Goal: Task Accomplishment & Management: Manage account settings

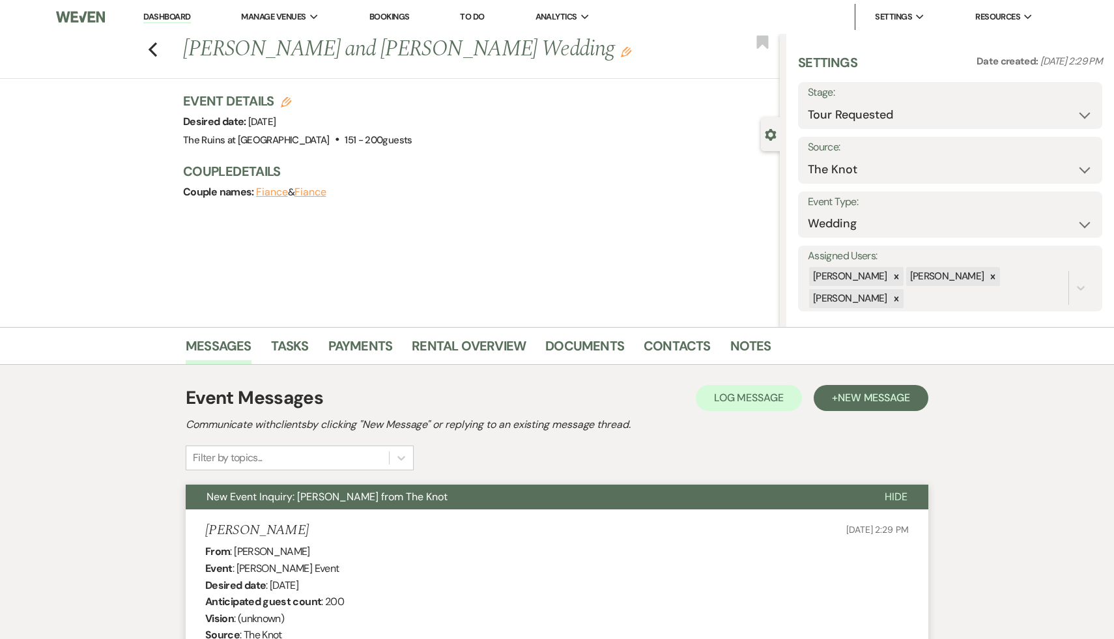
select select "2"
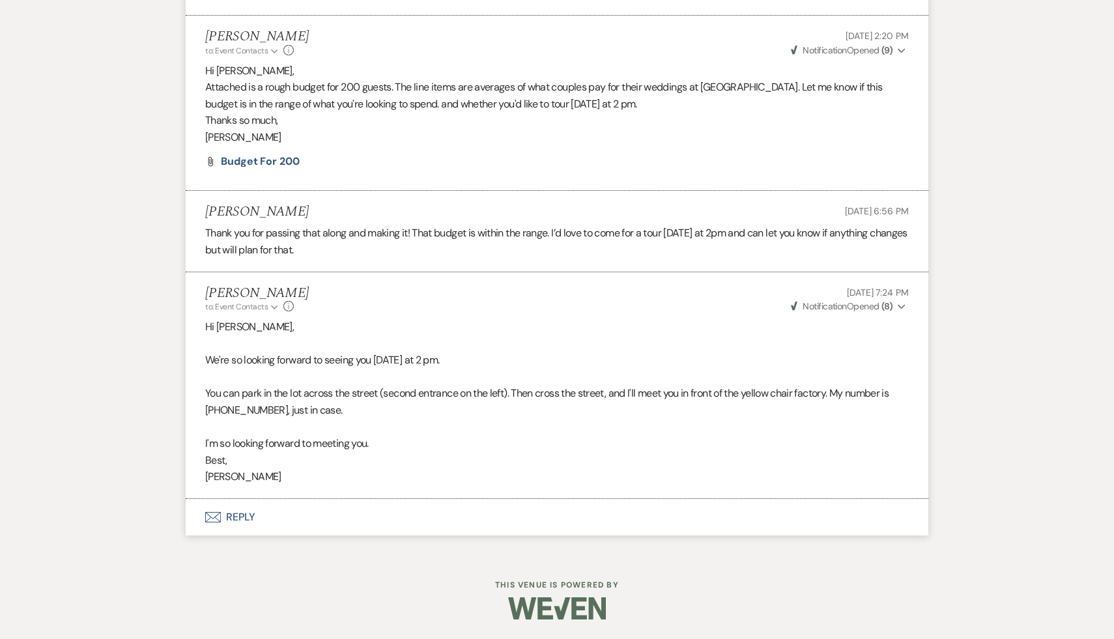
scroll to position [3973, 0]
click at [285, 165] on span "Budget for 200" at bounding box center [260, 161] width 79 height 14
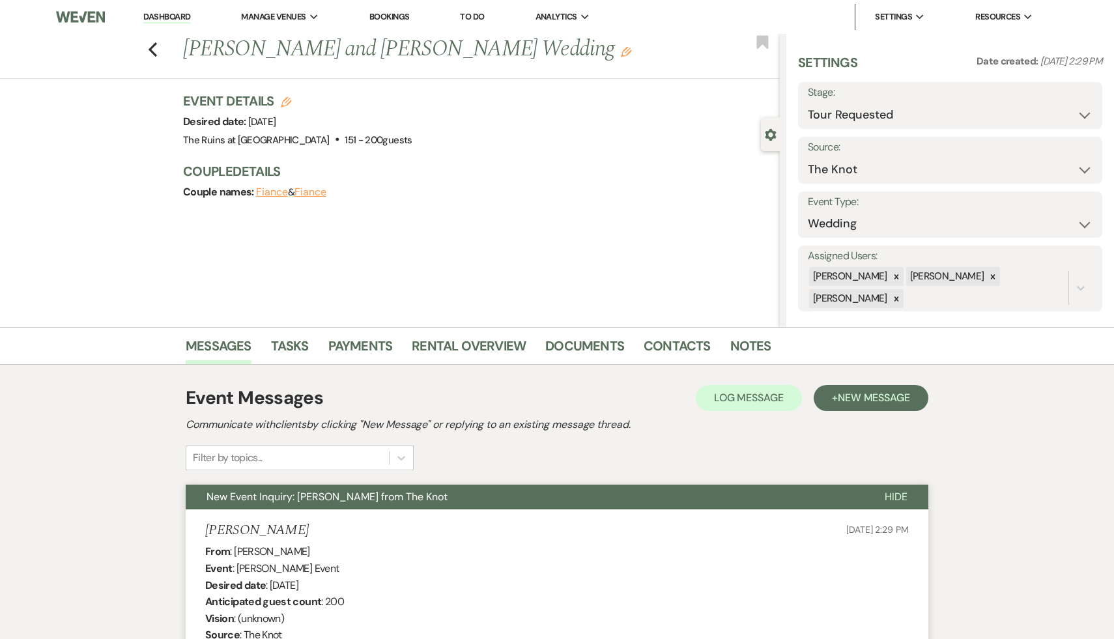
select select "2"
select select "8"
select select "5"
select select "8"
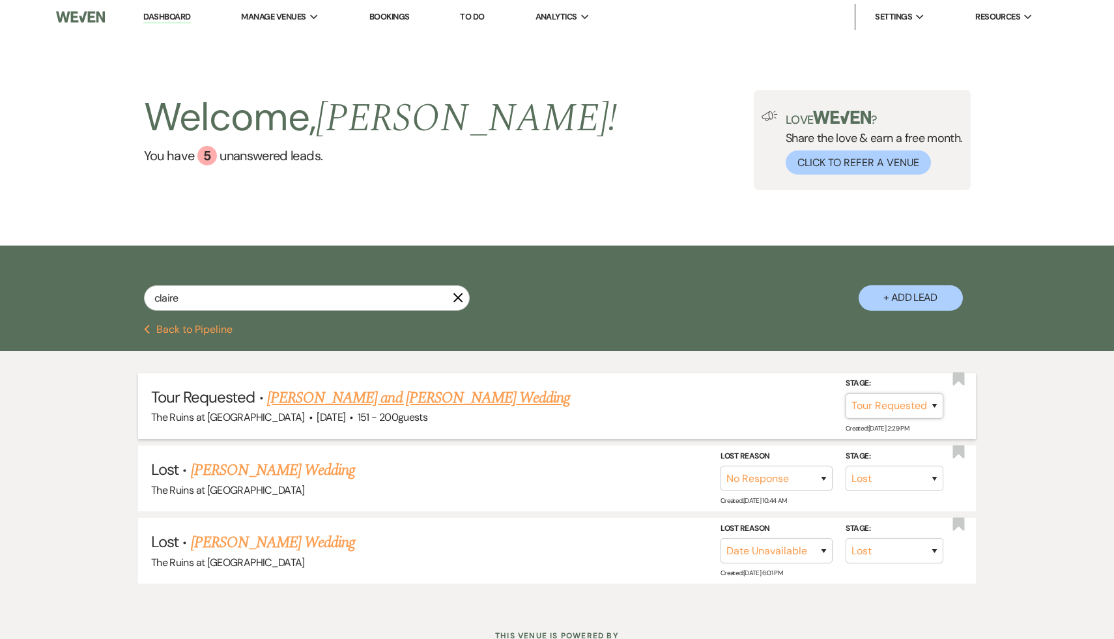
click at [935, 405] on select "Inquiry Follow Up Tour Requested Tour Confirmed Toured Proposal Sent Booked Lost" at bounding box center [894, 405] width 98 height 25
select select "5"
click at [845, 393] on select "Inquiry Follow Up Tour Requested Tour Confirmed Toured Proposal Sent Booked Lost" at bounding box center [894, 405] width 98 height 25
click at [926, 406] on button "Save" at bounding box center [916, 406] width 65 height 26
click at [175, 17] on link "Dashboard" at bounding box center [166, 17] width 47 height 12
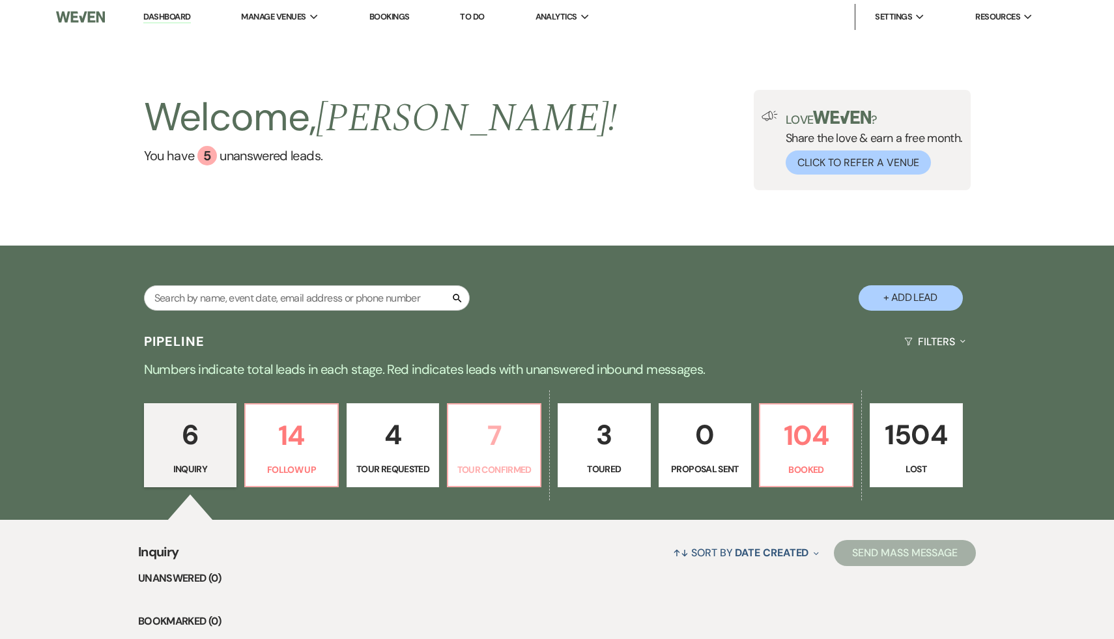
click at [486, 443] on p "7" at bounding box center [494, 436] width 76 height 44
select select "4"
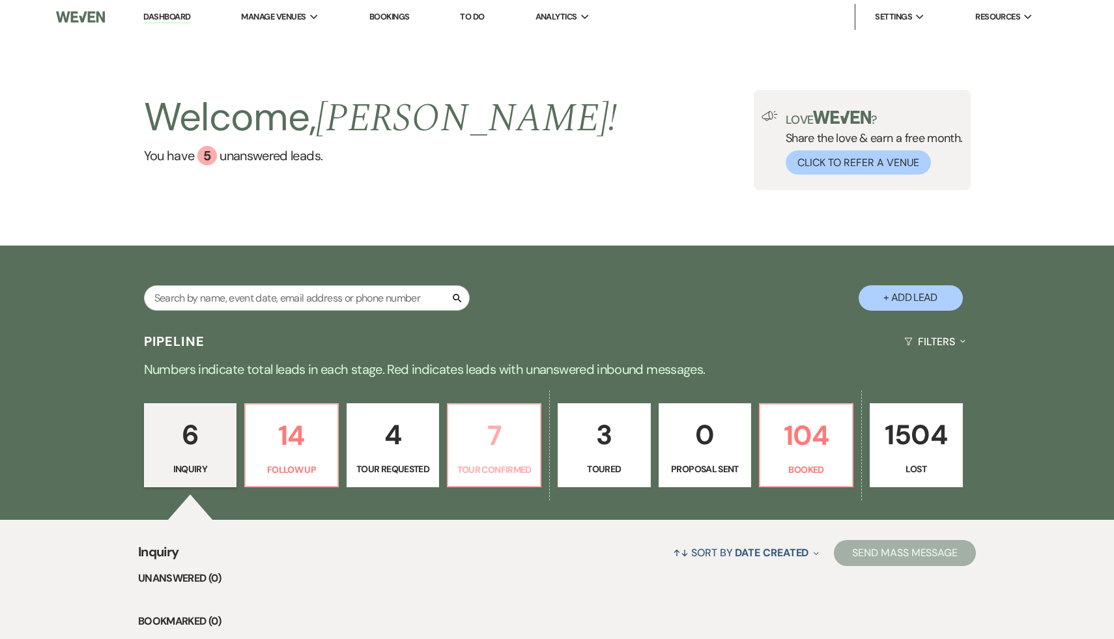
select select "4"
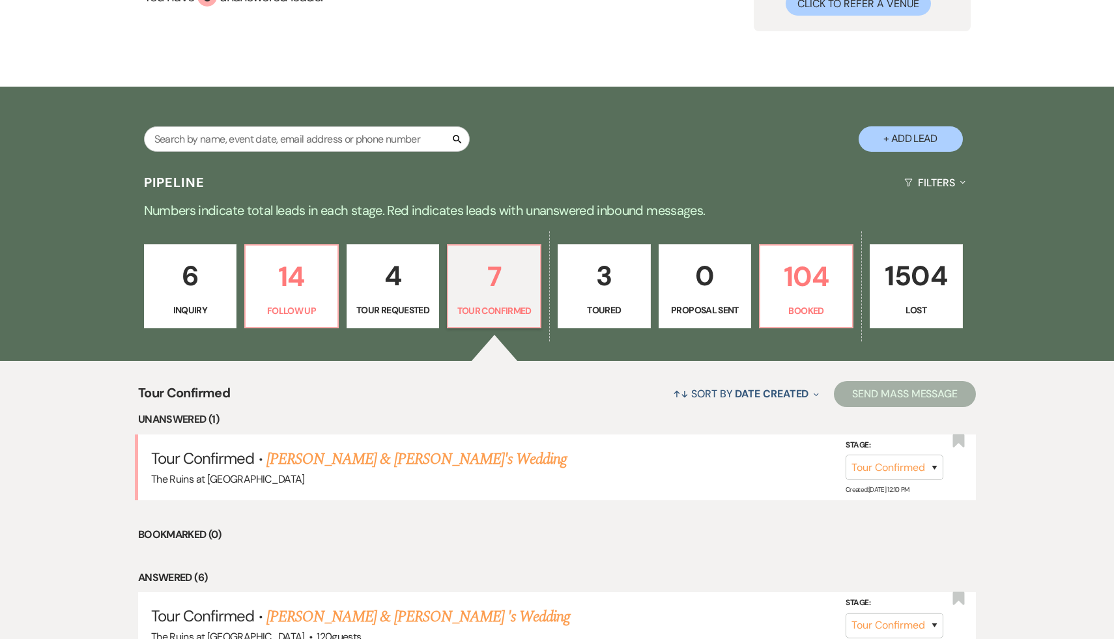
scroll to position [166, 0]
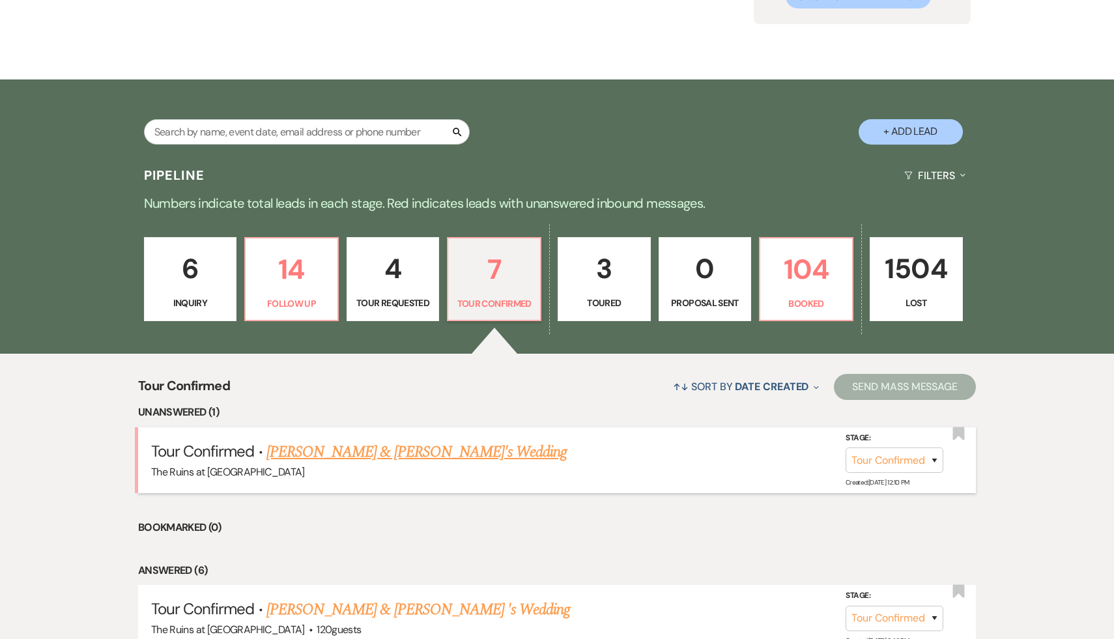
click at [490, 455] on link "[PERSON_NAME] & [PERSON_NAME]'s Wedding" at bounding box center [416, 451] width 301 height 23
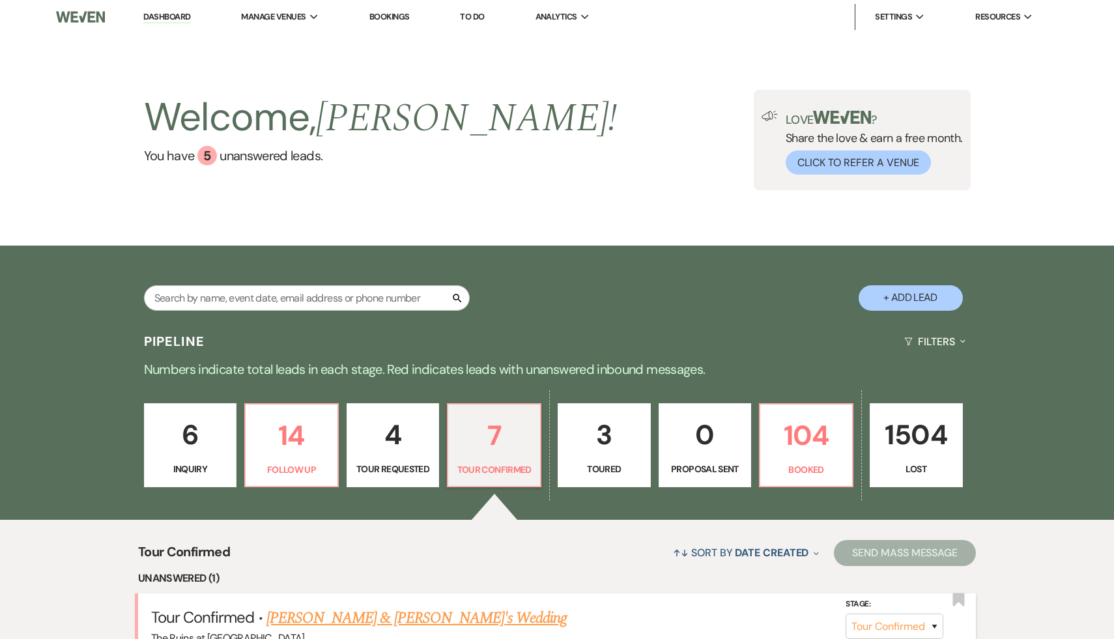
select select "4"
select select "6"
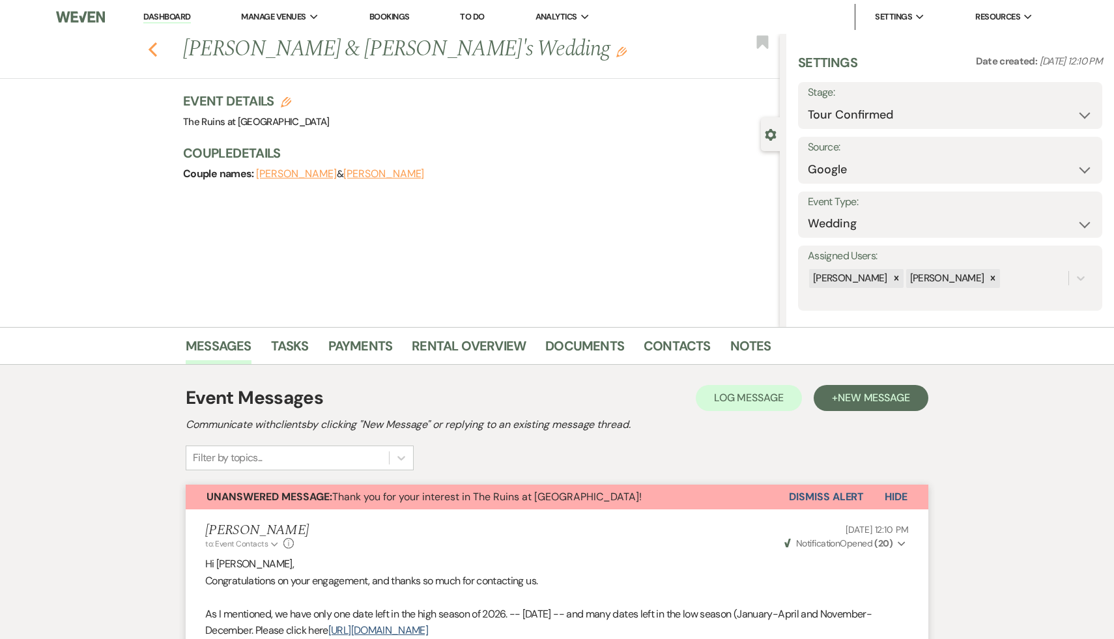
click at [150, 48] on use "button" at bounding box center [152, 49] width 8 height 14
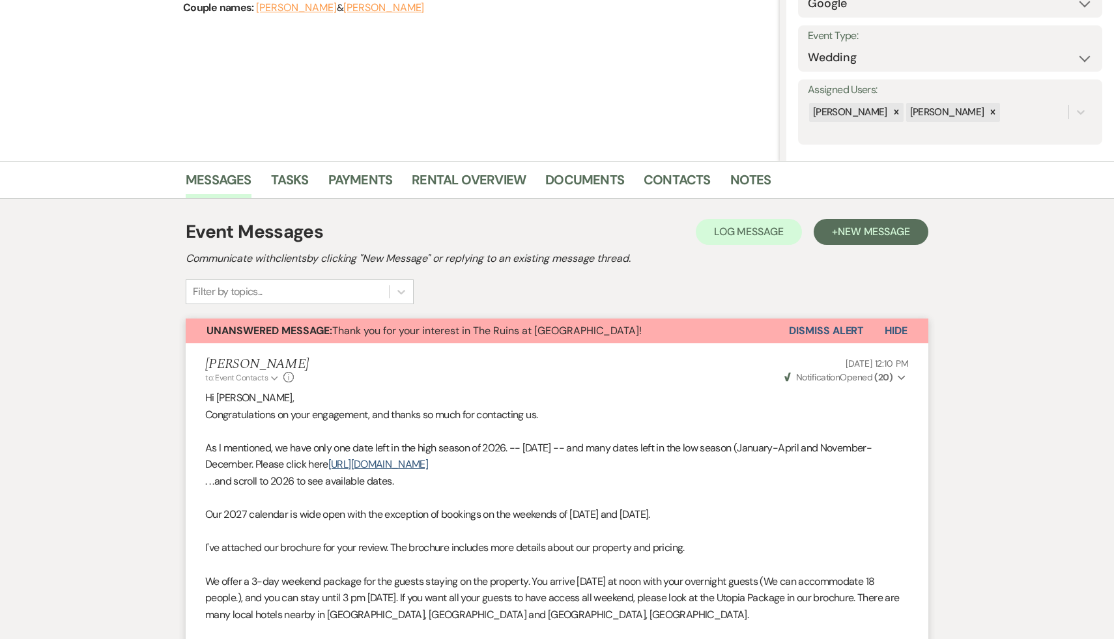
select select "4"
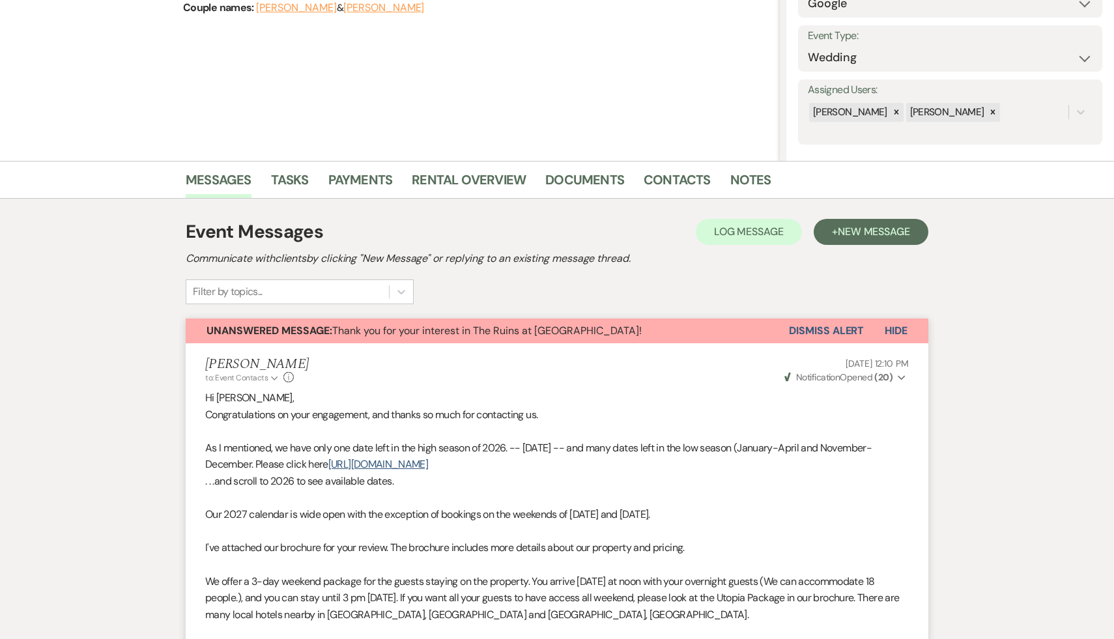
select select "4"
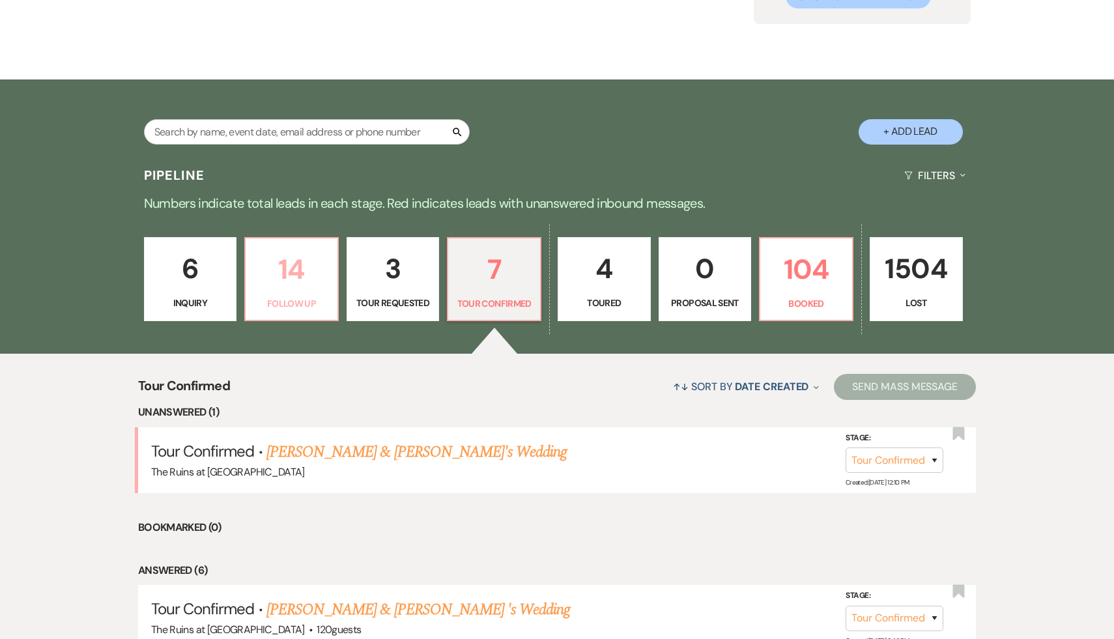
click at [285, 270] on p "14" at bounding box center [291, 269] width 76 height 44
select select "9"
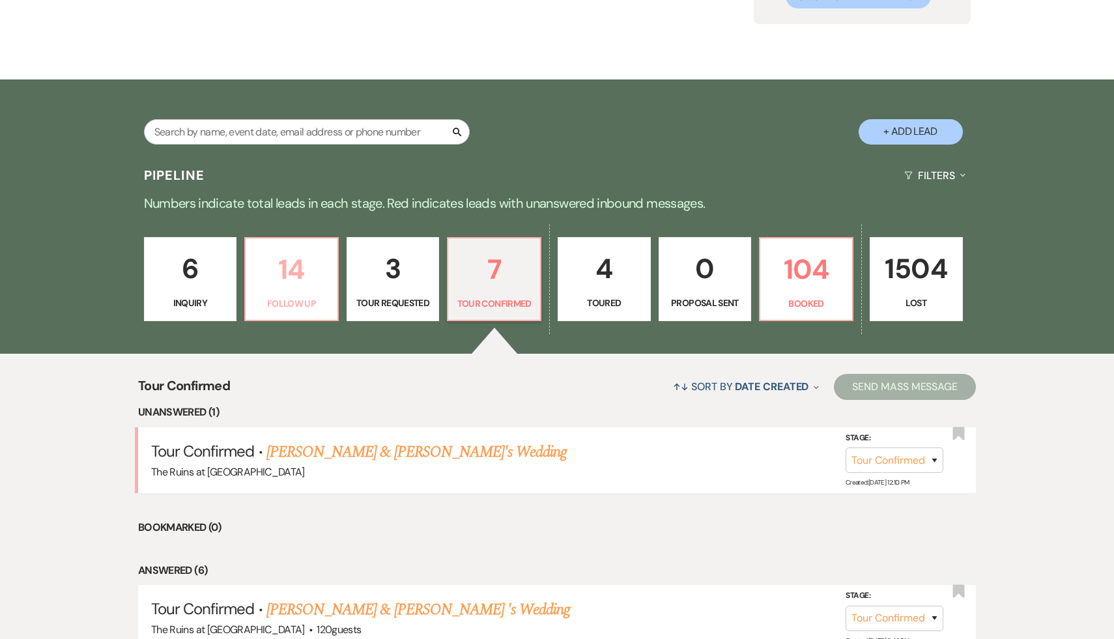
select select "9"
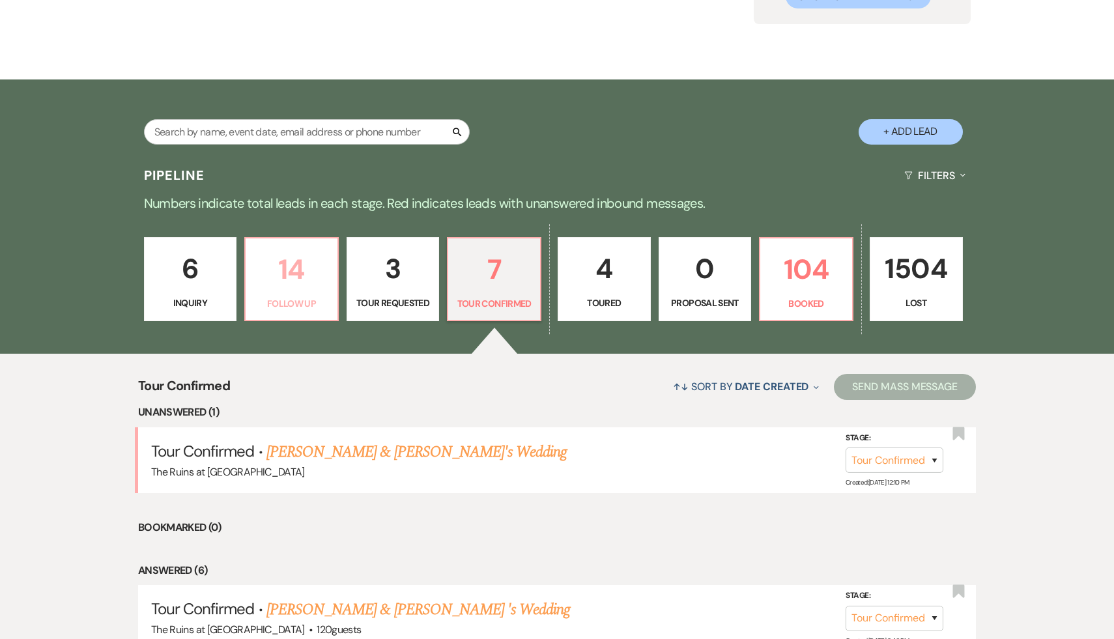
select select "9"
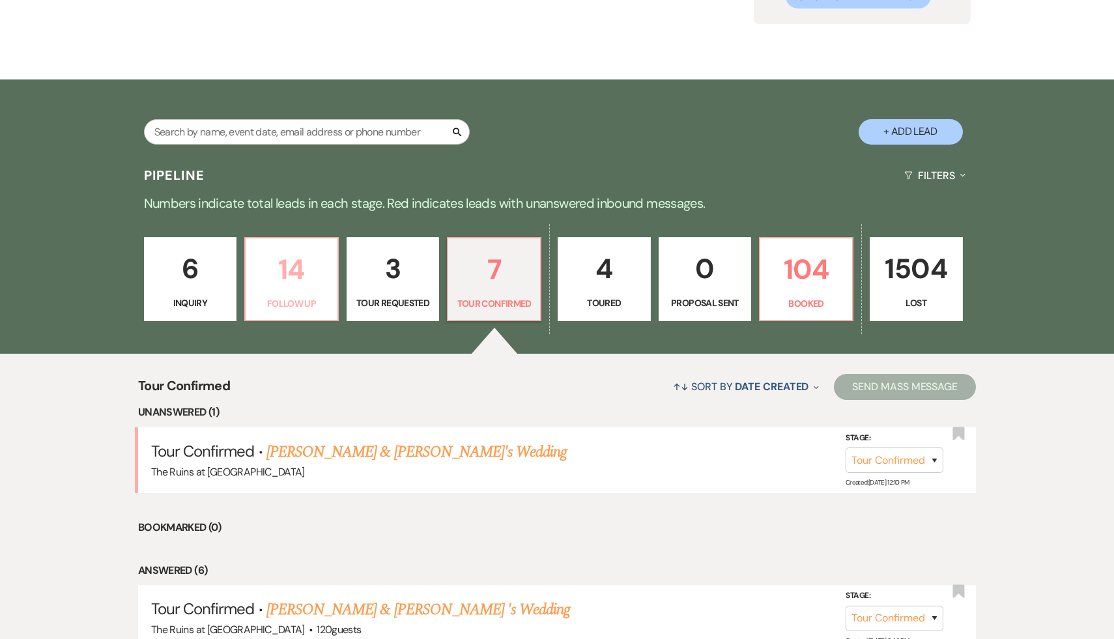
select select "9"
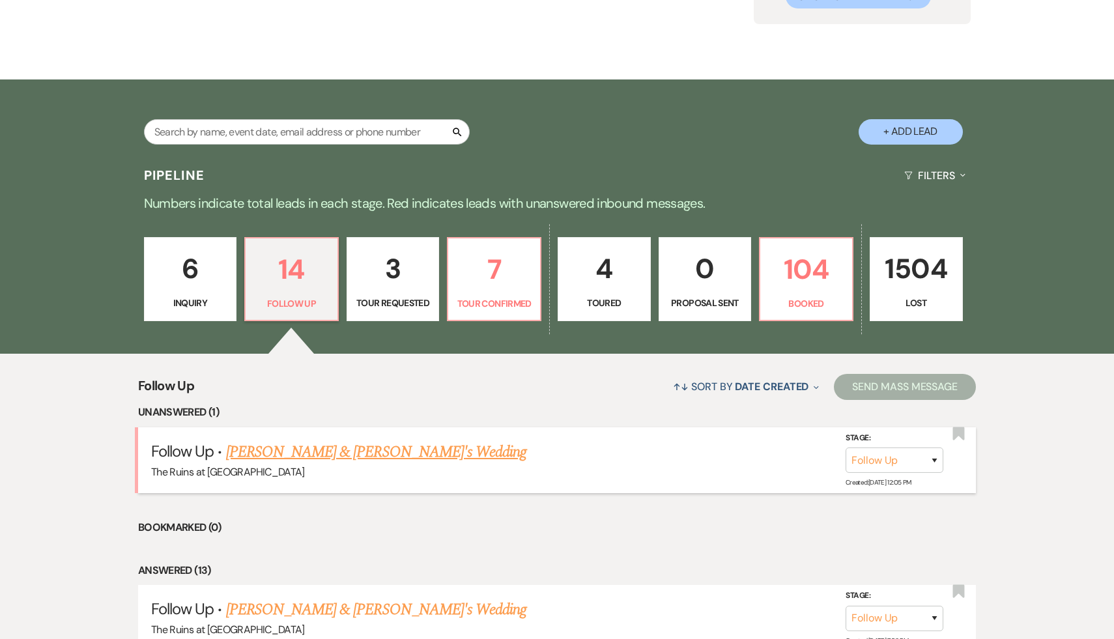
click at [343, 453] on link "[PERSON_NAME] & [PERSON_NAME]'s Wedding" at bounding box center [376, 451] width 301 height 23
select select "9"
select select "6"
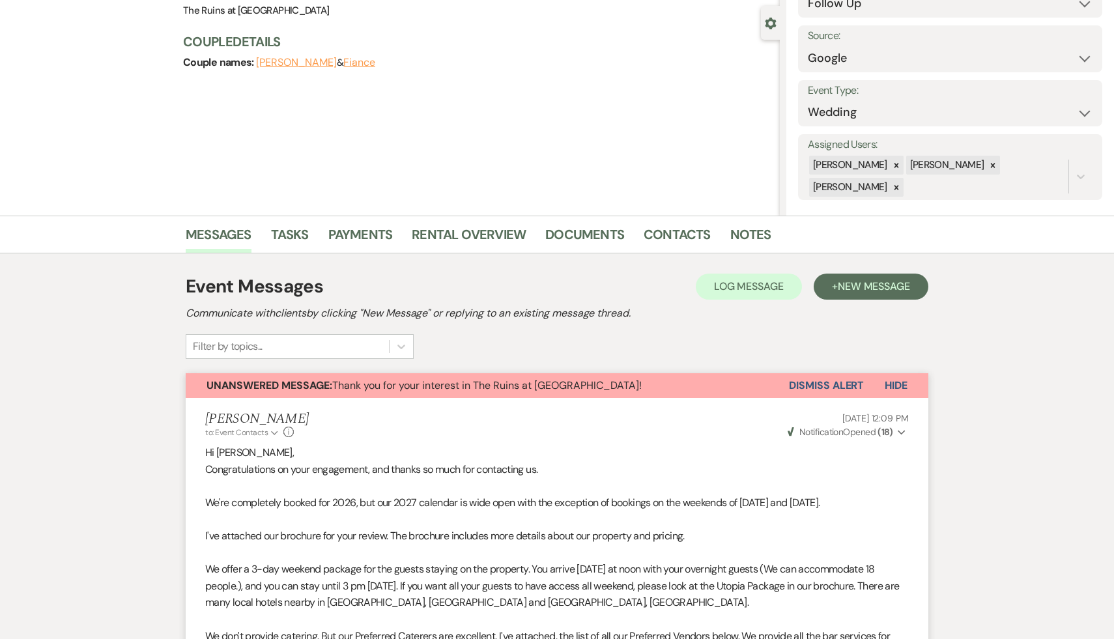
scroll to position [66, 0]
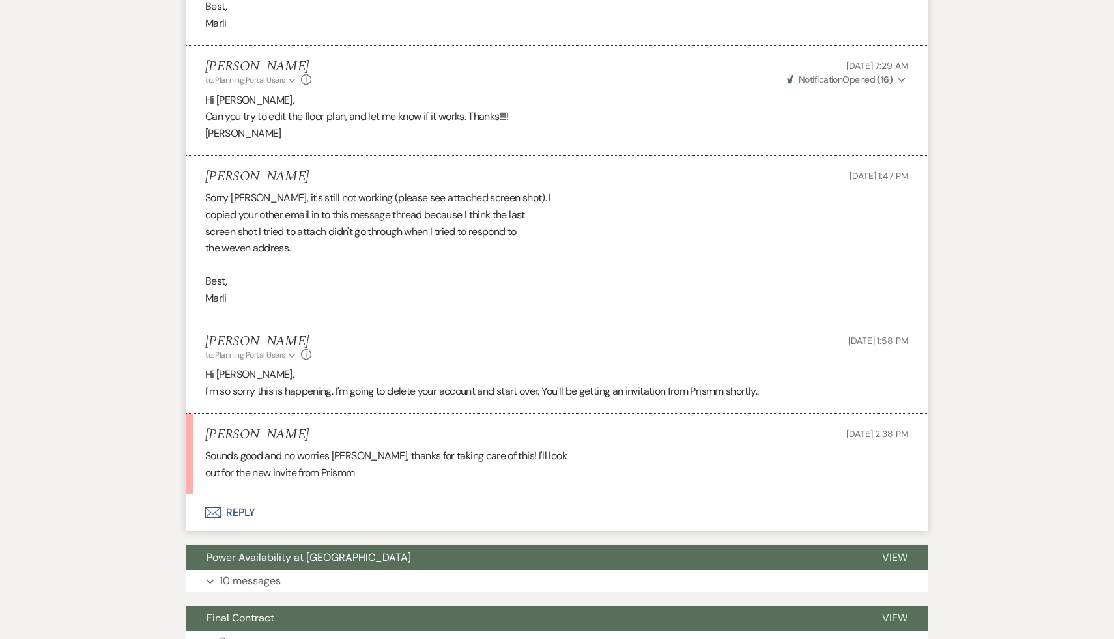
scroll to position [3497, 0]
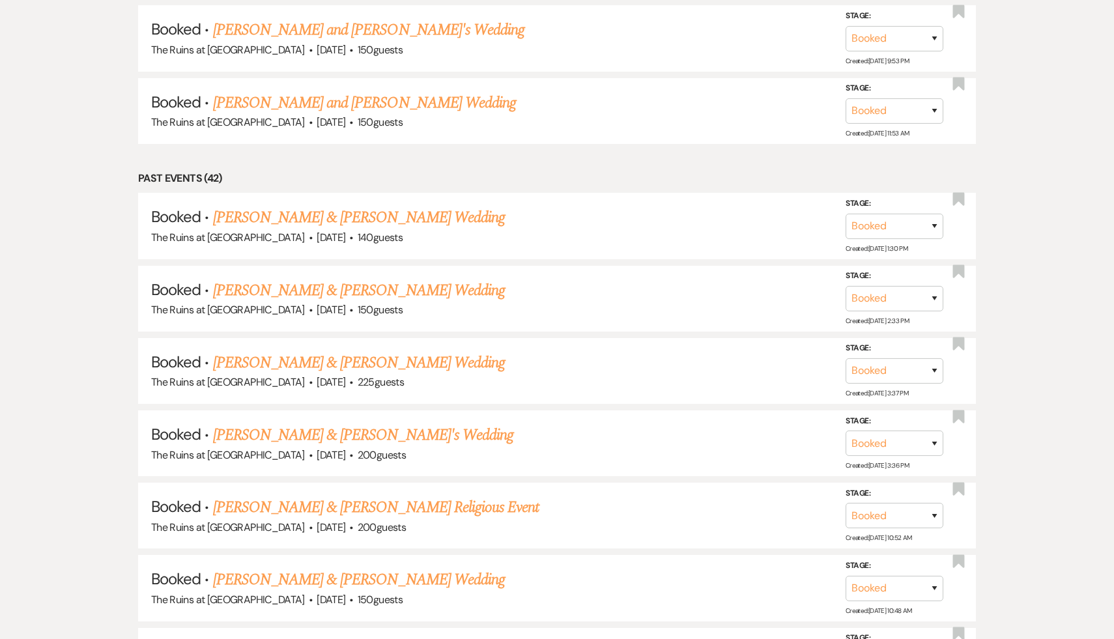
scroll to position [428, 0]
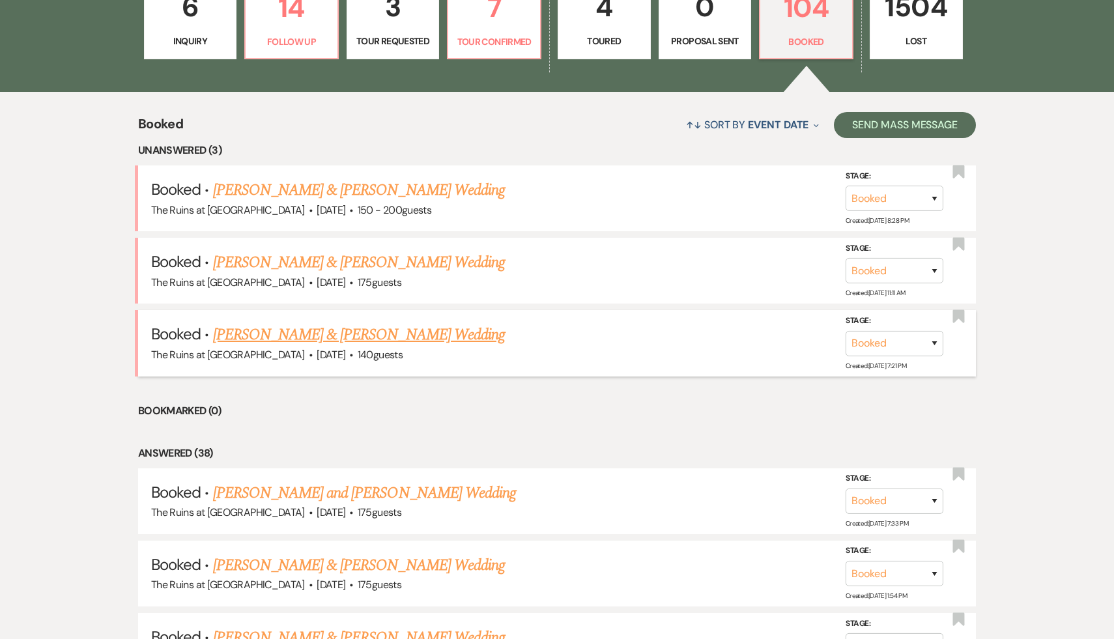
click at [395, 332] on link "[PERSON_NAME] & [PERSON_NAME] Wedding" at bounding box center [359, 334] width 292 height 23
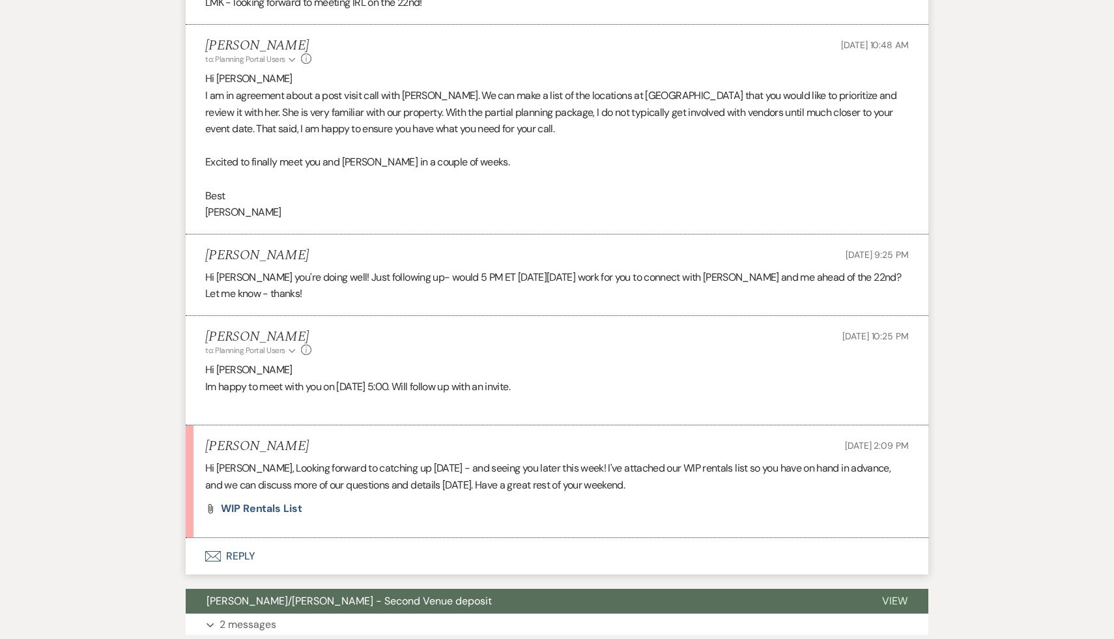
scroll to position [2895, 0]
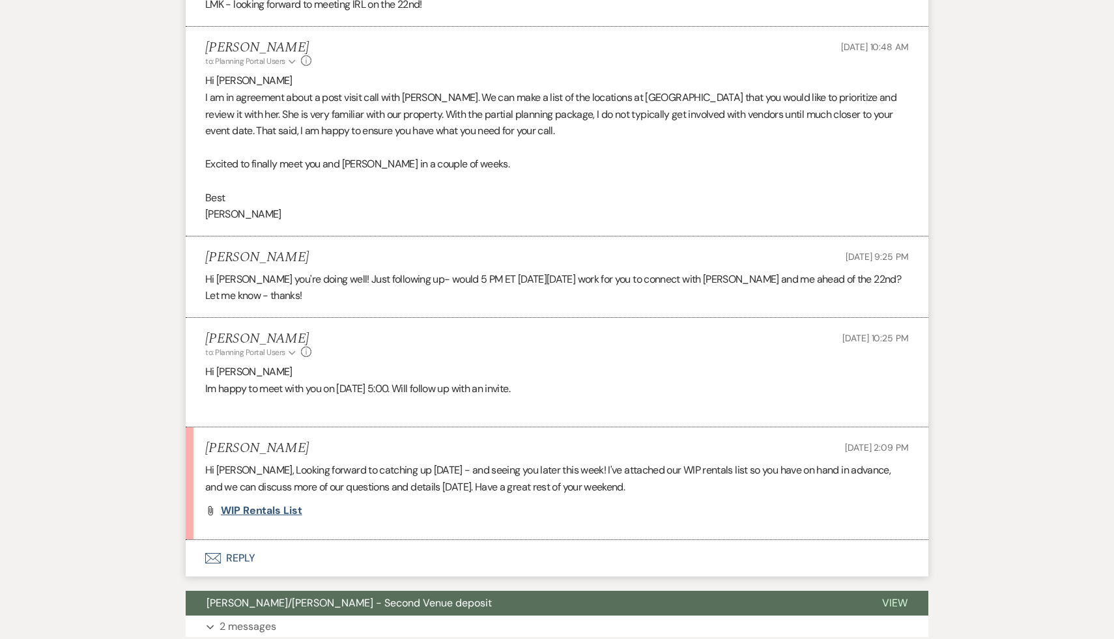
click at [277, 503] on span "WIP Rentals List" at bounding box center [261, 510] width 81 height 14
click at [273, 503] on span "WIP Rentals List" at bounding box center [261, 510] width 81 height 14
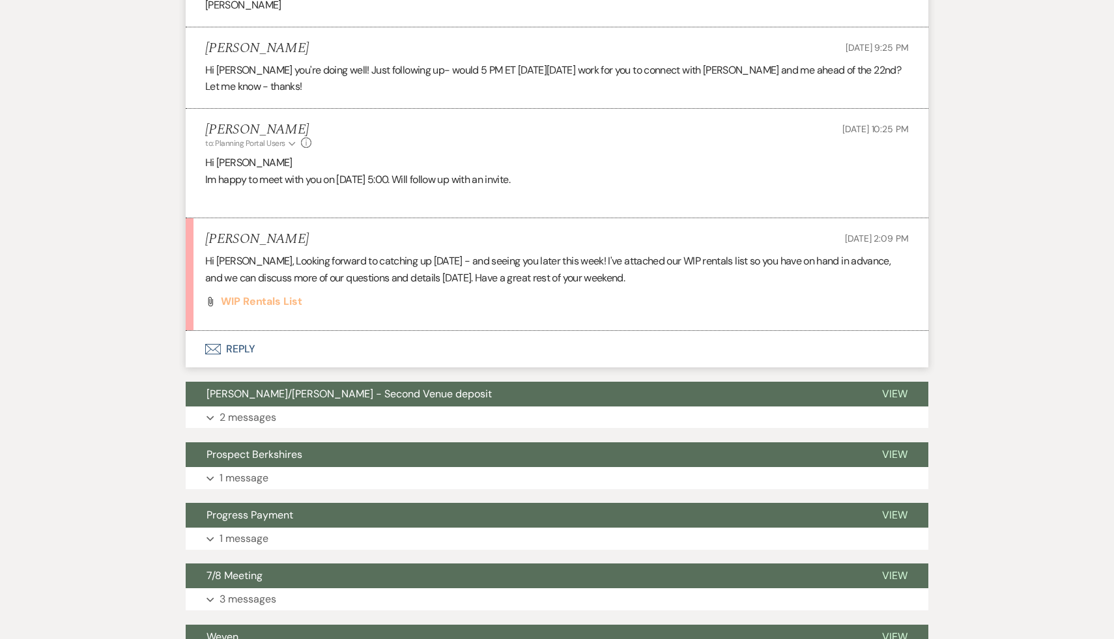
scroll to position [3136, 0]
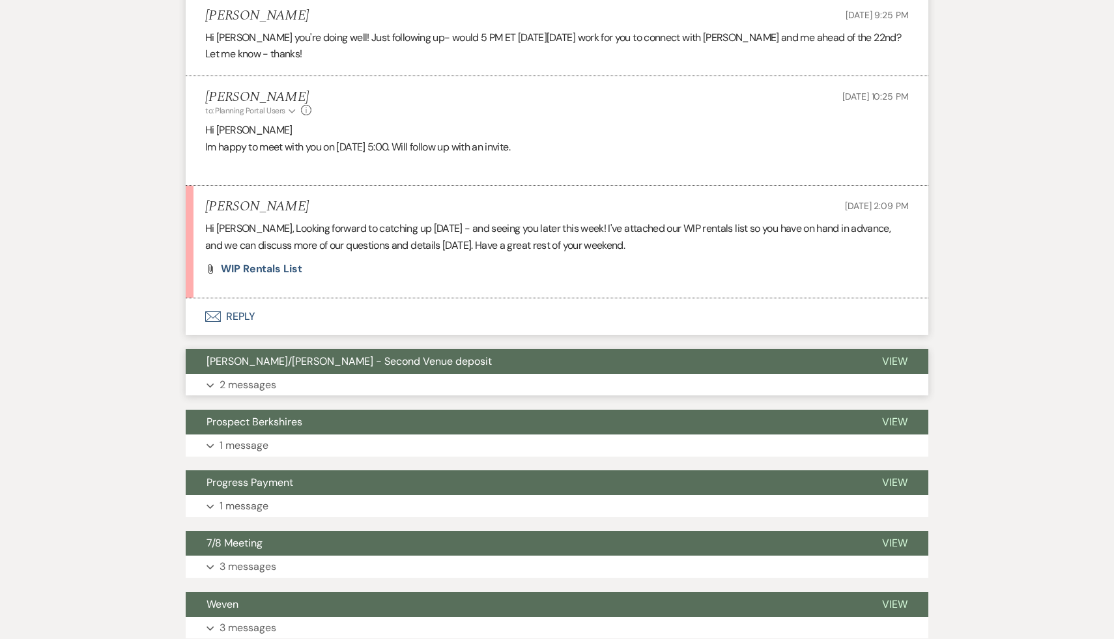
click at [382, 354] on span "[PERSON_NAME]/[PERSON_NAME] - Second Venue deposit" at bounding box center [348, 361] width 285 height 14
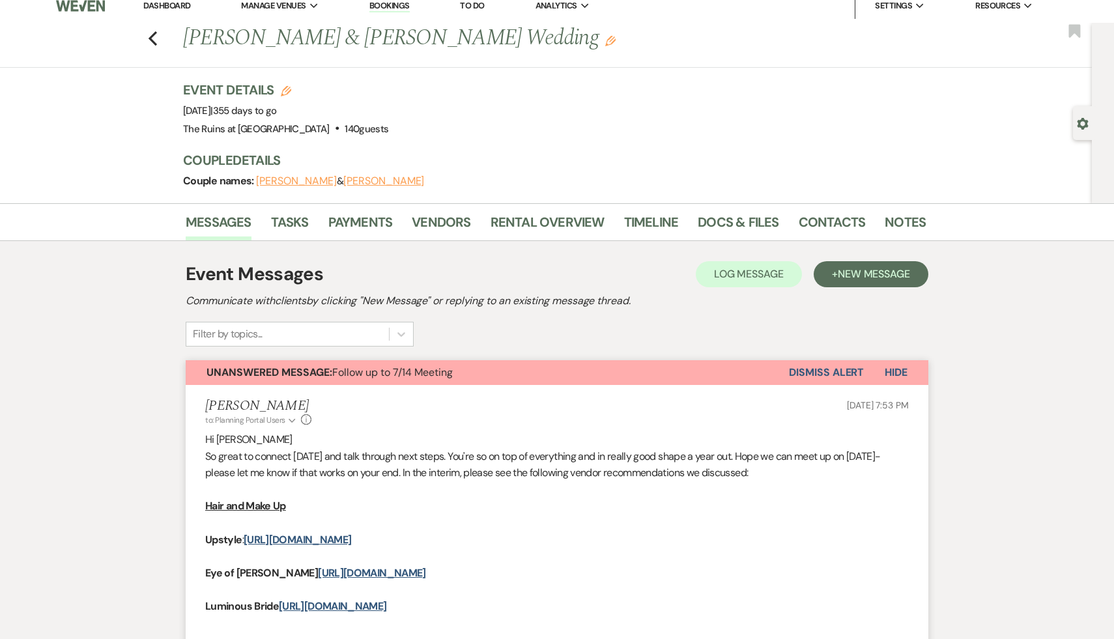
scroll to position [0, 0]
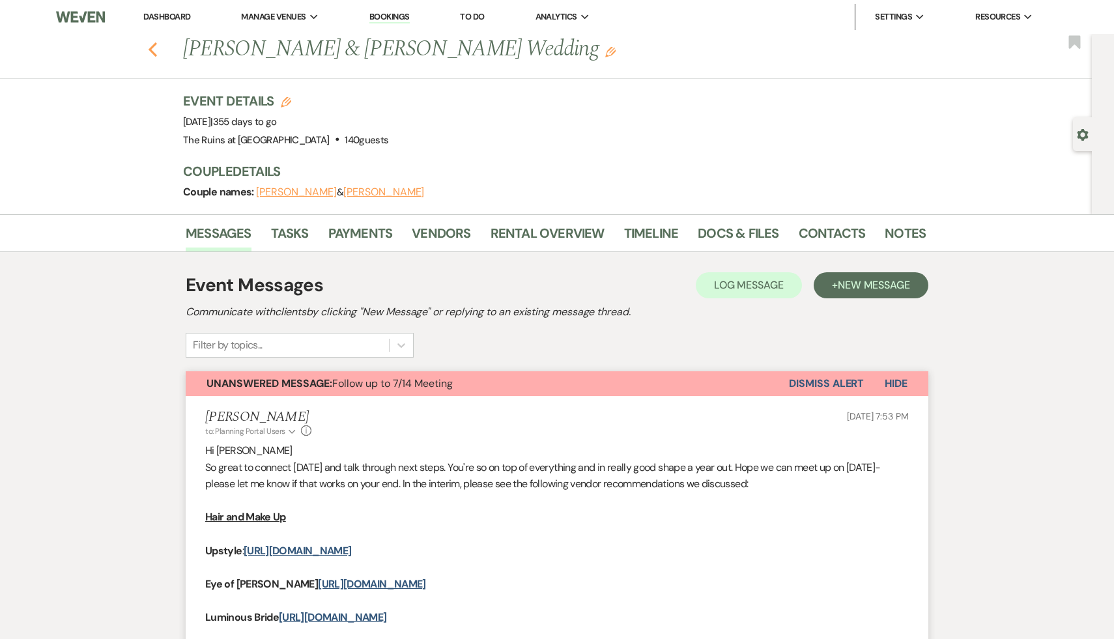
click at [151, 43] on icon "Previous" at bounding box center [153, 50] width 10 height 16
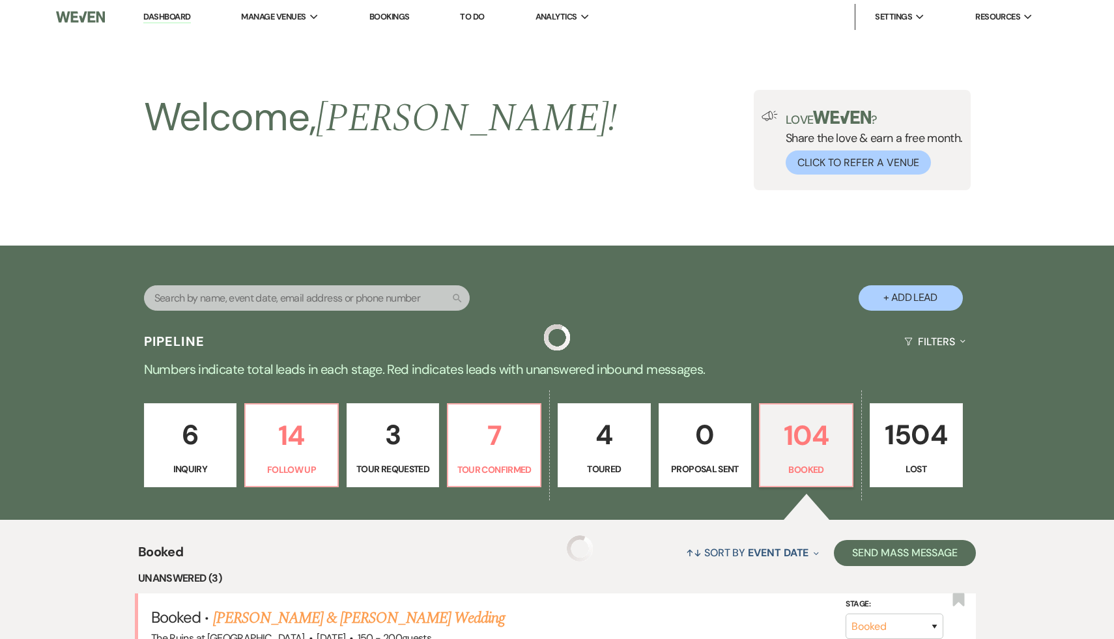
scroll to position [428, 0]
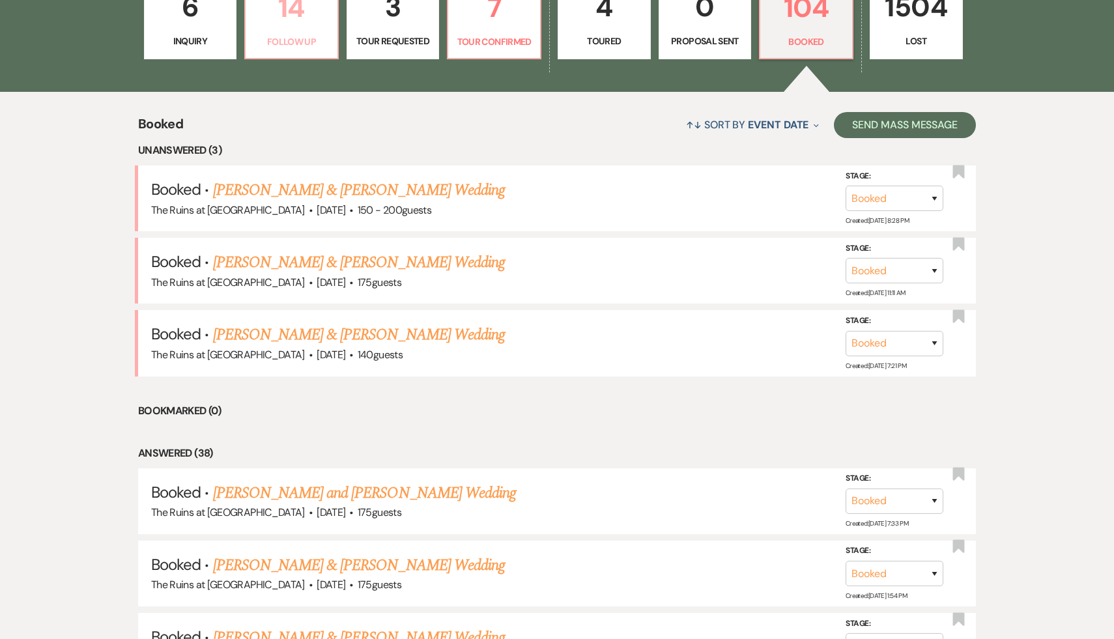
click at [307, 14] on p "14" at bounding box center [291, 8] width 76 height 44
select select "9"
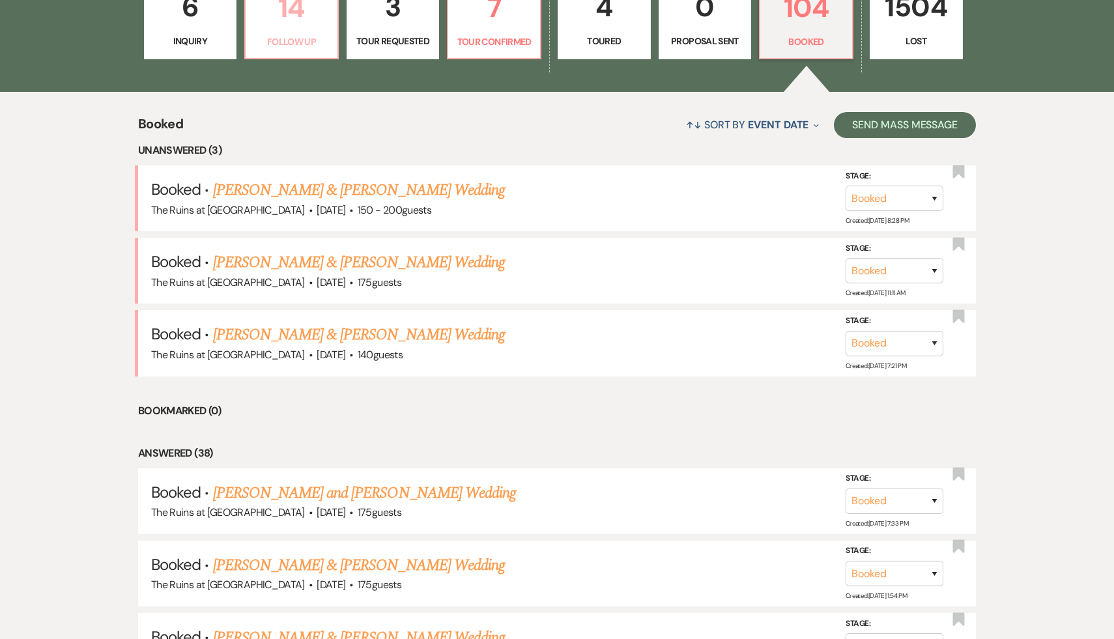
select select "9"
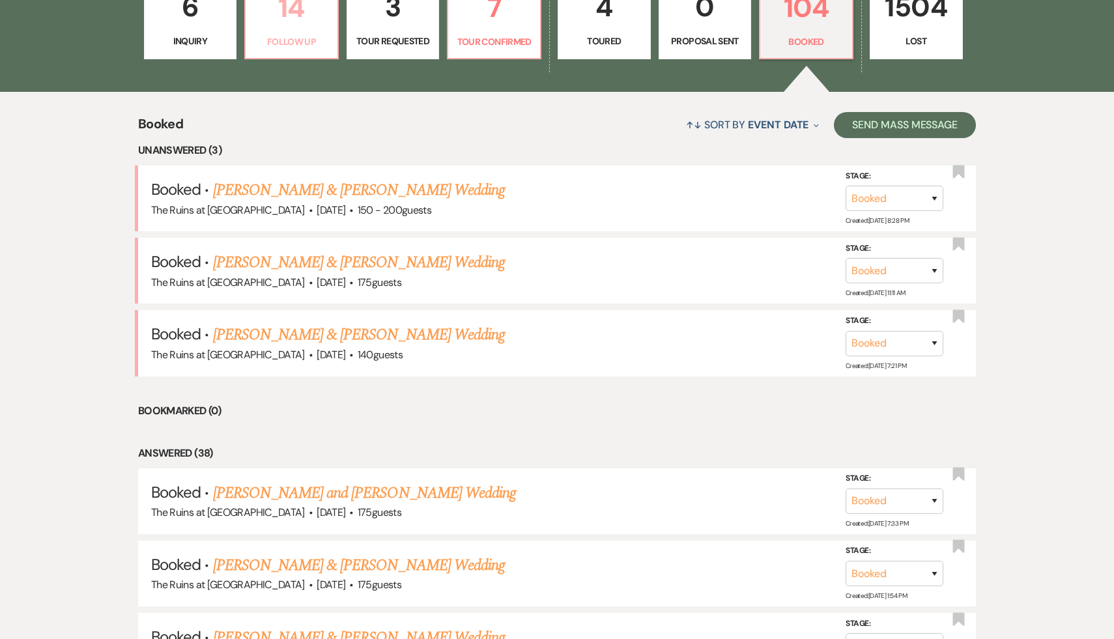
select select "9"
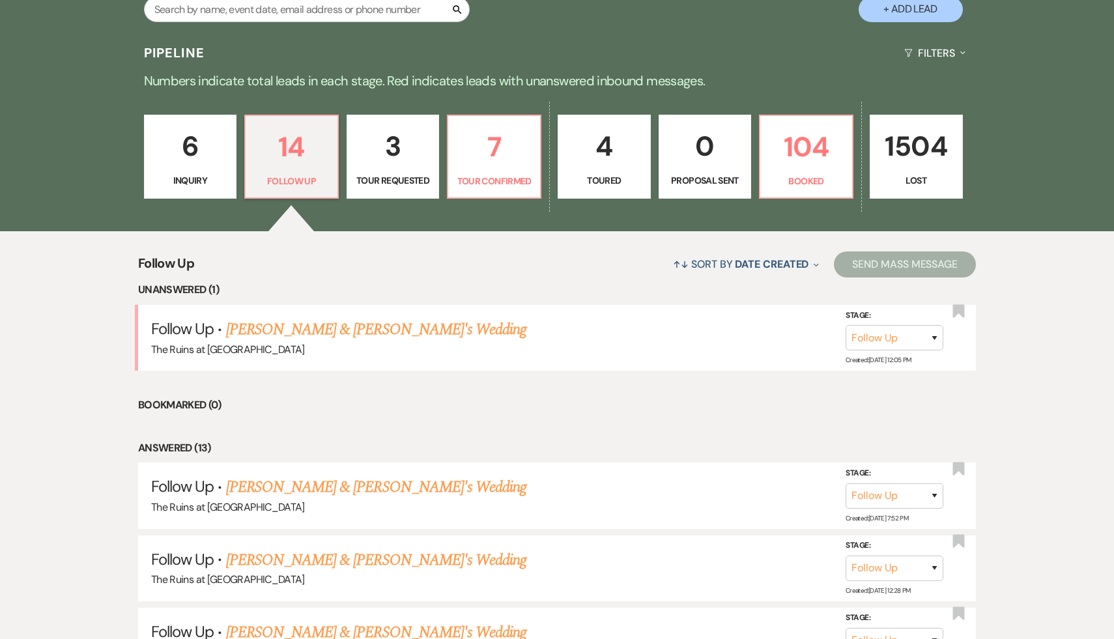
scroll to position [287, 0]
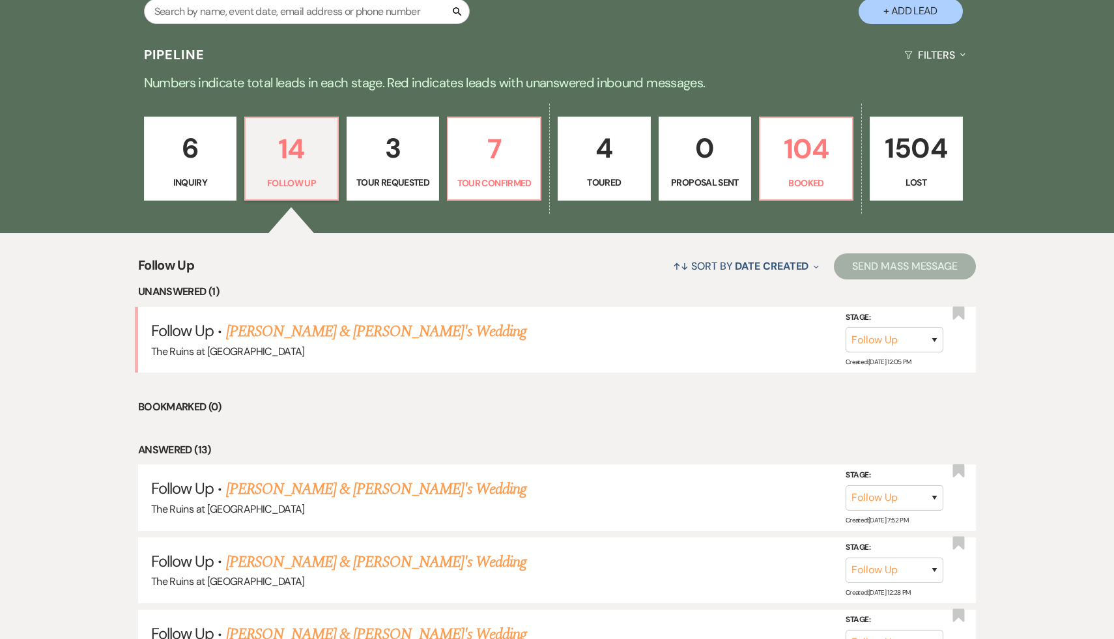
click at [391, 152] on p "3" at bounding box center [393, 148] width 76 height 44
select select "2"
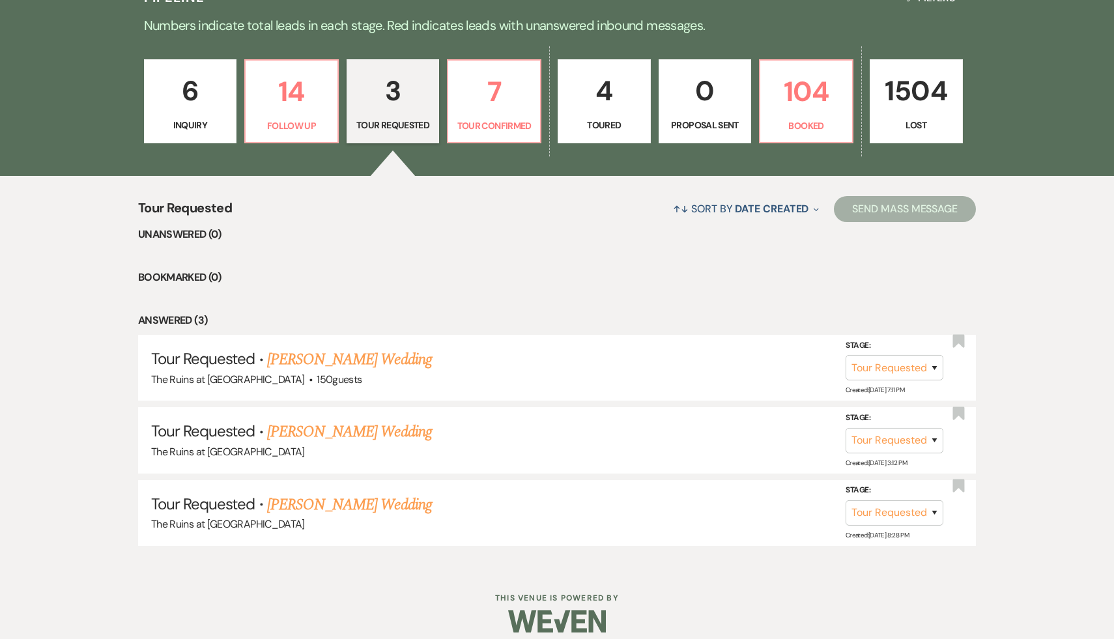
scroll to position [345, 0]
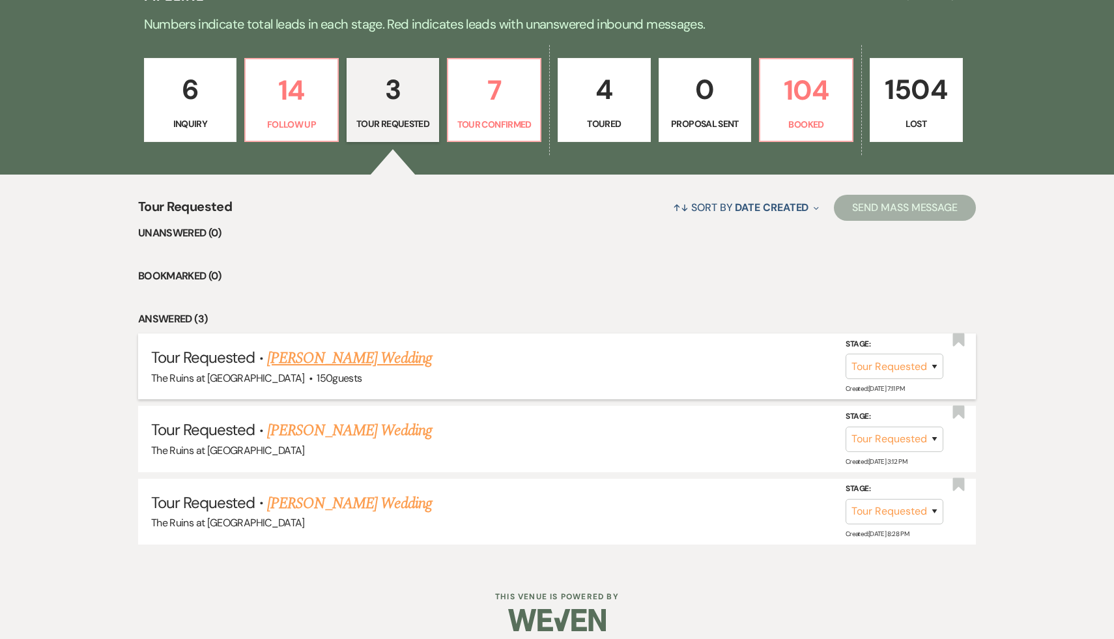
click at [358, 363] on link "[PERSON_NAME] Wedding" at bounding box center [349, 357] width 165 height 23
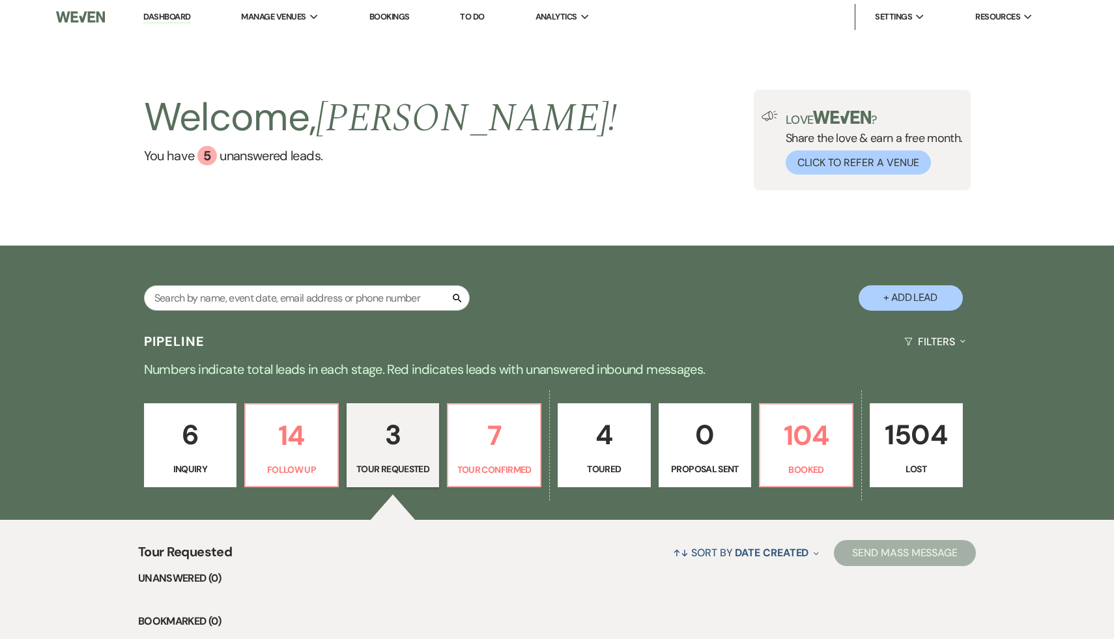
select select "2"
select select "20"
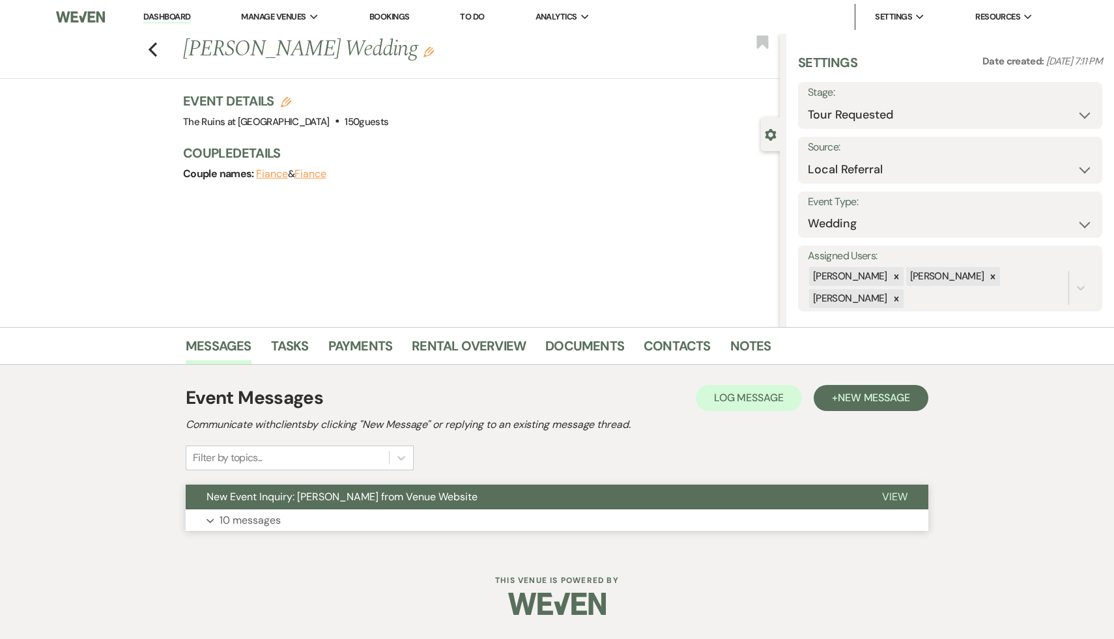
click at [343, 494] on span "New Event Inquiry: [PERSON_NAME] from Venue Website" at bounding box center [341, 497] width 271 height 14
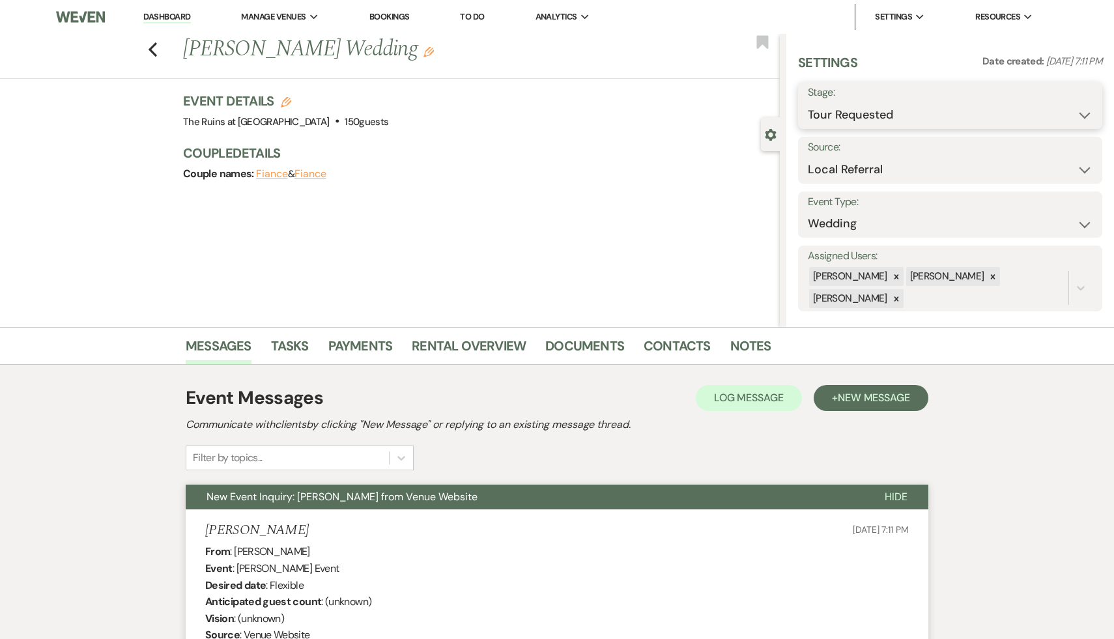
click at [1084, 115] on select "Inquiry Follow Up Tour Requested Tour Confirmed Toured Proposal Sent Booked Lost" at bounding box center [950, 114] width 285 height 25
select select "4"
click at [808, 102] on select "Inquiry Follow Up Tour Requested Tour Confirmed Toured Proposal Sent Booked Lost" at bounding box center [950, 114] width 285 height 25
click at [1073, 102] on button "Save" at bounding box center [1069, 105] width 64 height 26
click at [150, 44] on icon "Previous" at bounding box center [153, 50] width 10 height 16
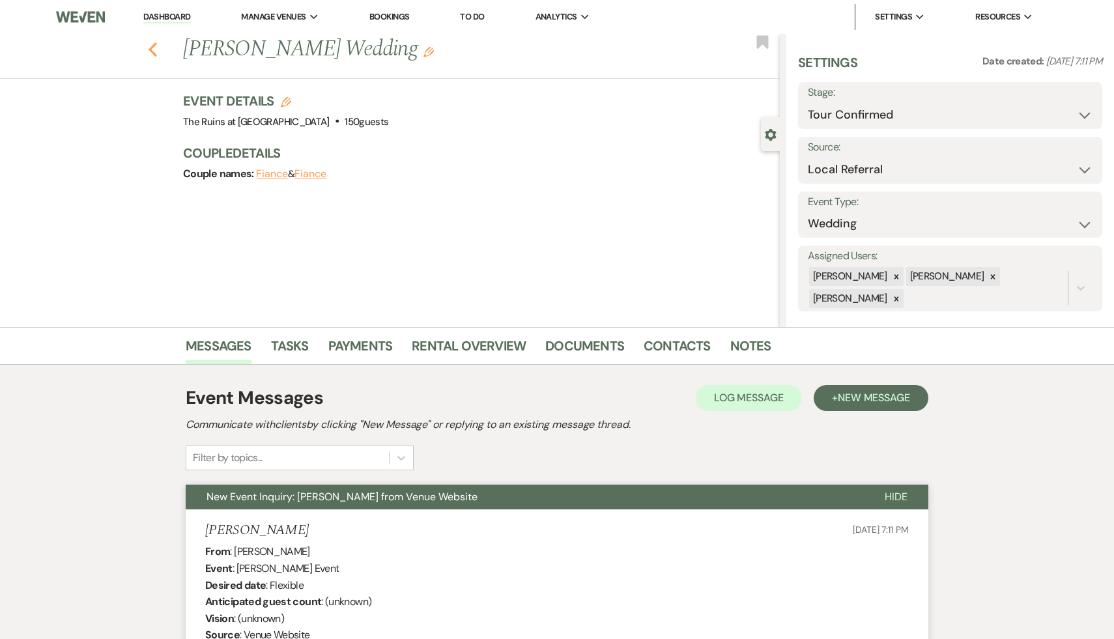
scroll to position [283, 0]
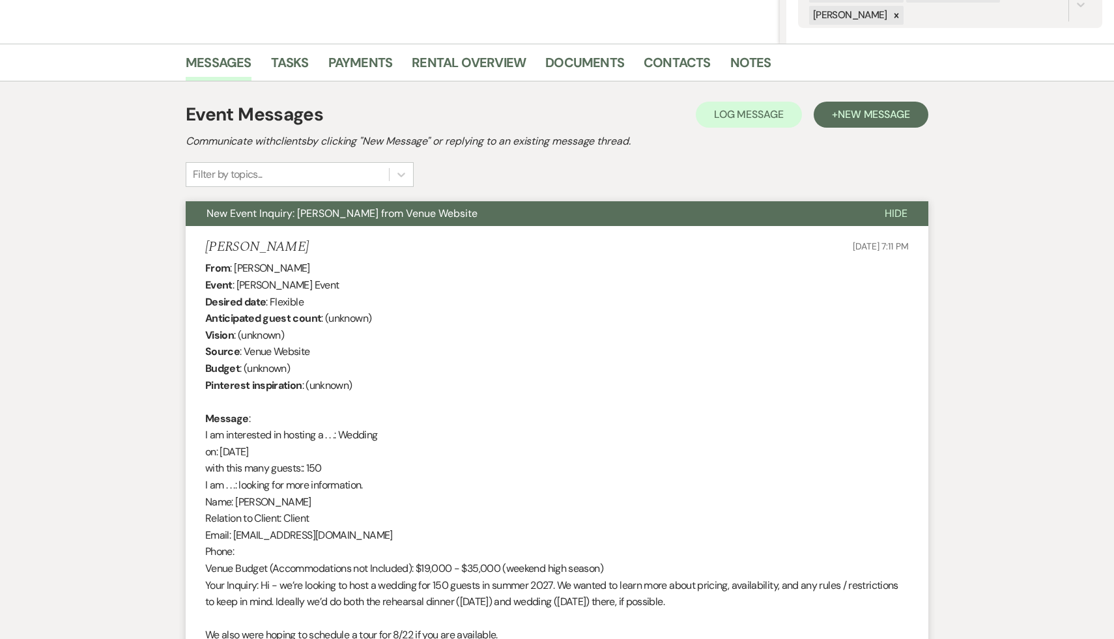
select select "2"
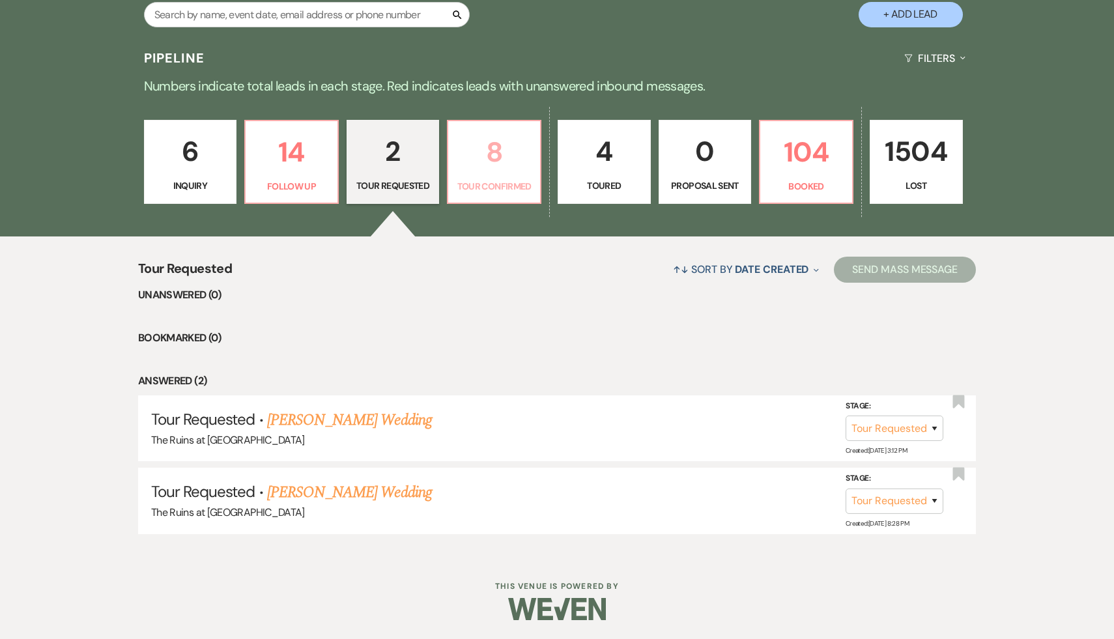
click at [493, 152] on p "8" at bounding box center [494, 152] width 76 height 44
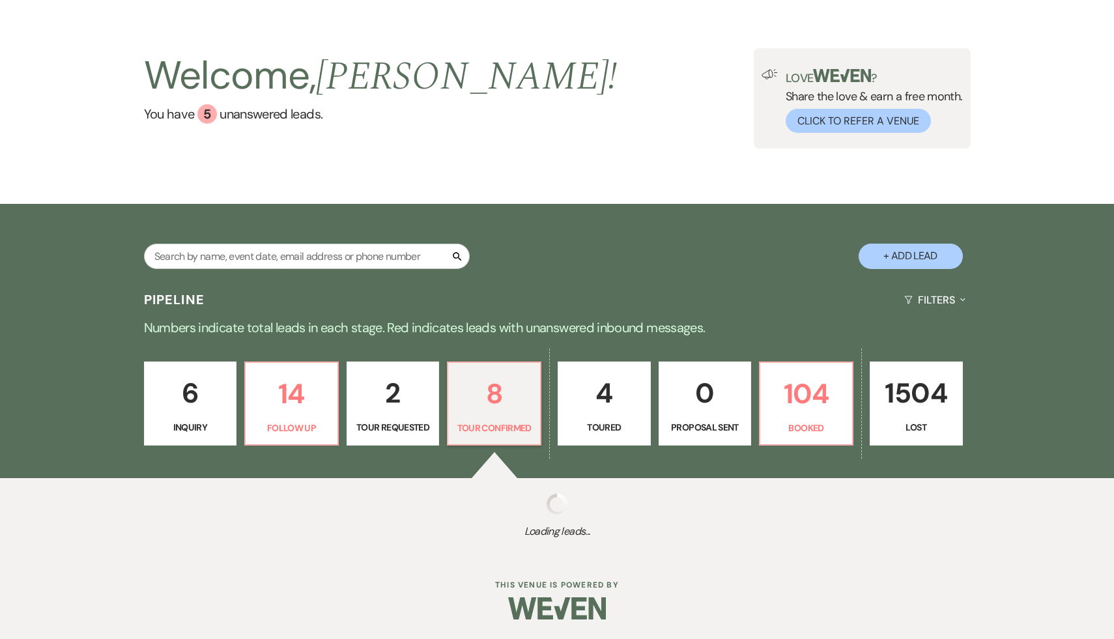
select select "4"
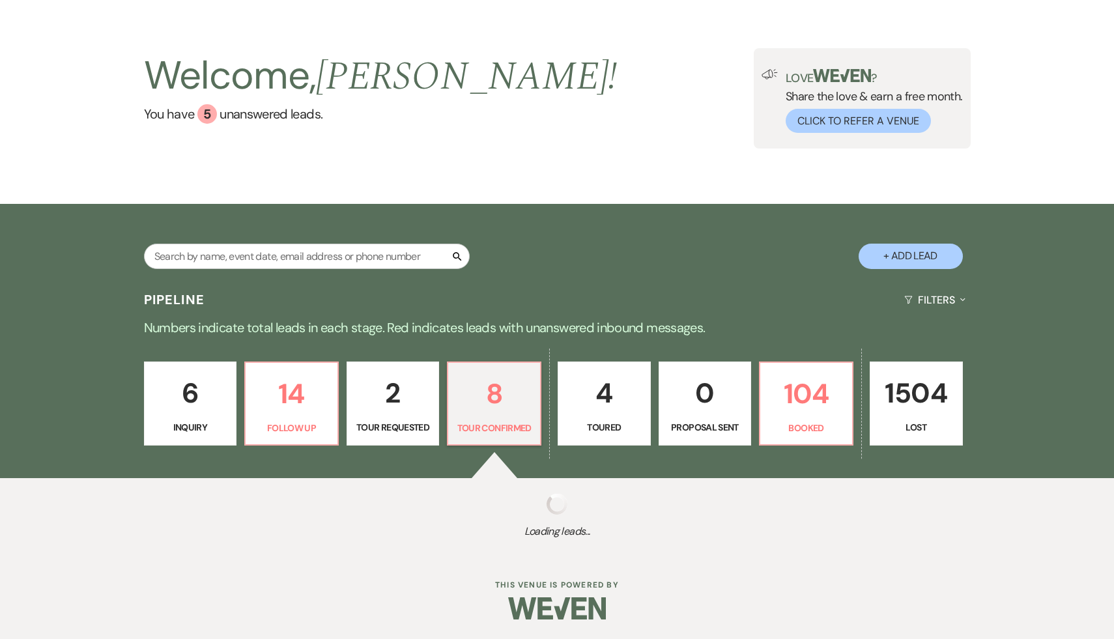
select select "4"
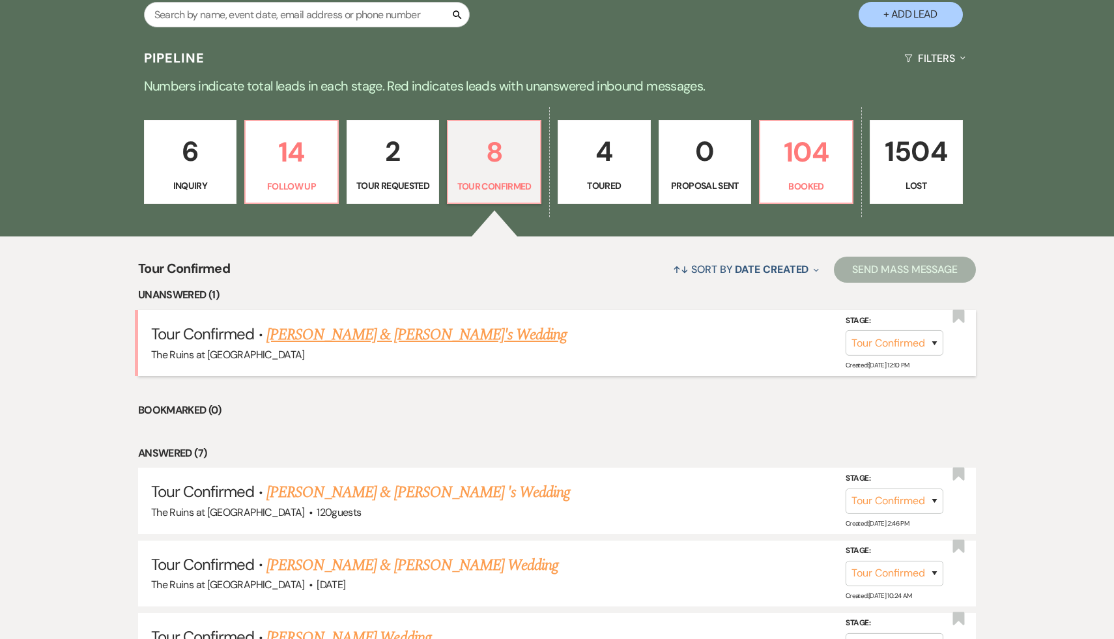
click at [358, 336] on link "[PERSON_NAME] & [PERSON_NAME]'s Wedding" at bounding box center [416, 334] width 301 height 23
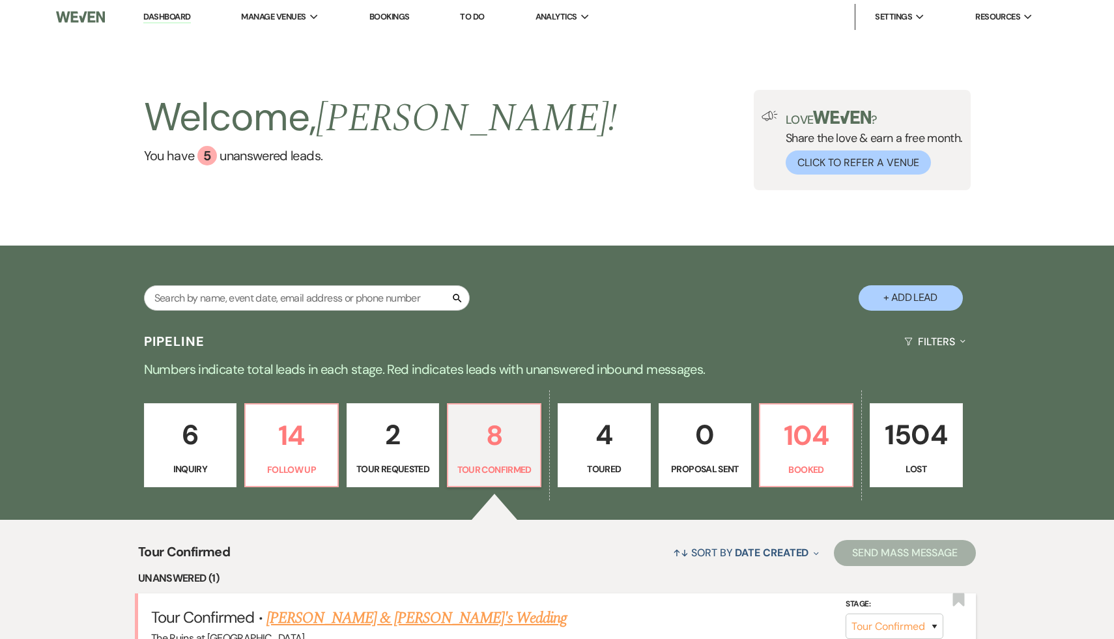
select select "4"
select select "6"
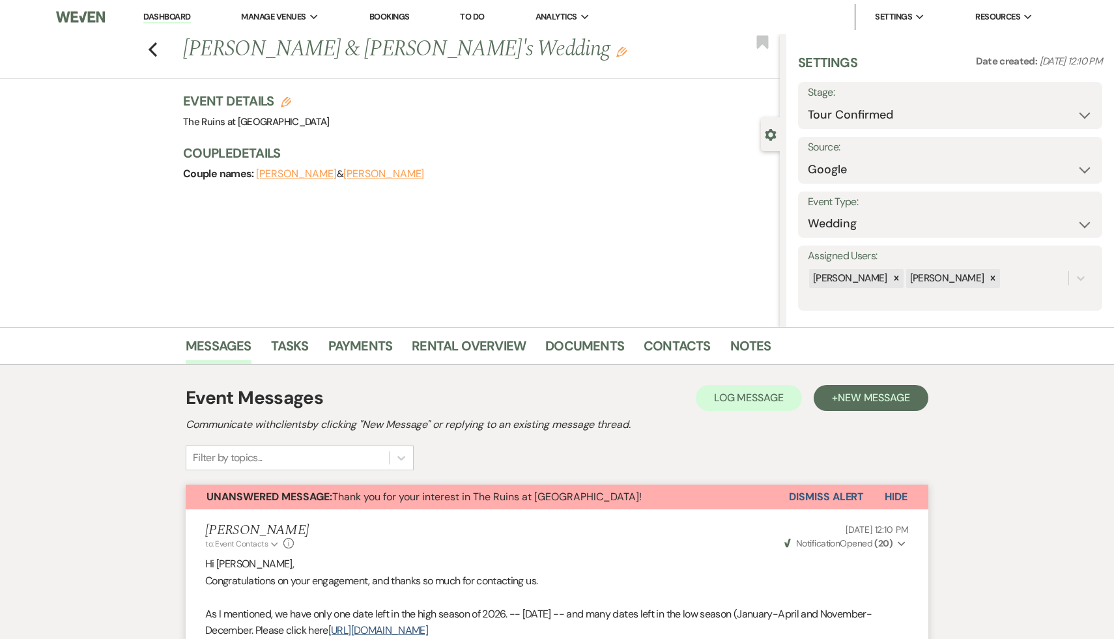
click at [844, 496] on button "Dismiss Alert" at bounding box center [826, 497] width 75 height 25
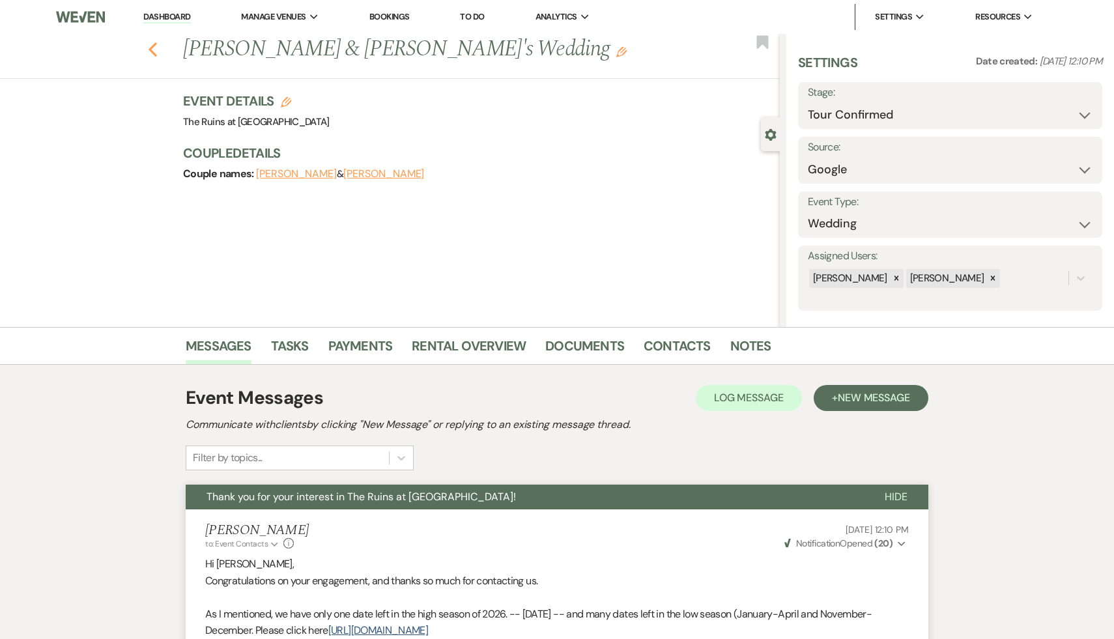
click at [148, 43] on icon "Previous" at bounding box center [153, 50] width 10 height 16
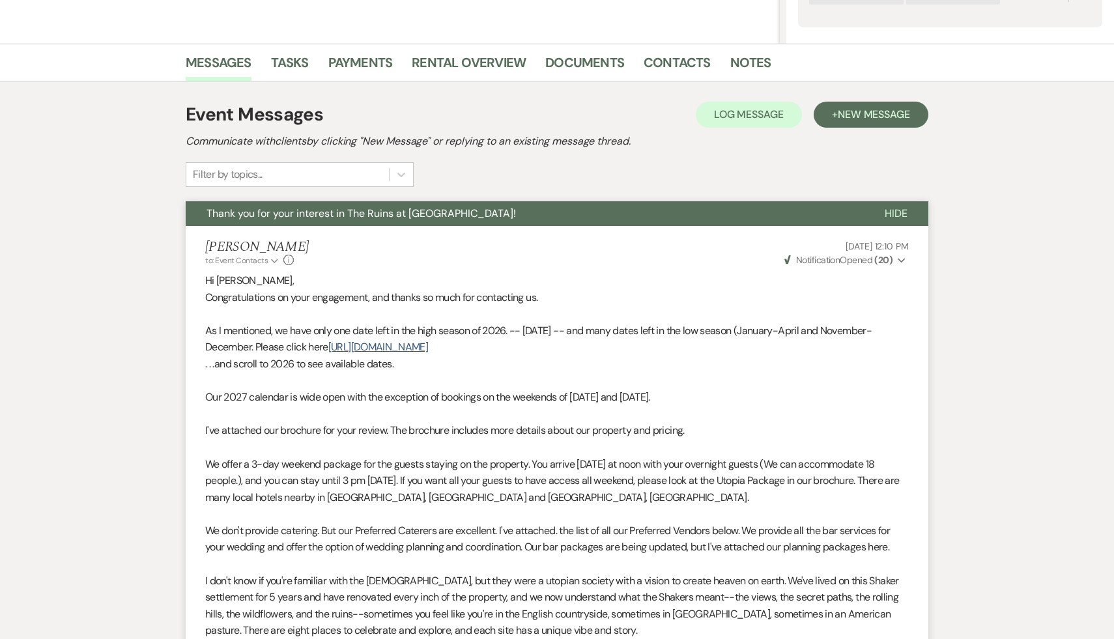
select select "4"
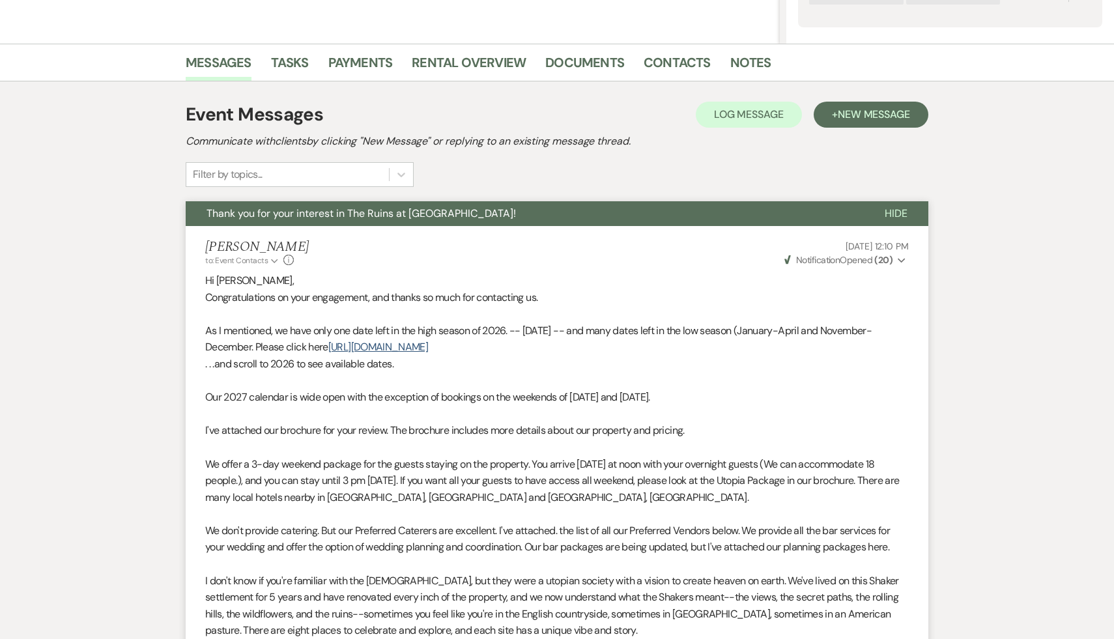
select select "4"
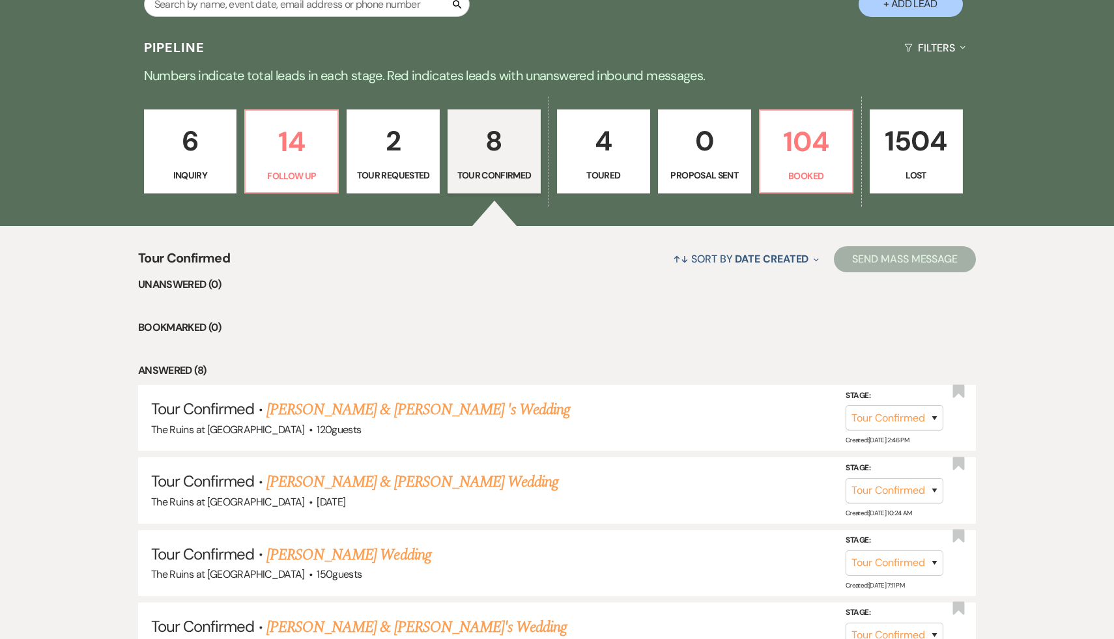
scroll to position [294, 0]
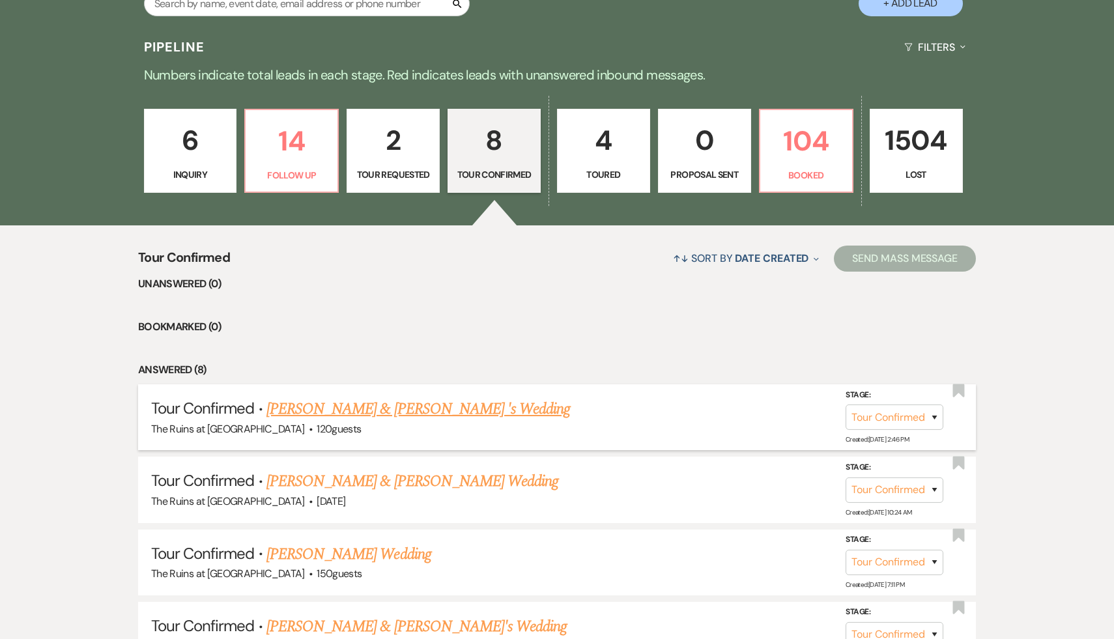
click at [391, 421] on link "[PERSON_NAME] & [PERSON_NAME] 's Wedding" at bounding box center [418, 408] width 304 height 23
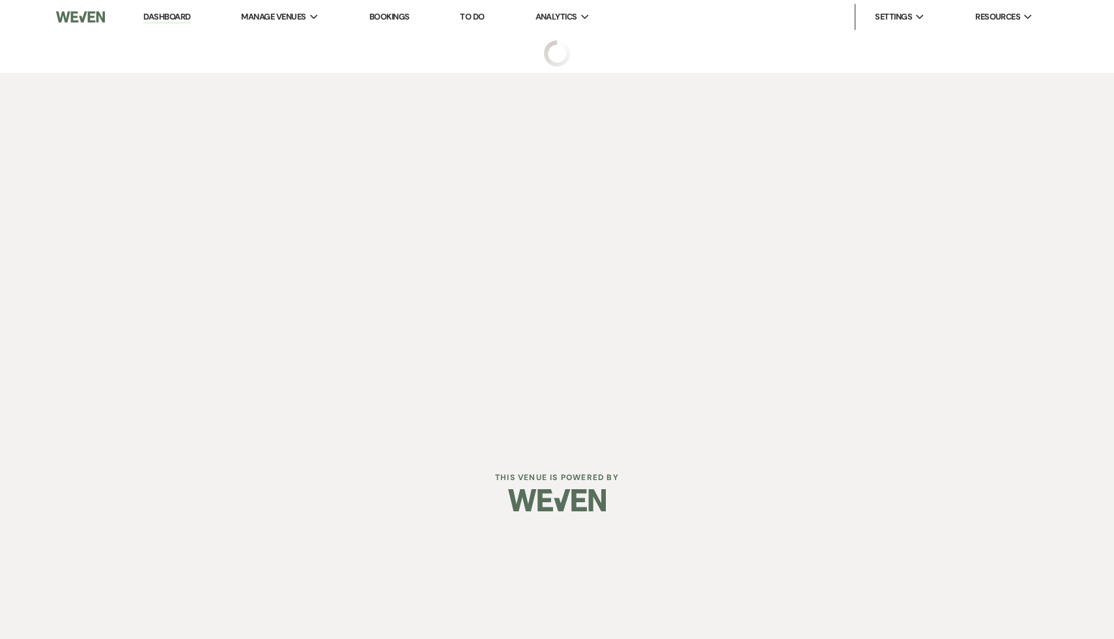
select select "4"
select select "20"
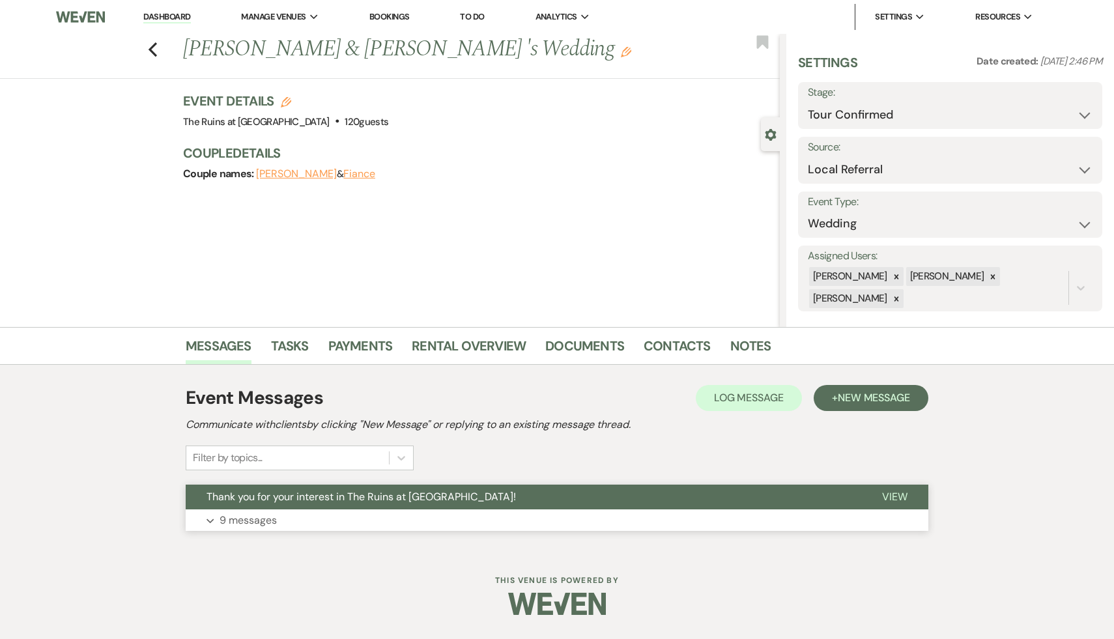
click at [378, 495] on span "Thank you for your interest in The Ruins at [GEOGRAPHIC_DATA]!" at bounding box center [360, 497] width 309 height 14
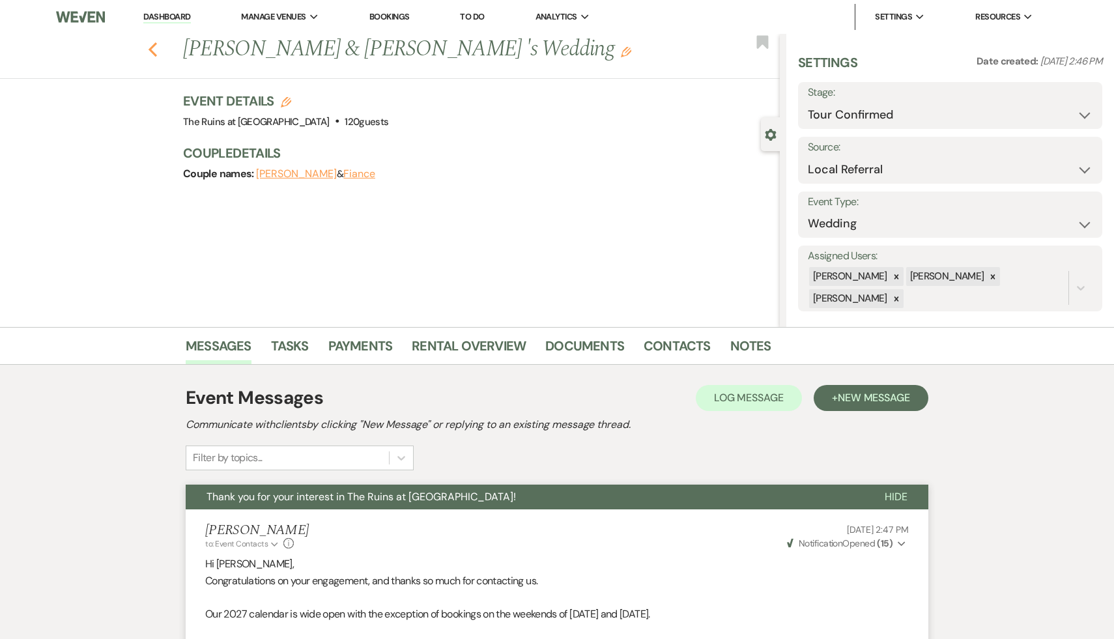
click at [152, 44] on icon "Previous" at bounding box center [153, 50] width 10 height 16
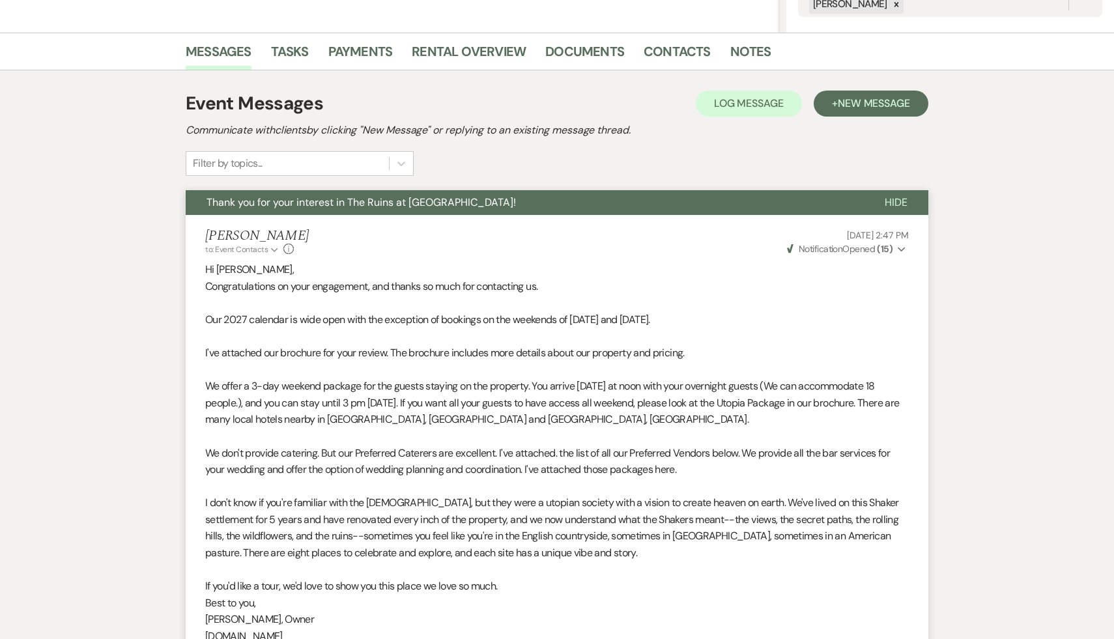
select select "4"
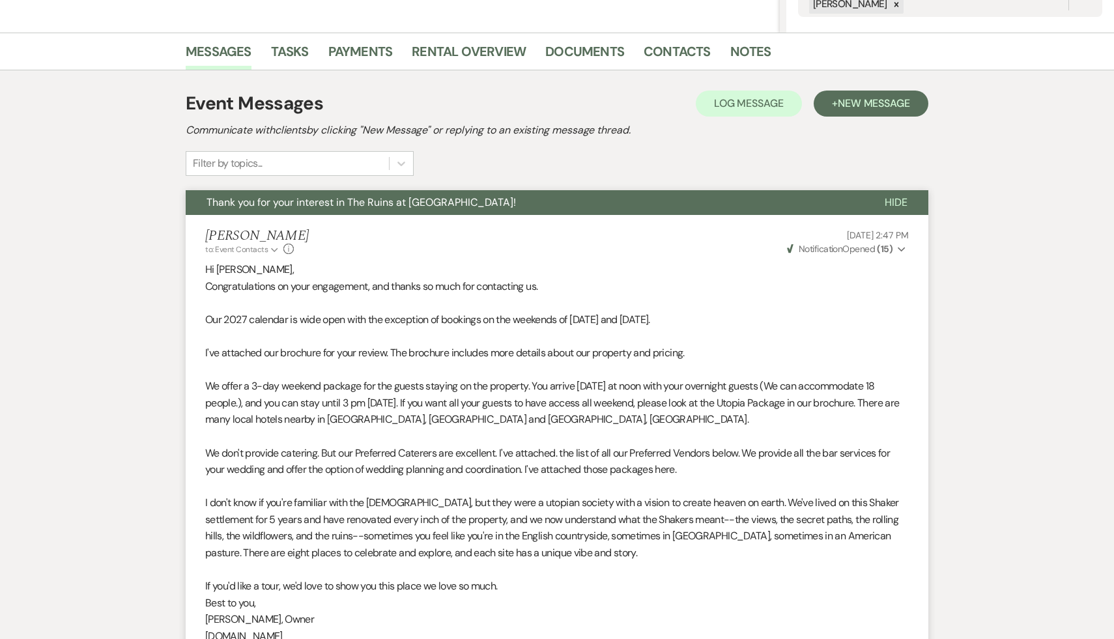
select select "4"
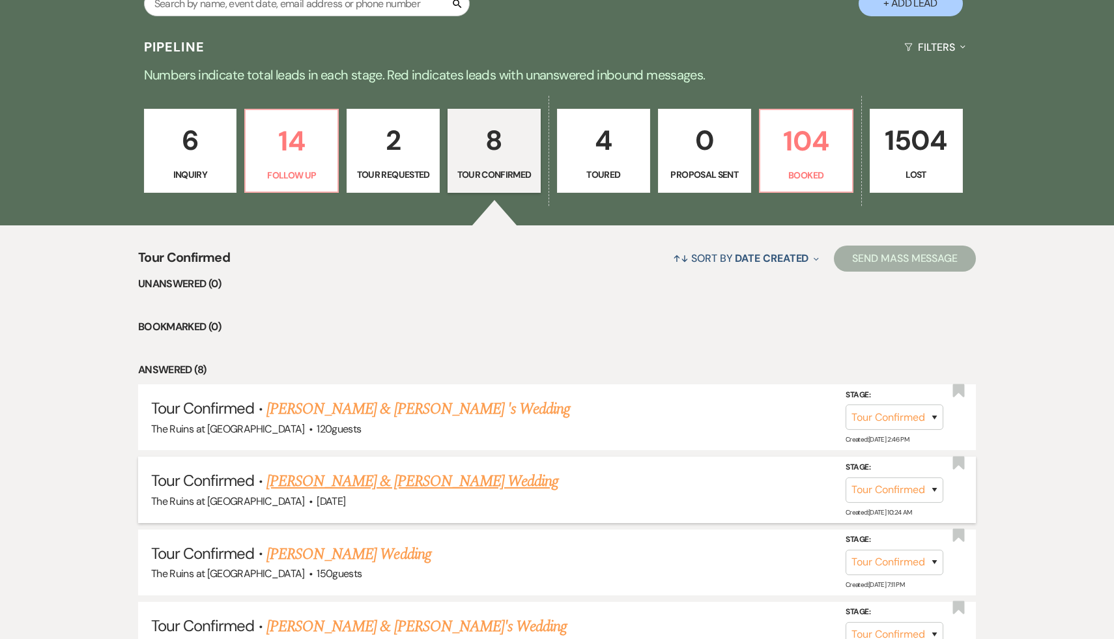
click at [331, 481] on link "[PERSON_NAME] & [PERSON_NAME] Wedding" at bounding box center [412, 481] width 292 height 23
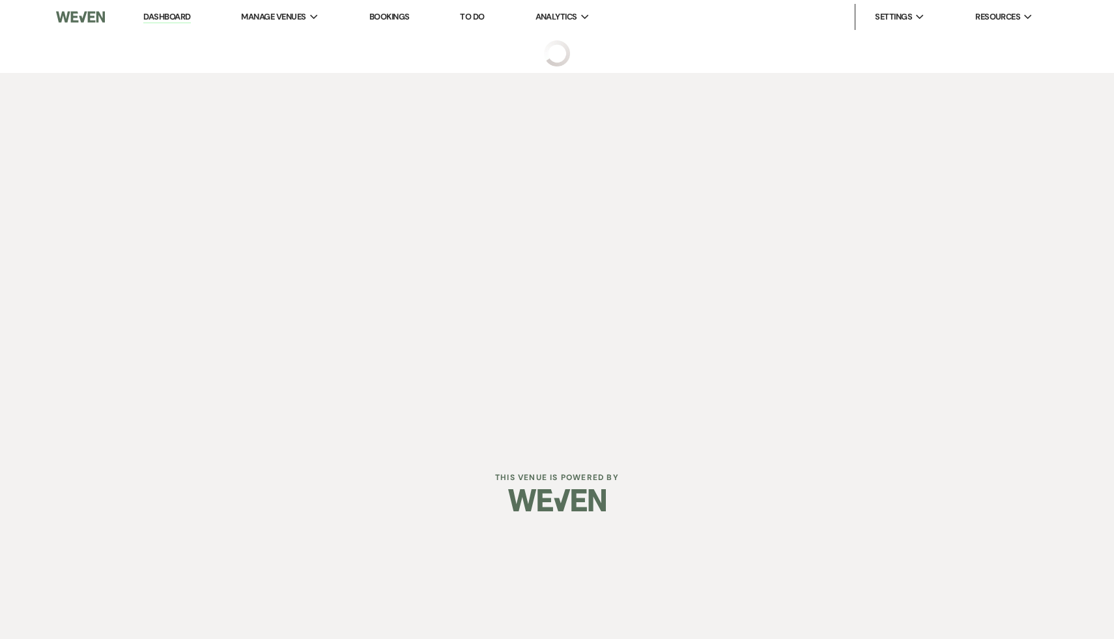
select select "4"
select select "17"
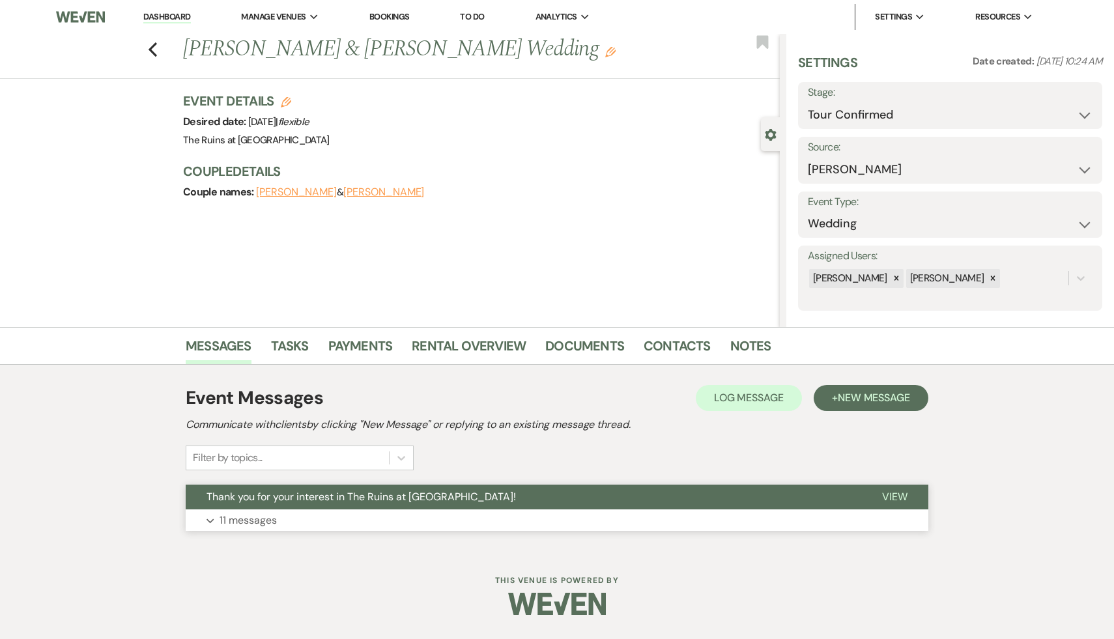
click at [331, 499] on span "Thank you for your interest in The Ruins at [GEOGRAPHIC_DATA]!" at bounding box center [360, 497] width 309 height 14
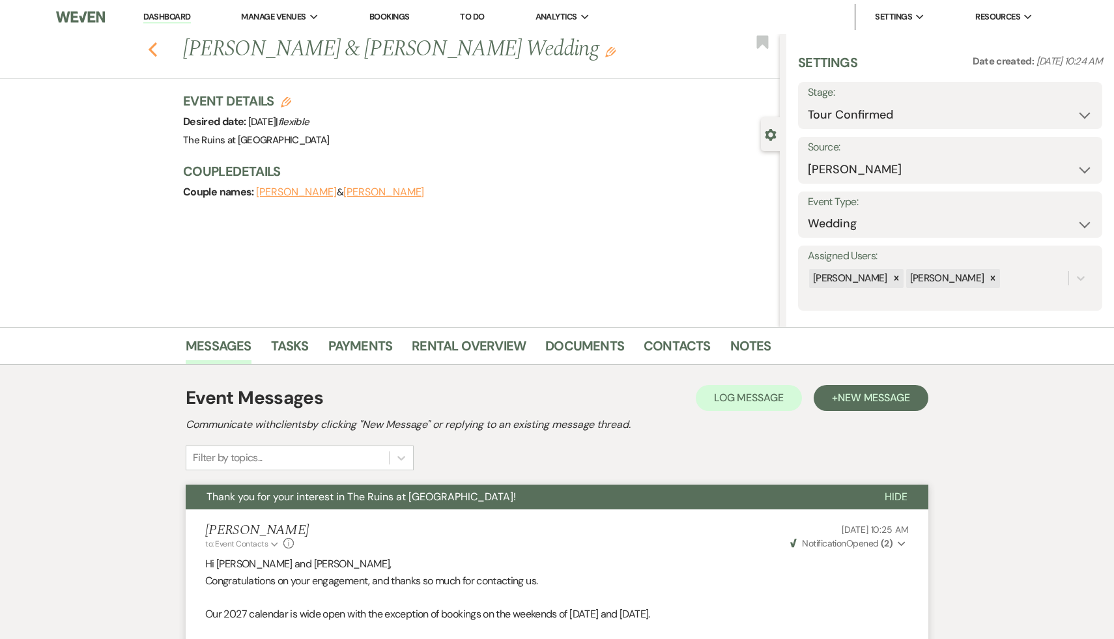
click at [152, 45] on use "button" at bounding box center [152, 49] width 8 height 14
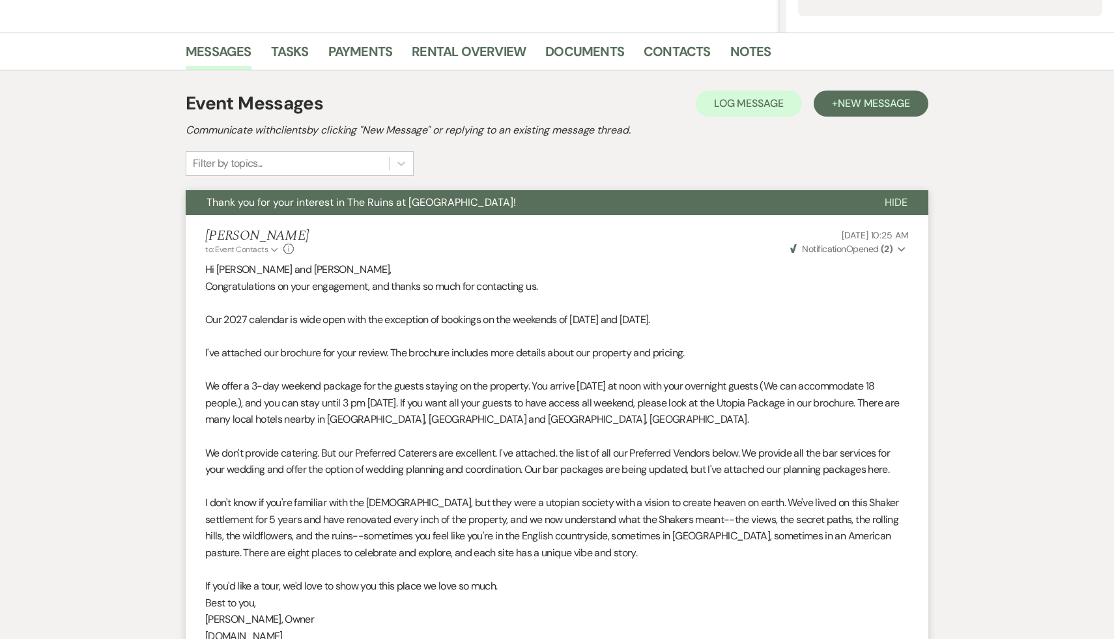
select select "4"
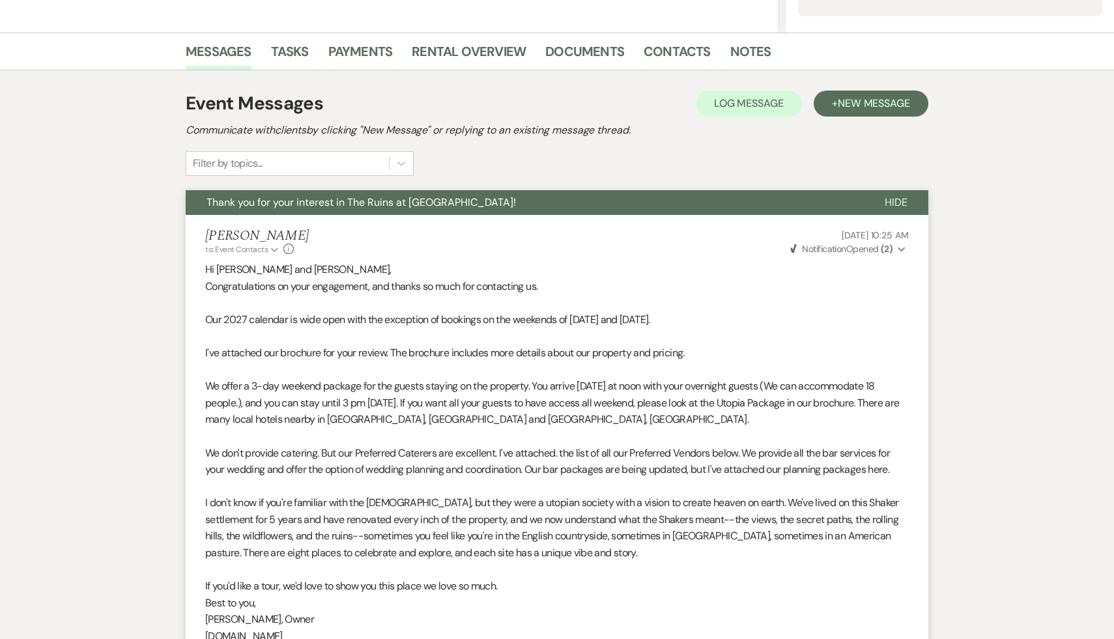
select select "4"
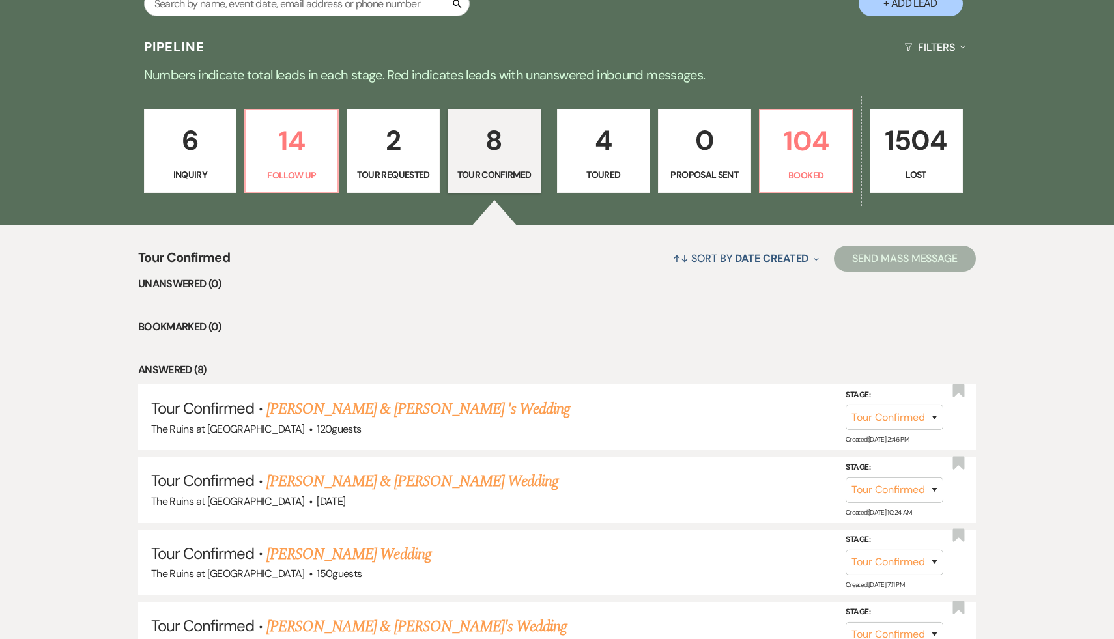
click at [499, 133] on p "8" at bounding box center [494, 141] width 76 height 44
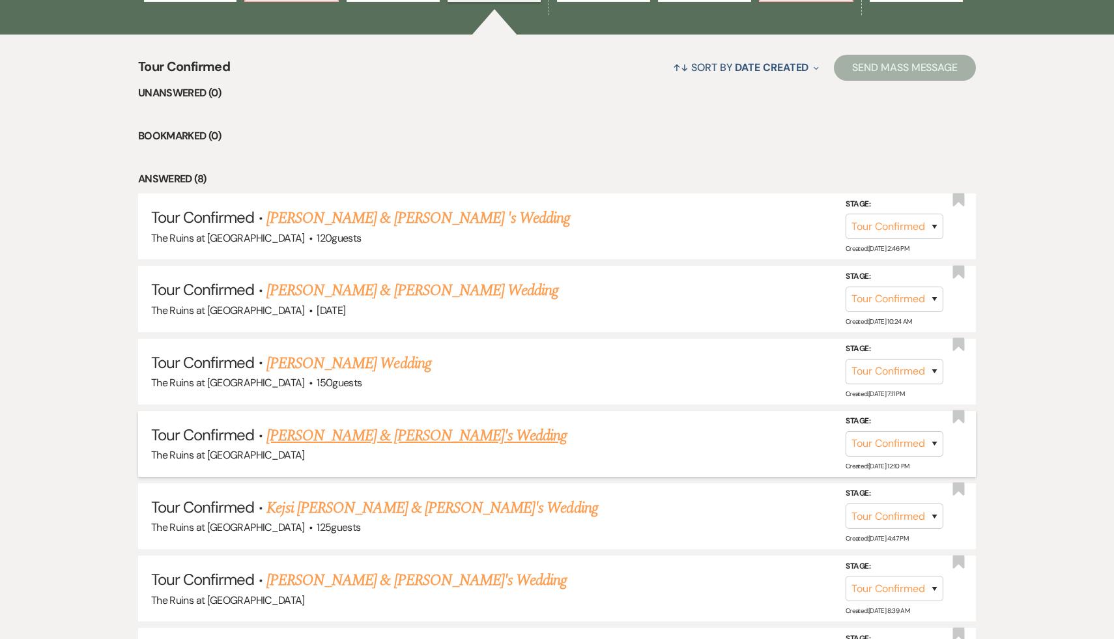
scroll to position [490, 0]
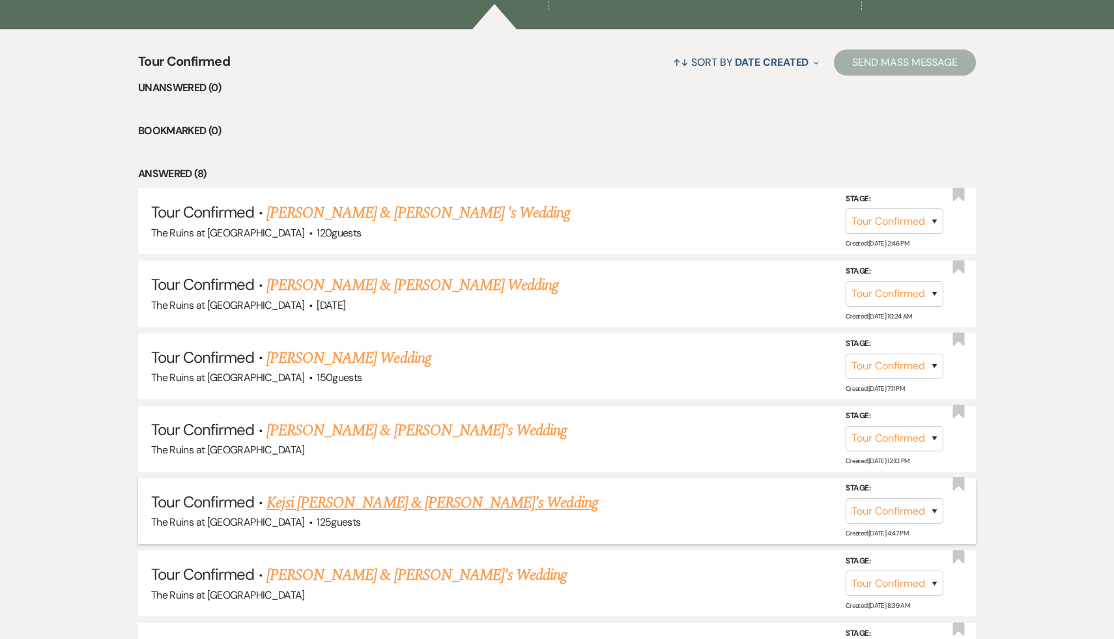
click at [408, 496] on link "Kejsi [PERSON_NAME] & [PERSON_NAME]'s Wedding" at bounding box center [431, 502] width 331 height 23
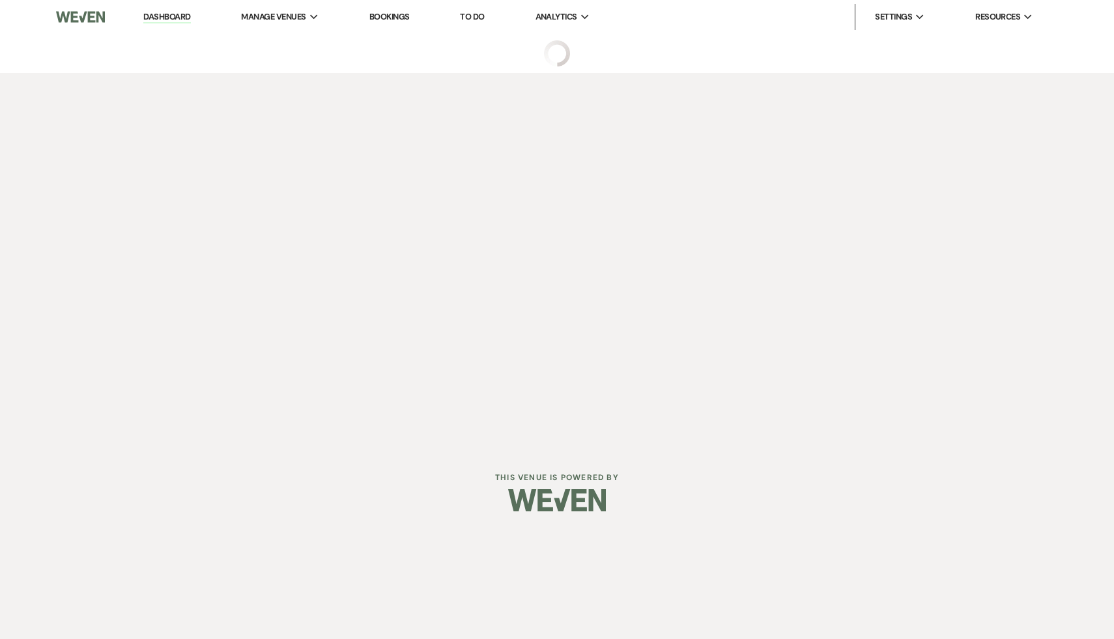
select select "4"
select select "6"
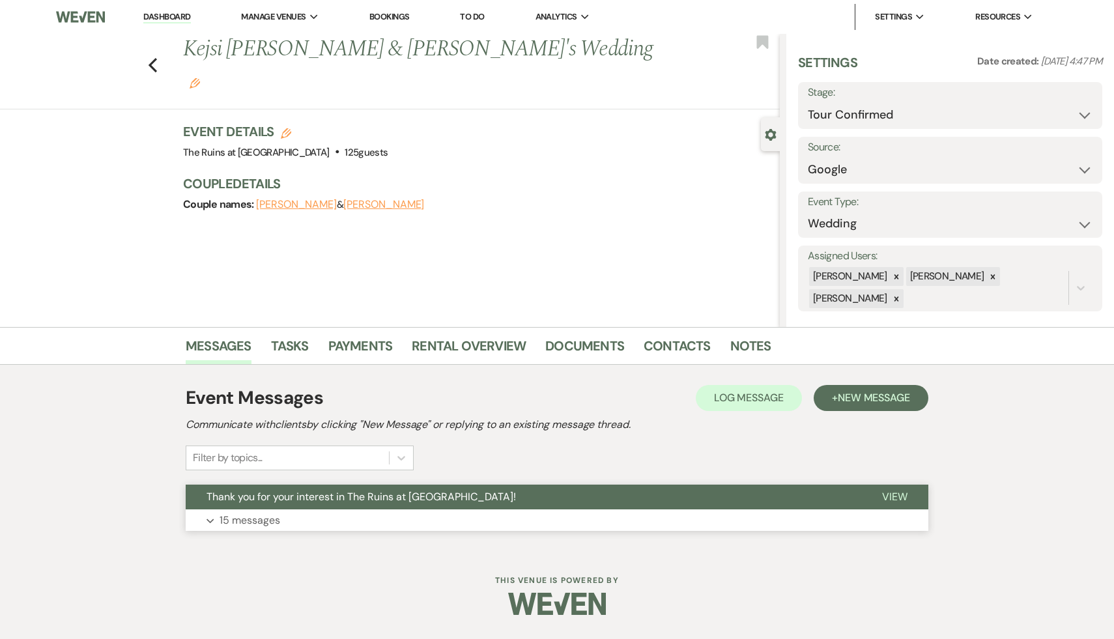
click at [408, 494] on span "Thank you for your interest in The Ruins at [GEOGRAPHIC_DATA]!" at bounding box center [360, 497] width 309 height 14
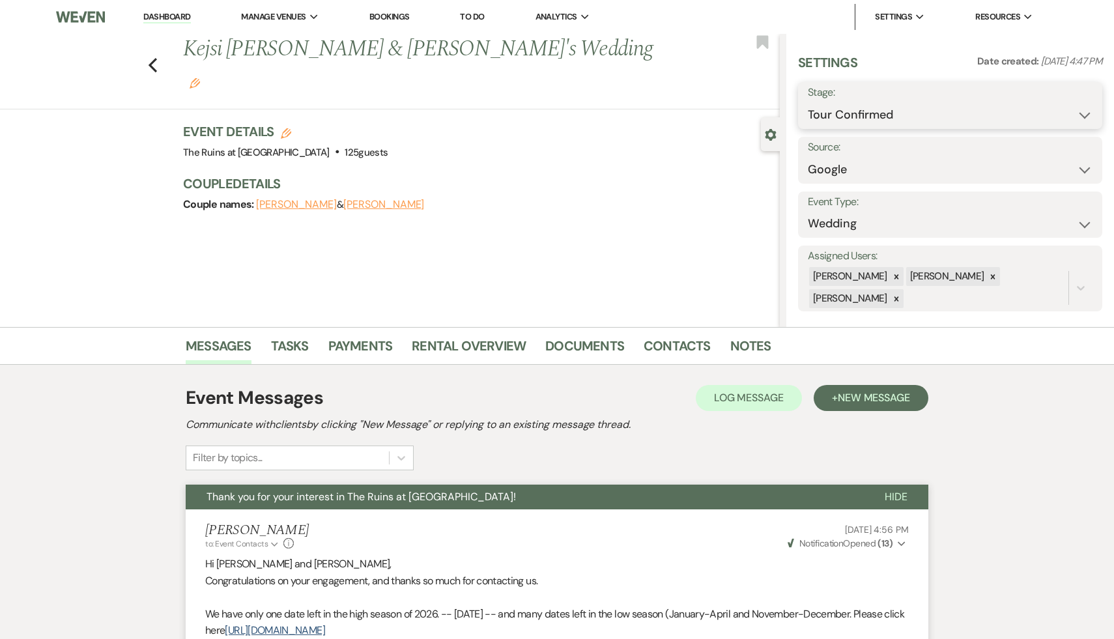
click at [1082, 114] on select "Inquiry Follow Up Tour Requested Tour Confirmed Toured Proposal Sent Booked Lost" at bounding box center [950, 114] width 285 height 25
select select "2"
click at [808, 102] on select "Inquiry Follow Up Tour Requested Tour Confirmed Toured Proposal Sent Booked Lost" at bounding box center [950, 114] width 285 height 25
click at [1074, 109] on button "Save" at bounding box center [1069, 105] width 64 height 26
click at [152, 57] on icon "Previous" at bounding box center [153, 65] width 10 height 16
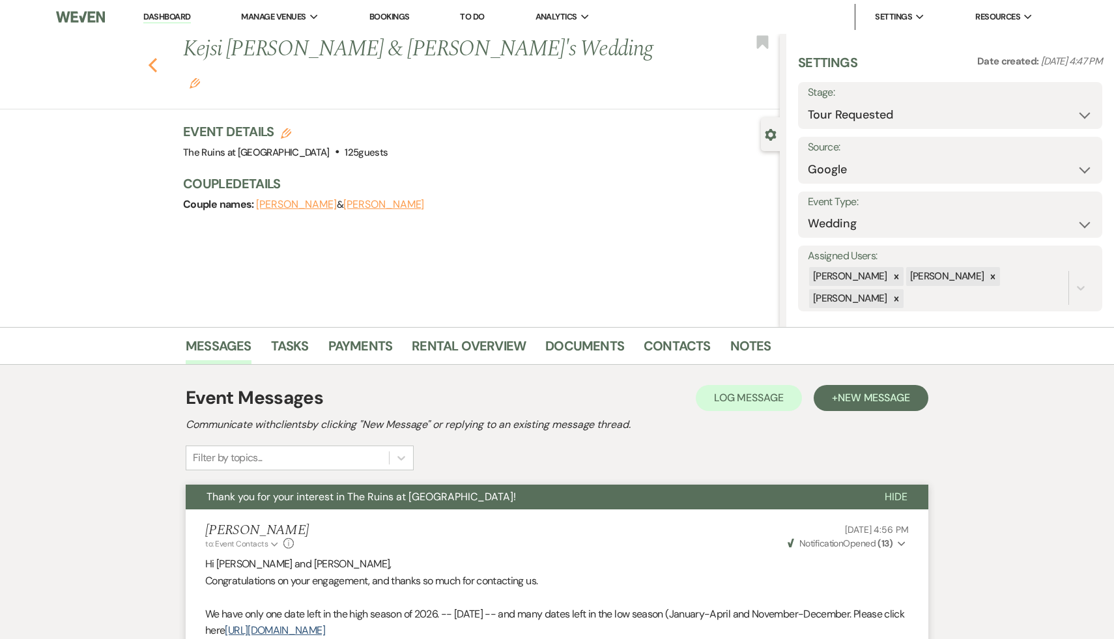
scroll to position [490, 0]
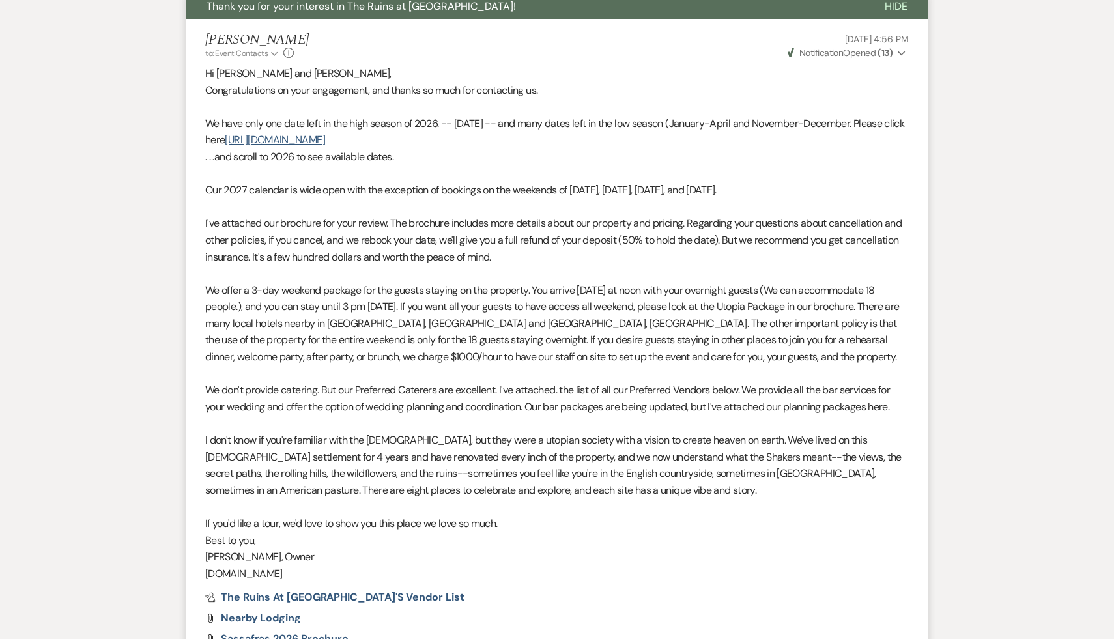
select select "4"
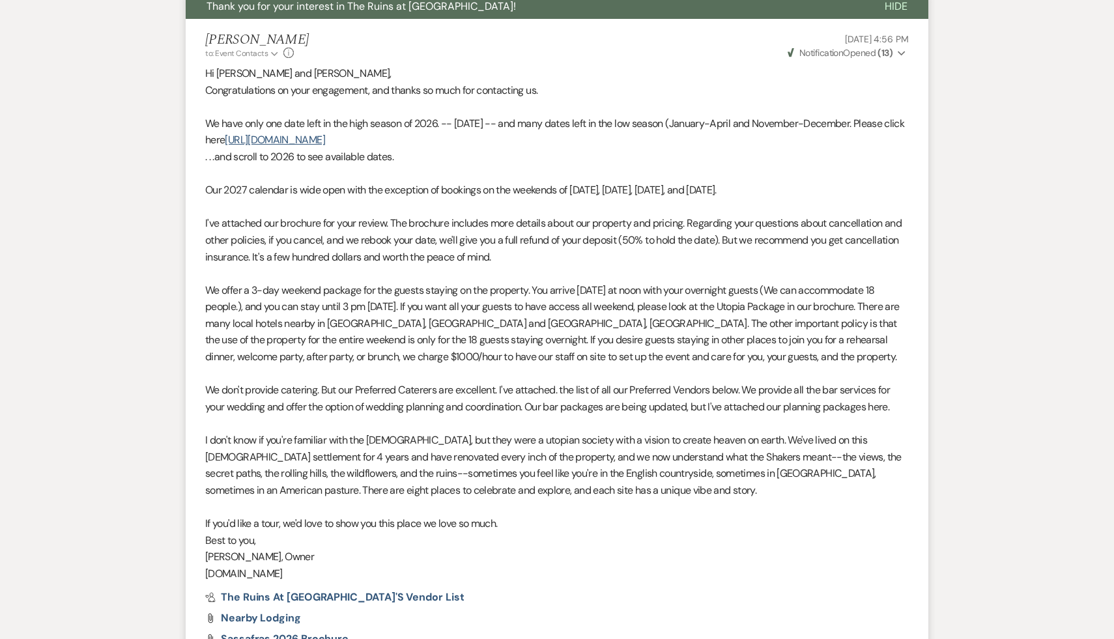
select select "4"
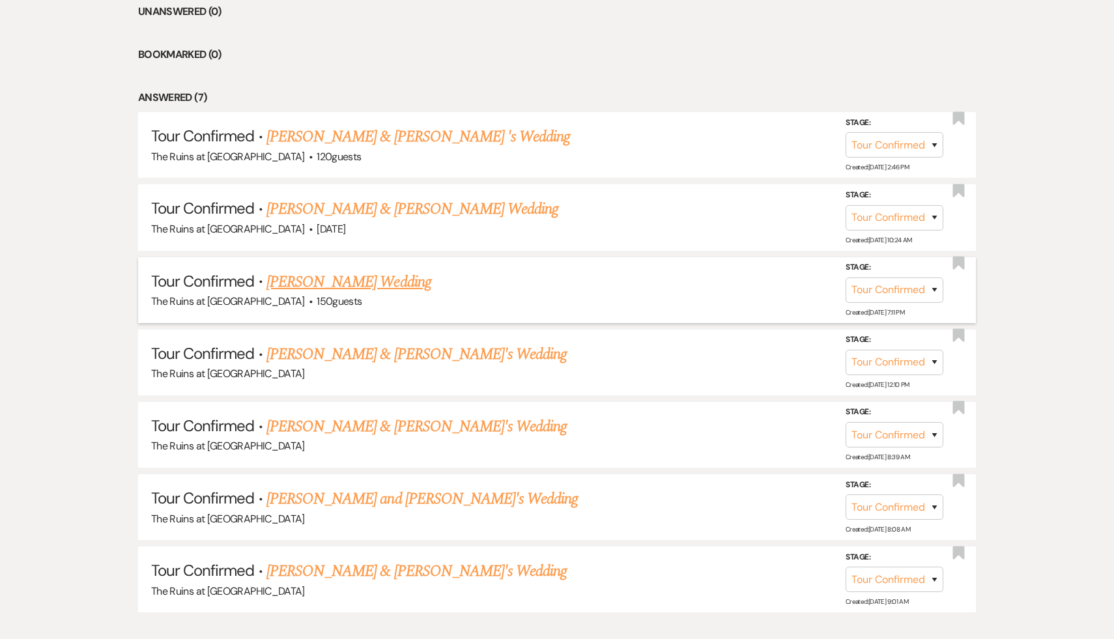
scroll to position [571, 0]
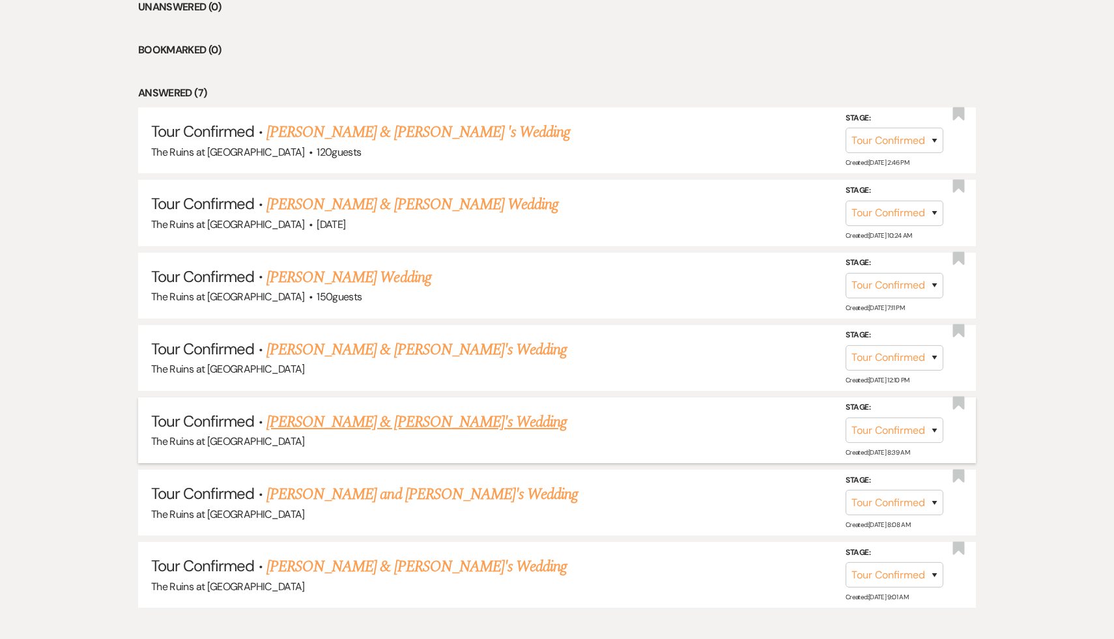
click at [347, 425] on link "[PERSON_NAME] & [PERSON_NAME]'s Wedding" at bounding box center [416, 421] width 301 height 23
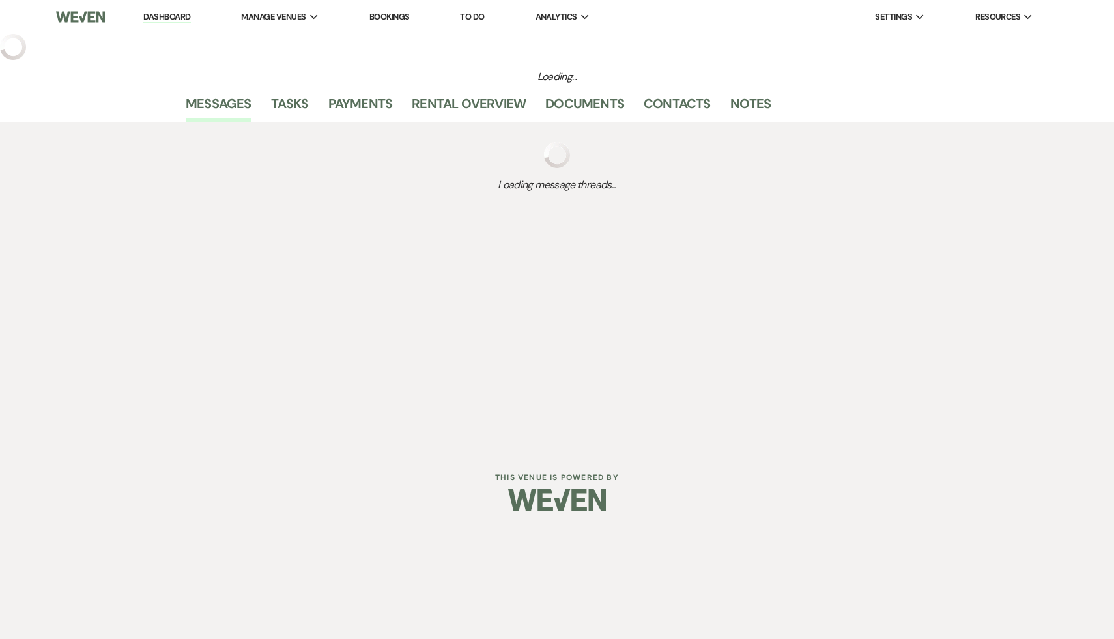
select select "4"
select select "6"
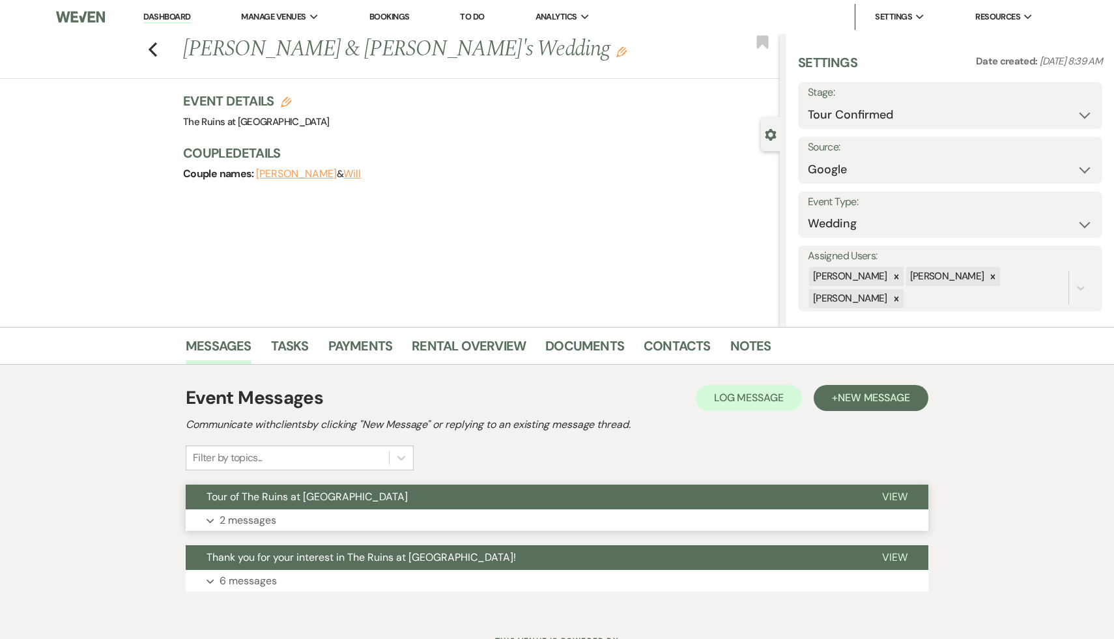
click at [331, 501] on span "Tour of The Ruins at [GEOGRAPHIC_DATA]" at bounding box center [306, 497] width 201 height 14
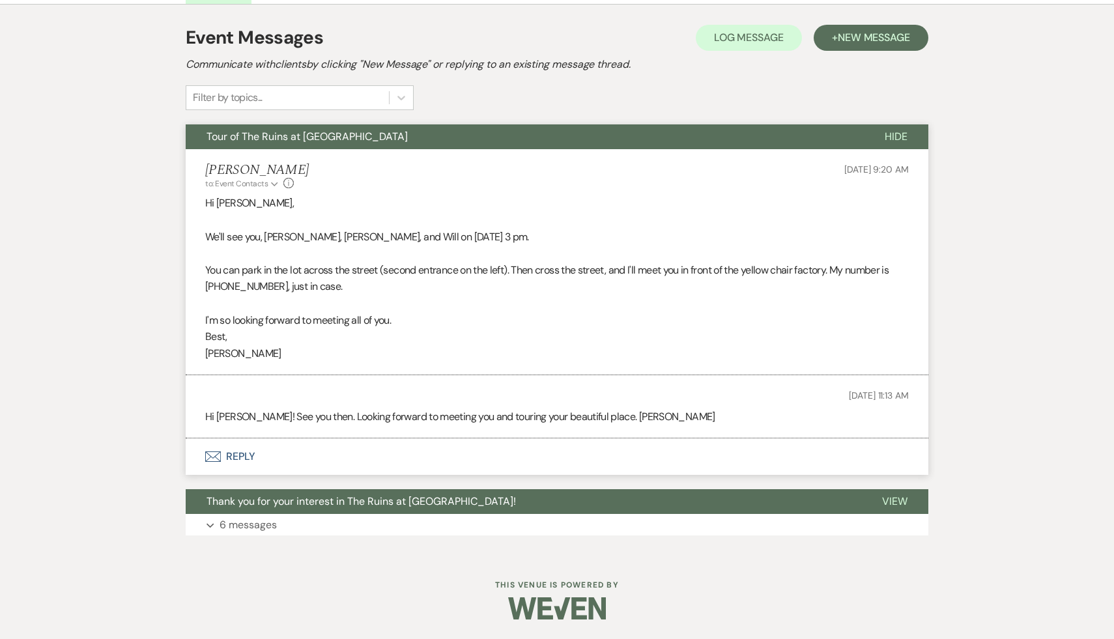
scroll to position [361, 0]
select select "4"
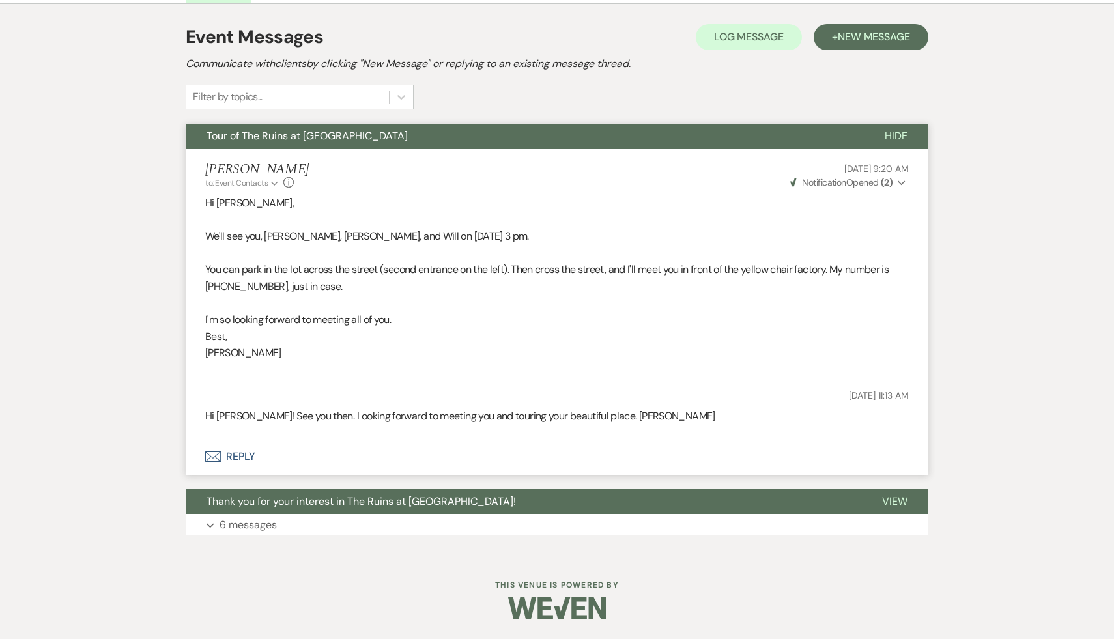
select select "4"
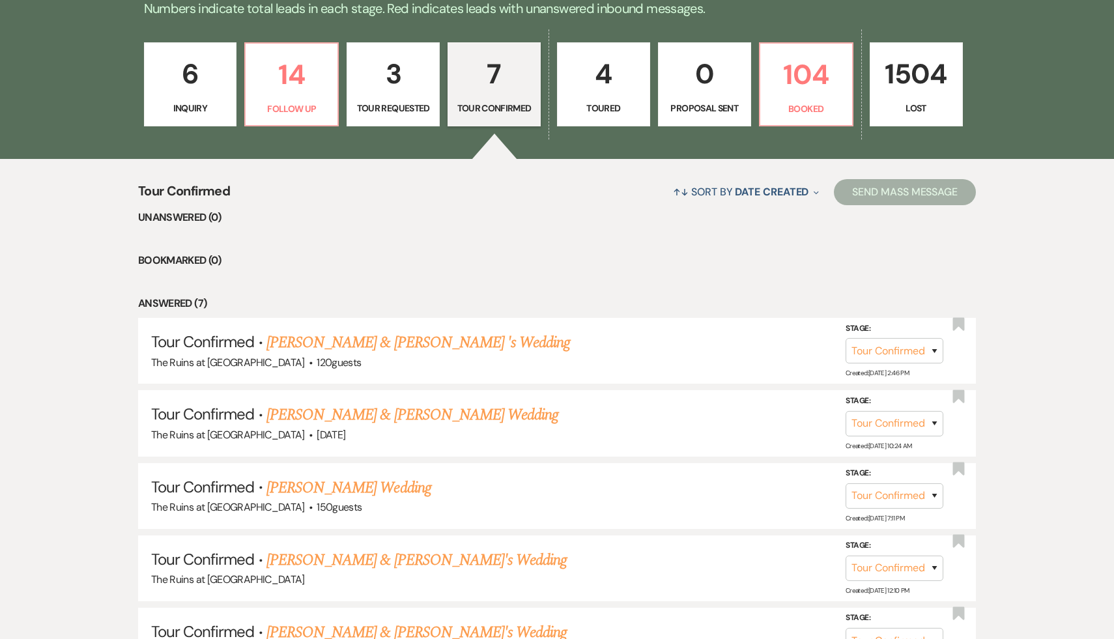
scroll to position [571, 0]
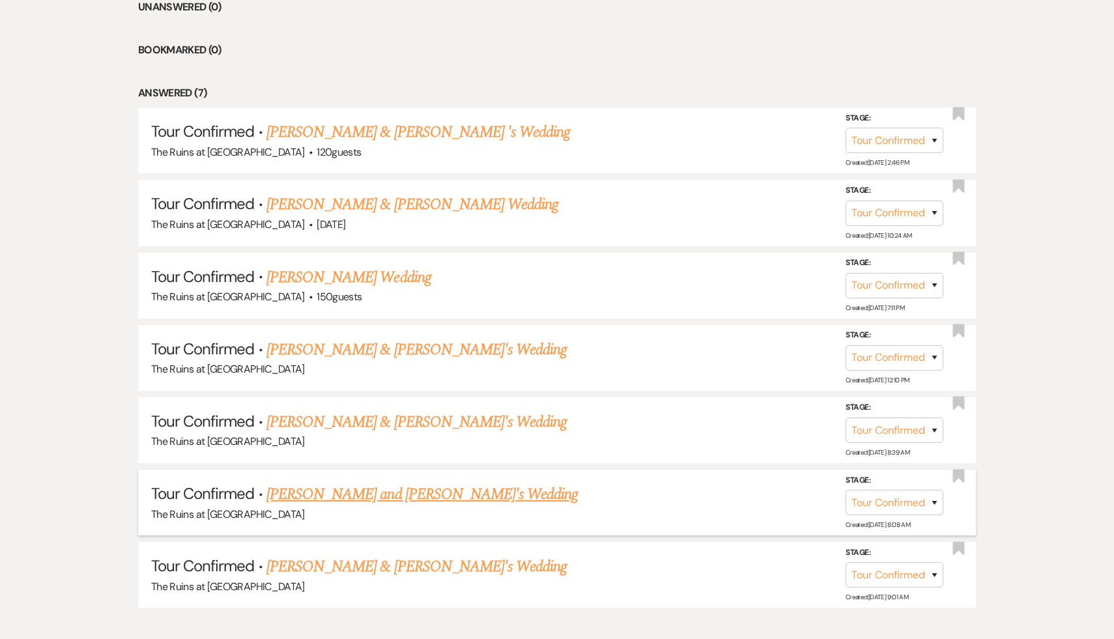
click at [399, 486] on link "[PERSON_NAME] and [PERSON_NAME]'s Wedding" at bounding box center [422, 494] width 312 height 23
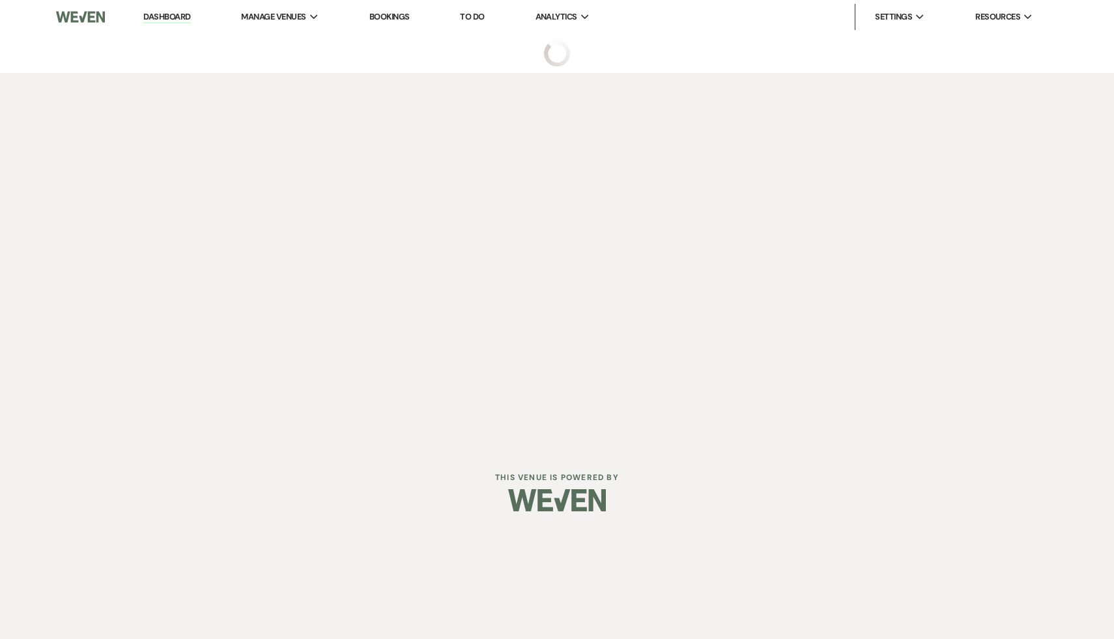
select select "4"
select select "6"
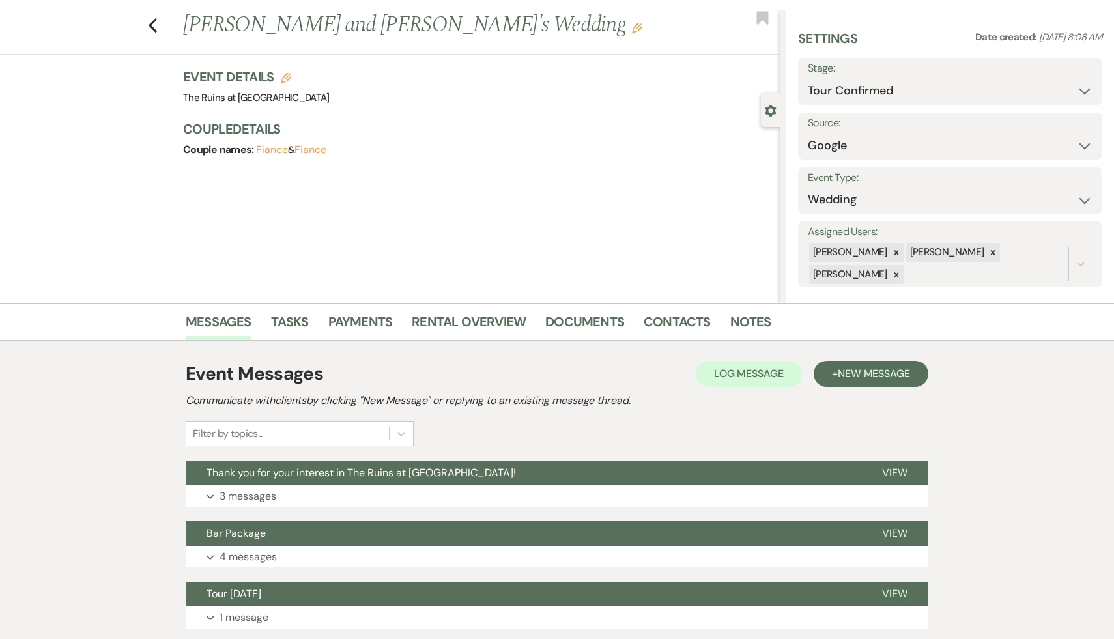
scroll to position [33, 0]
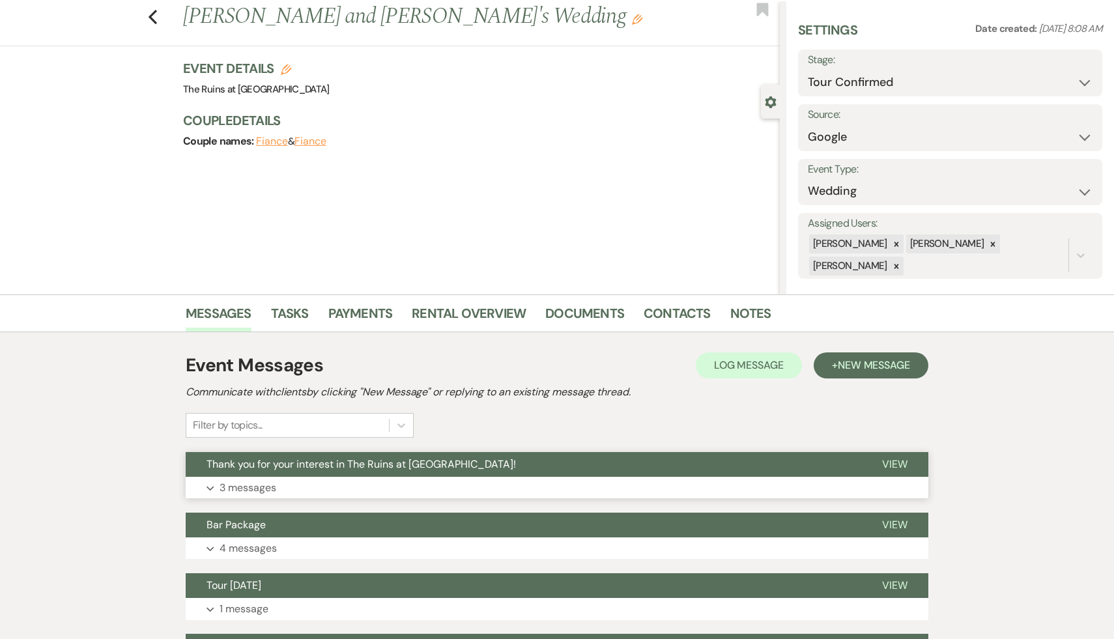
click at [415, 462] on span "Thank you for your interest in The Ruins at [GEOGRAPHIC_DATA]!" at bounding box center [360, 464] width 309 height 14
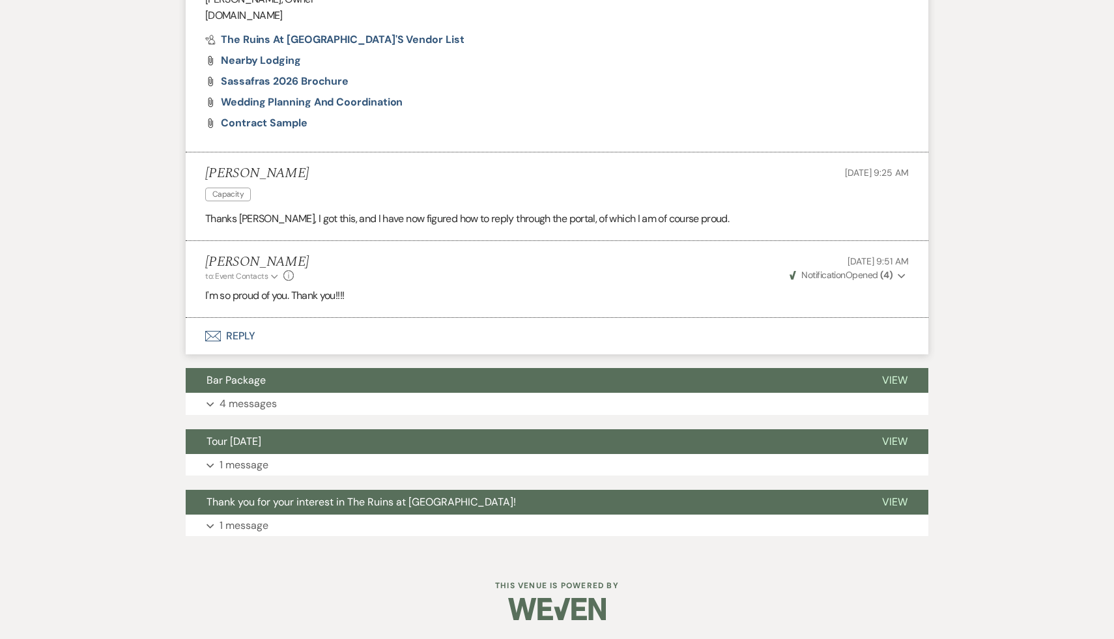
scroll to position [815, 0]
select select "4"
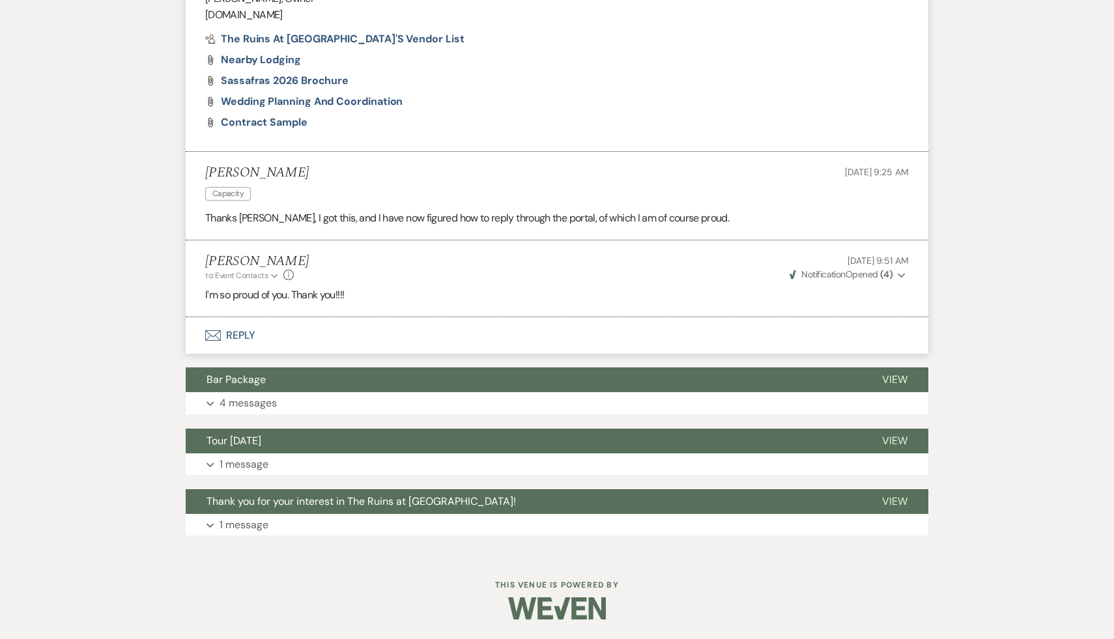
select select "4"
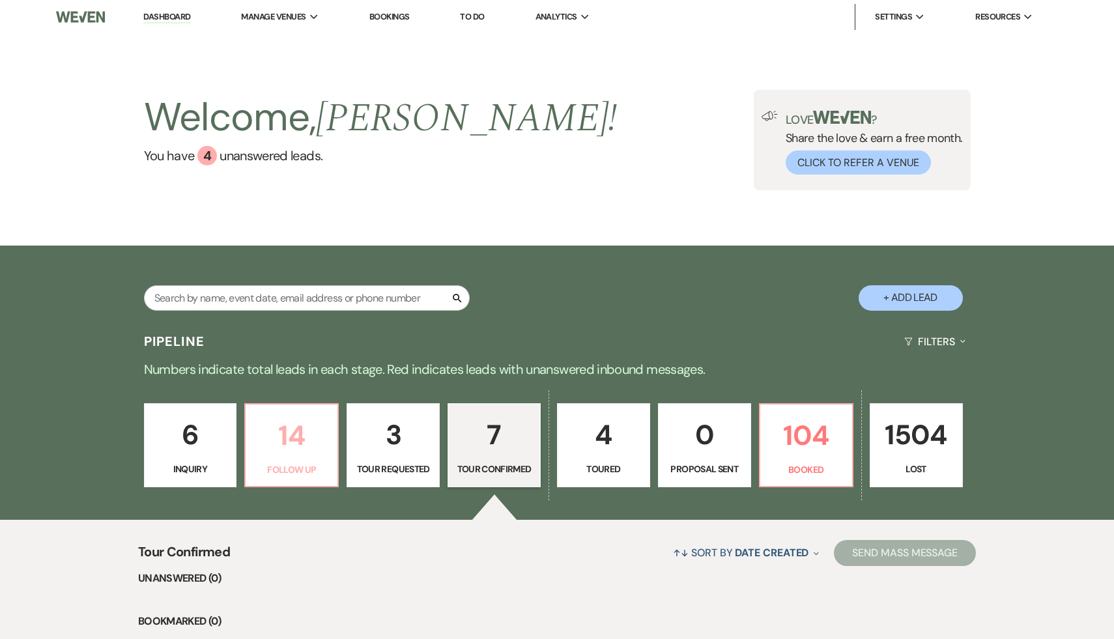
click at [297, 439] on p "14" at bounding box center [291, 436] width 76 height 44
select select "9"
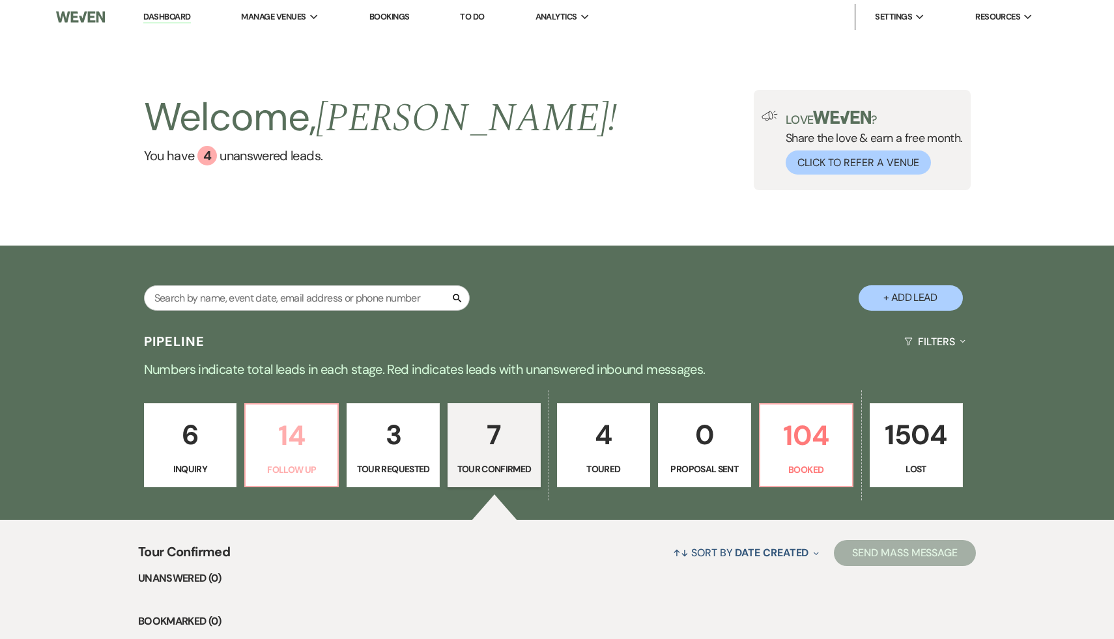
select select "9"
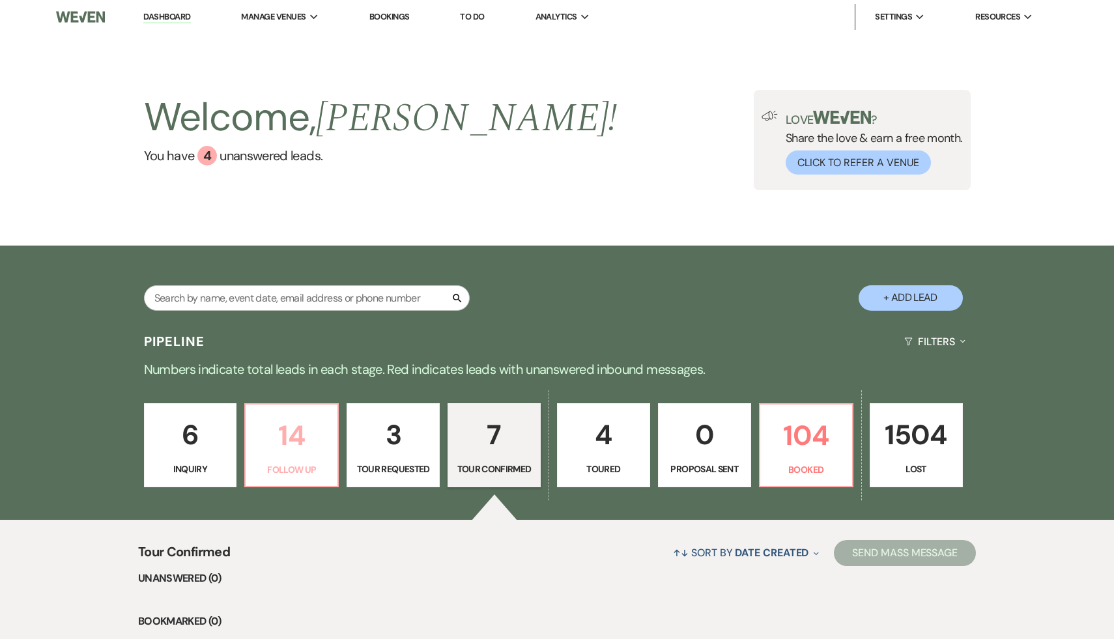
select select "9"
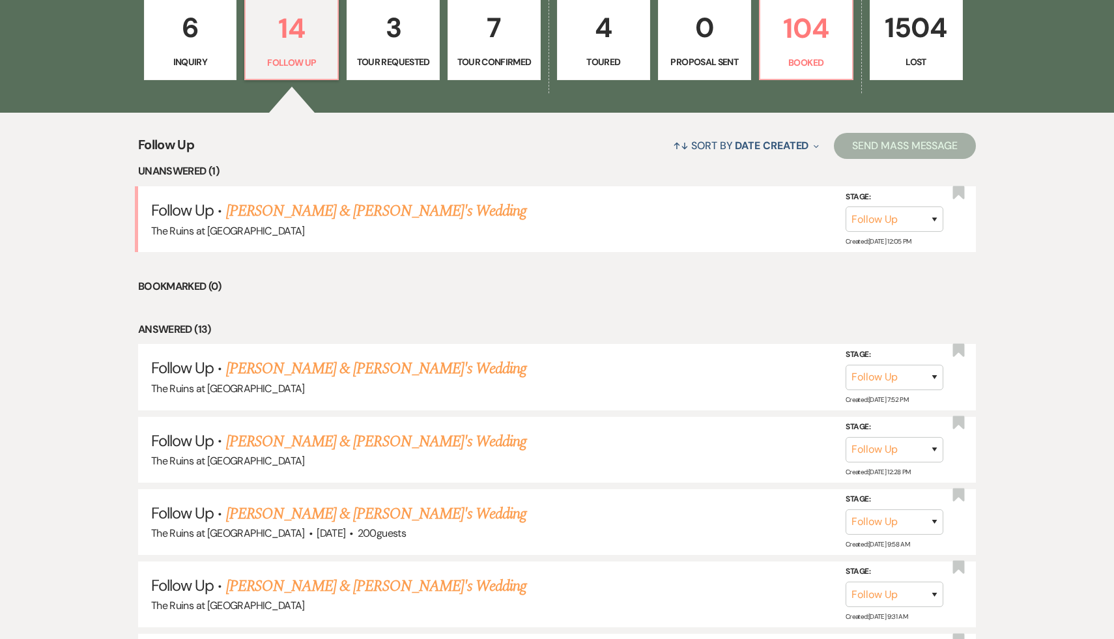
scroll to position [395, 0]
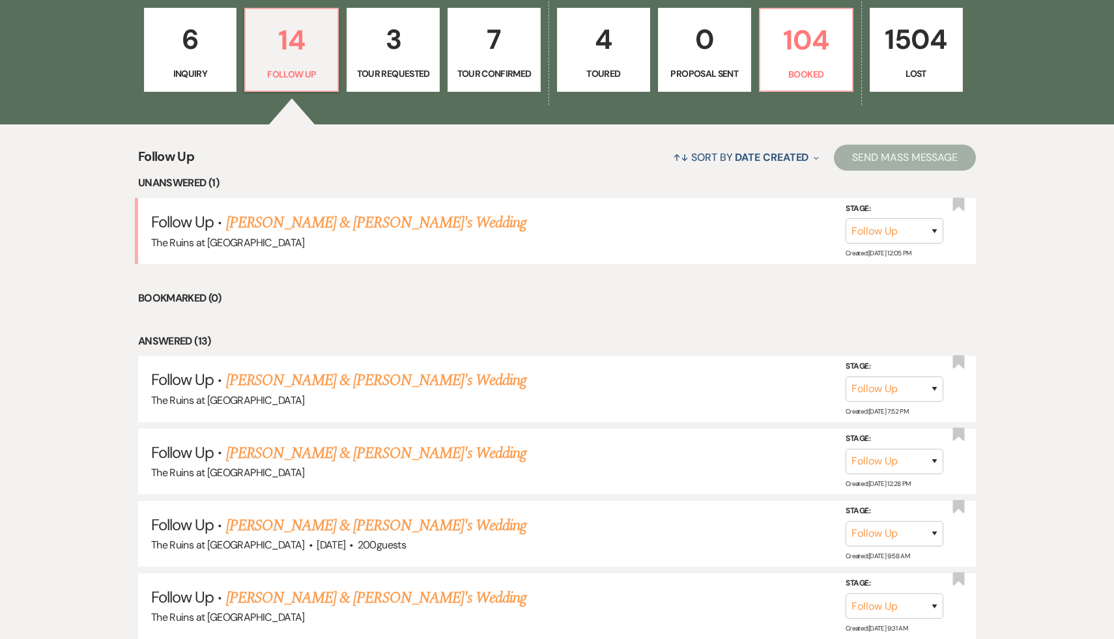
click at [494, 36] on p "7" at bounding box center [494, 40] width 76 height 44
select select "4"
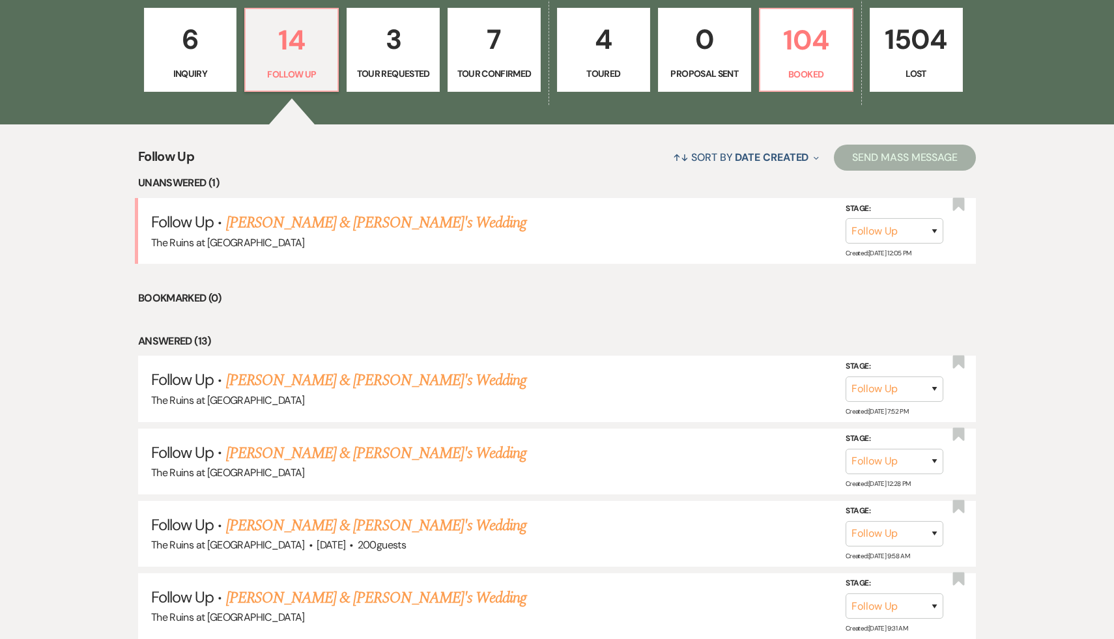
select select "4"
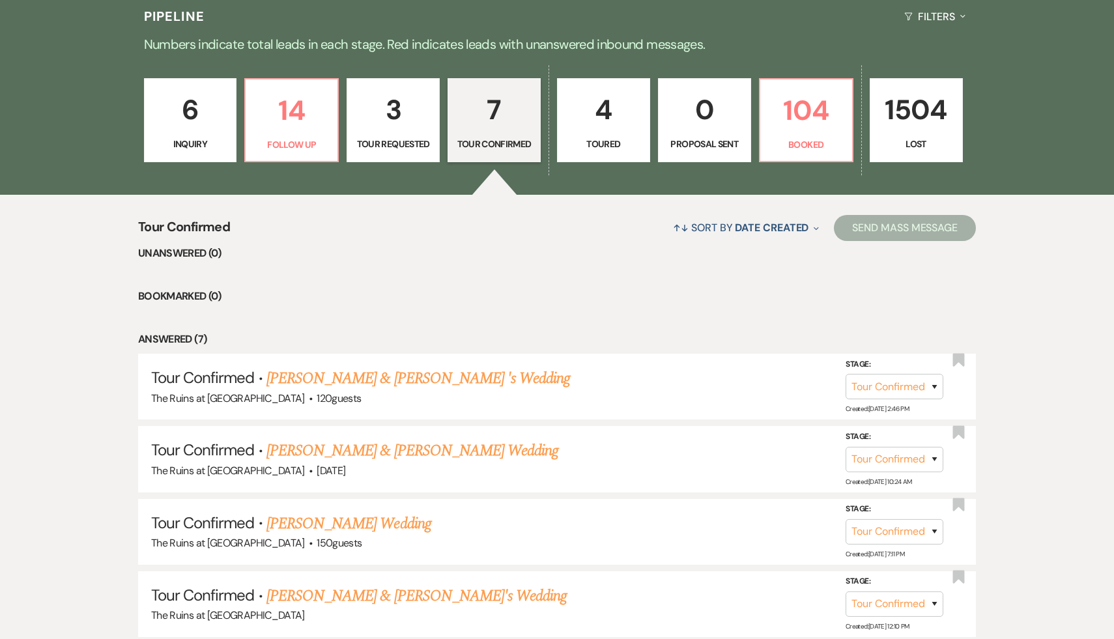
scroll to position [320, 0]
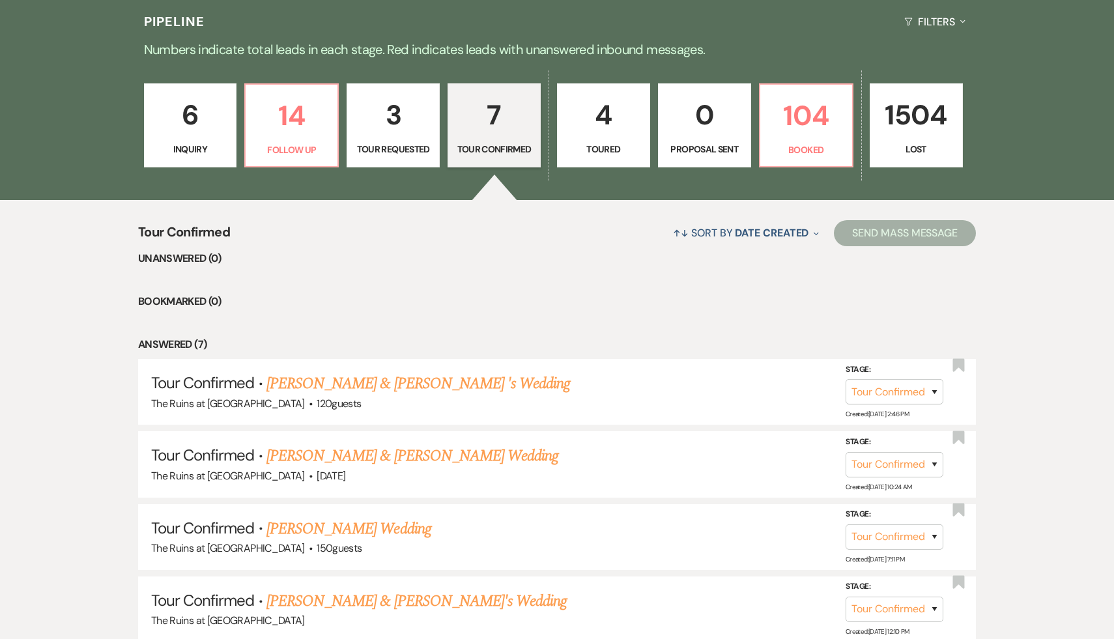
click at [397, 120] on p "3" at bounding box center [393, 115] width 76 height 44
select select "2"
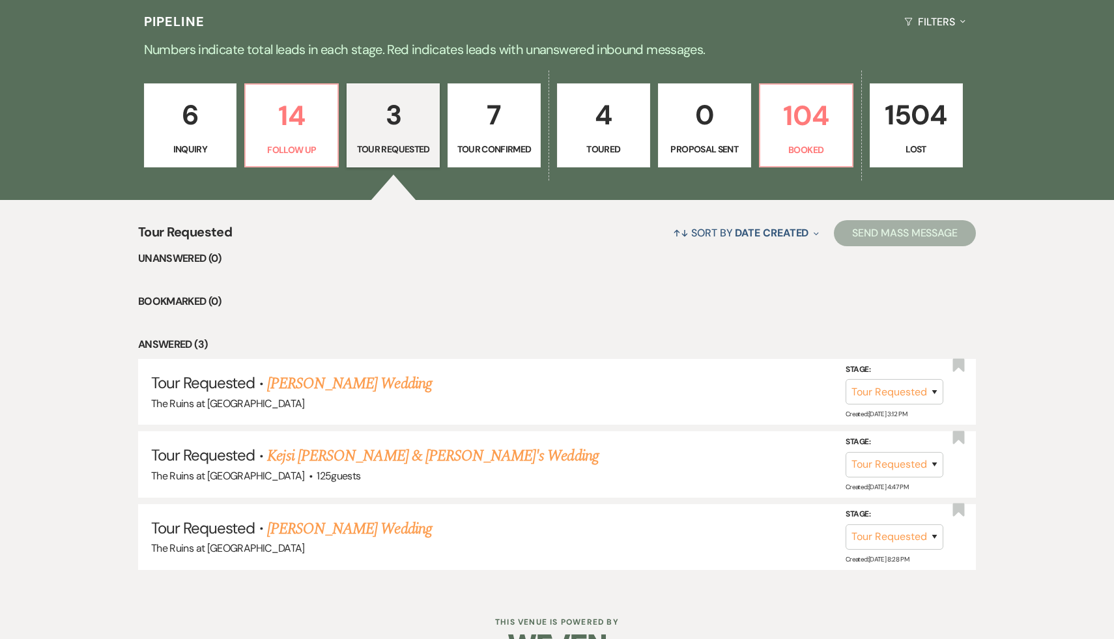
click at [496, 147] on p "Tour Confirmed" at bounding box center [494, 149] width 76 height 14
select select "4"
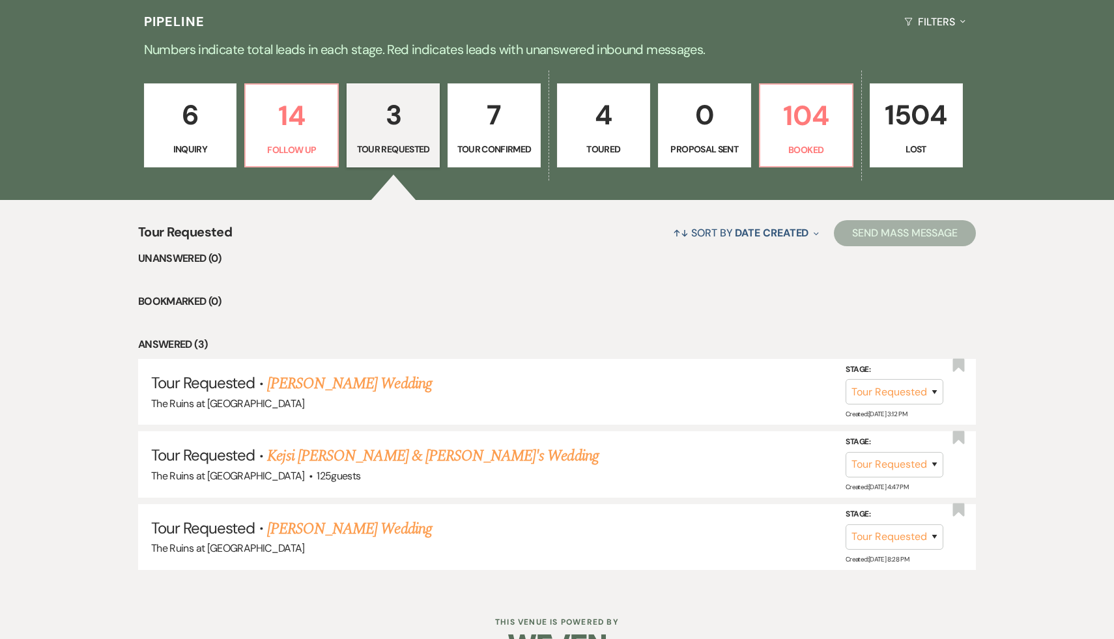
select select "4"
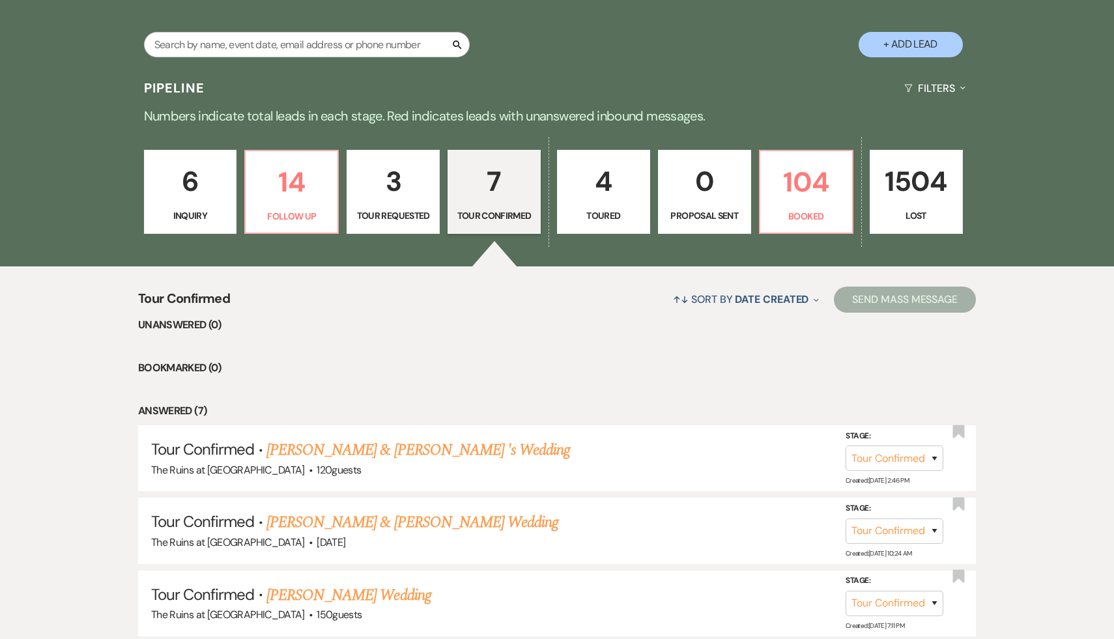
scroll to position [259, 0]
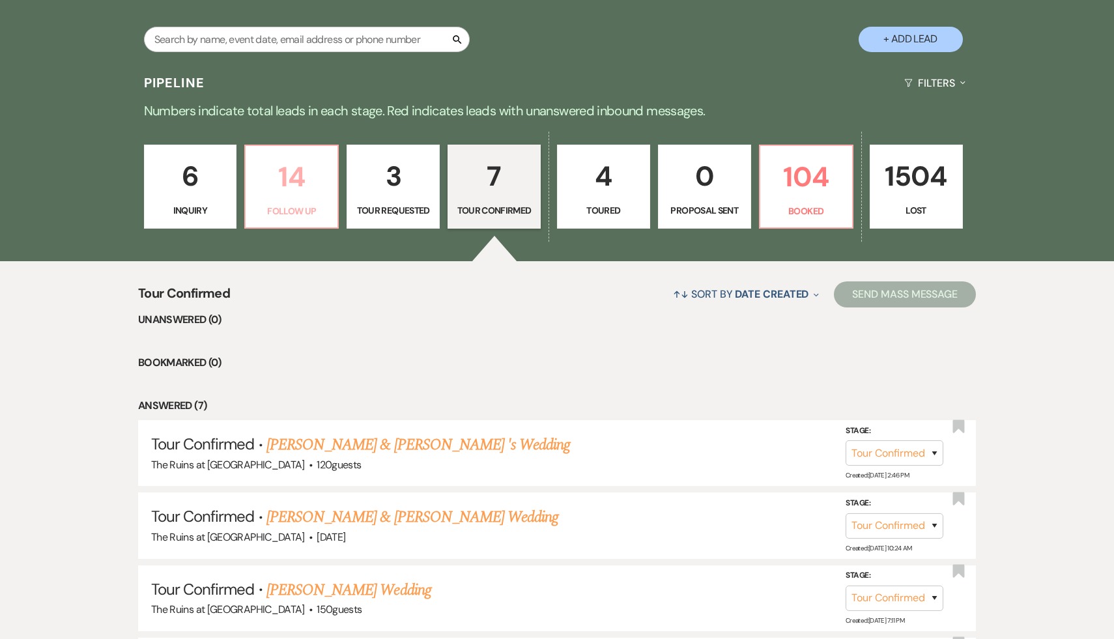
click at [296, 193] on p "14" at bounding box center [291, 177] width 76 height 44
select select "9"
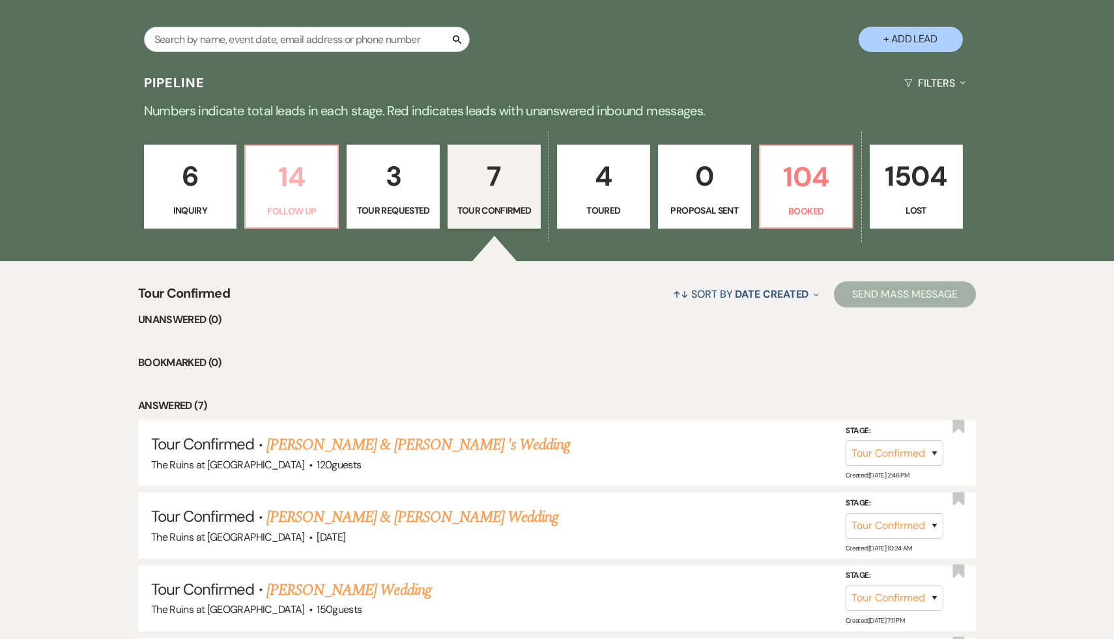
select select "9"
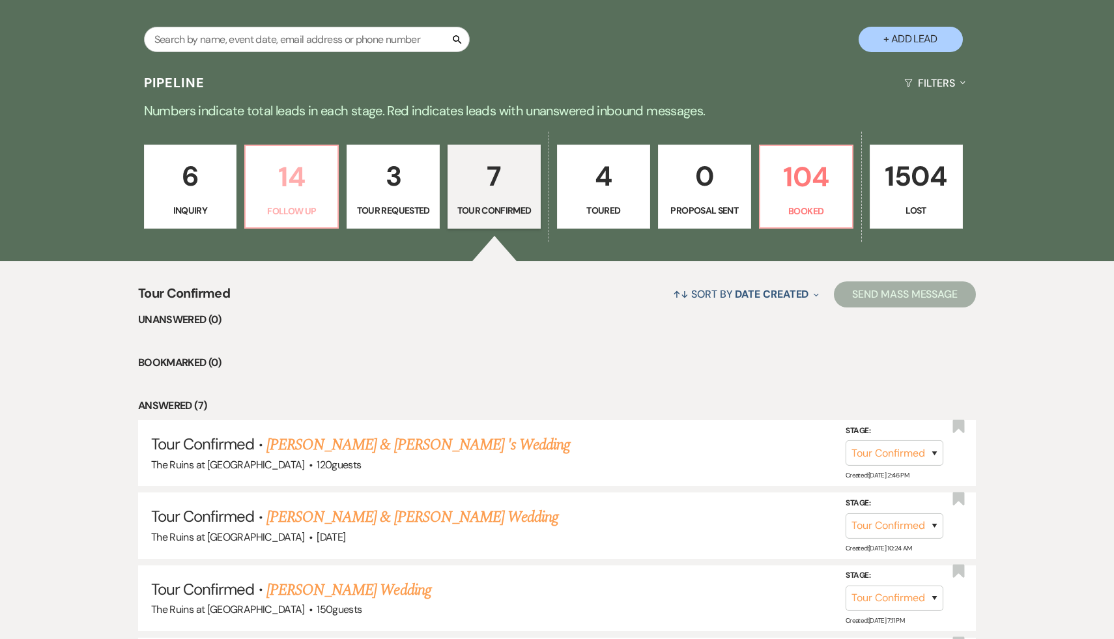
select select "9"
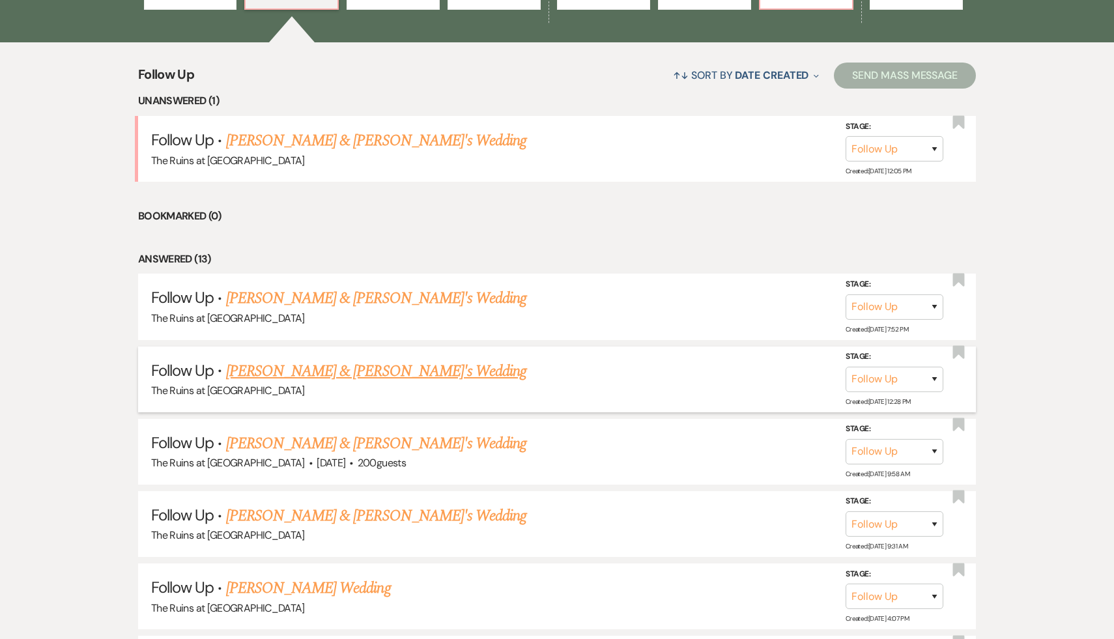
scroll to position [528, 0]
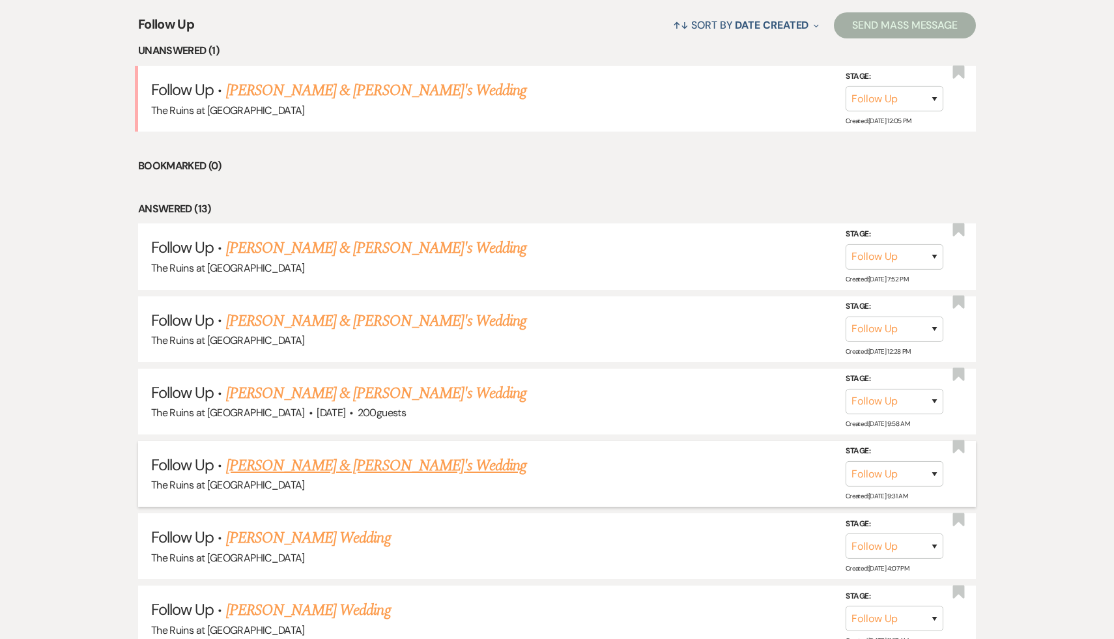
click at [335, 468] on link "[PERSON_NAME] & [PERSON_NAME]'s Wedding" at bounding box center [376, 465] width 301 height 23
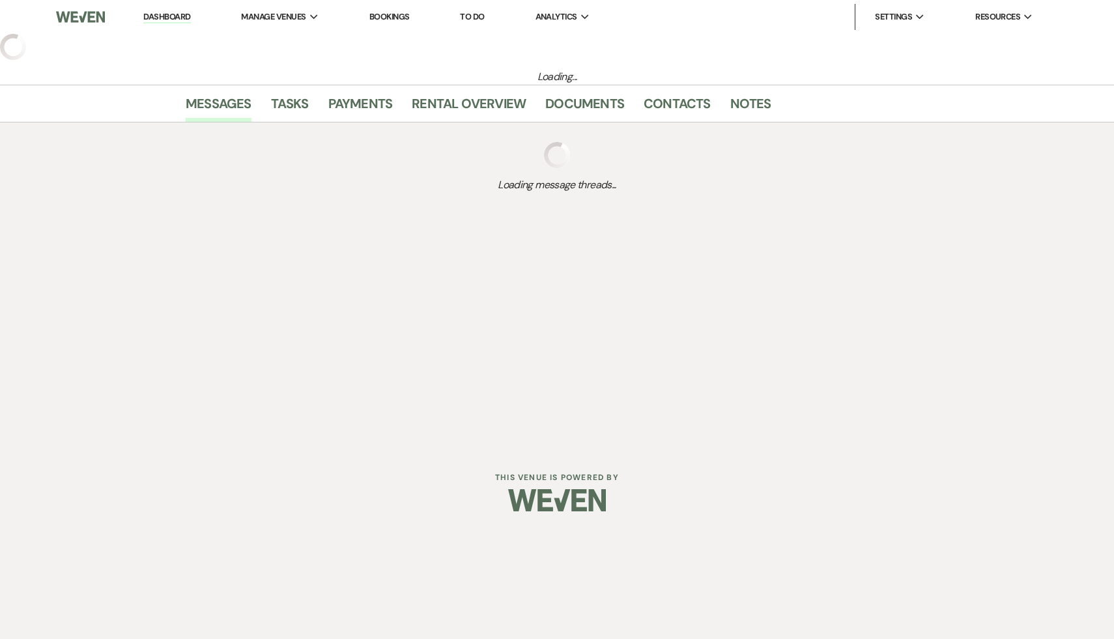
select select "9"
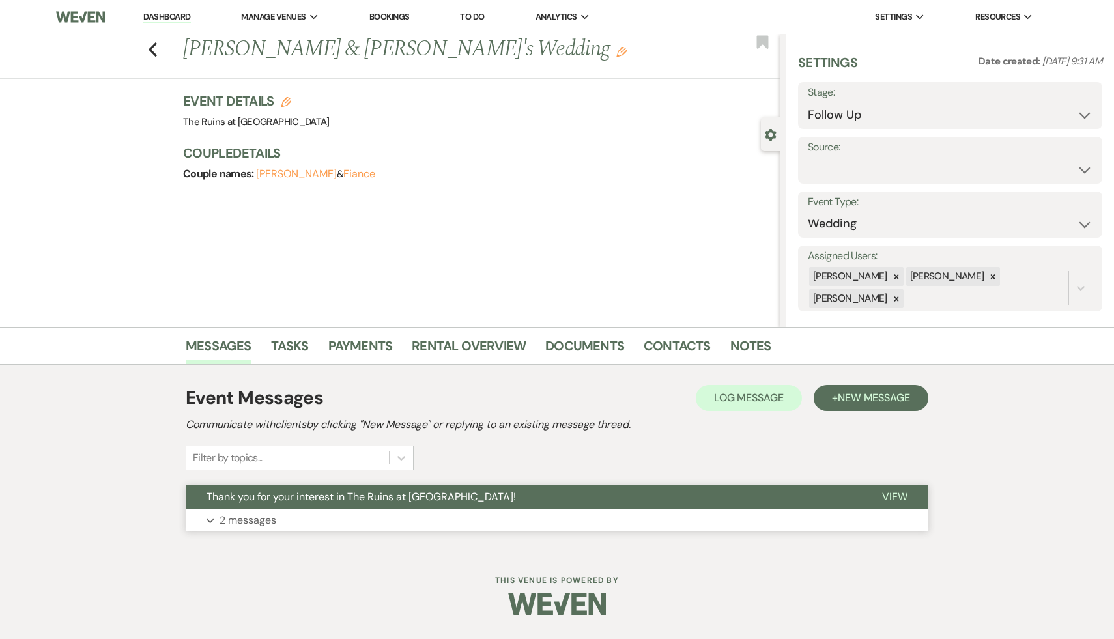
click at [331, 498] on span "Thank you for your interest in The Ruins at [GEOGRAPHIC_DATA]!" at bounding box center [360, 497] width 309 height 14
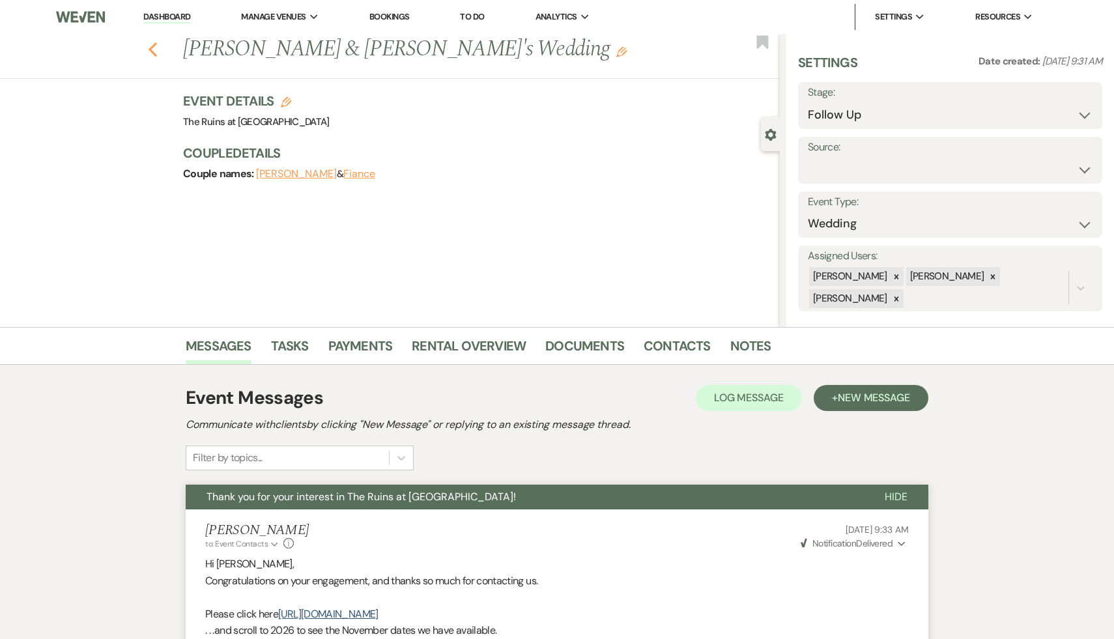
click at [151, 47] on use "button" at bounding box center [152, 49] width 8 height 14
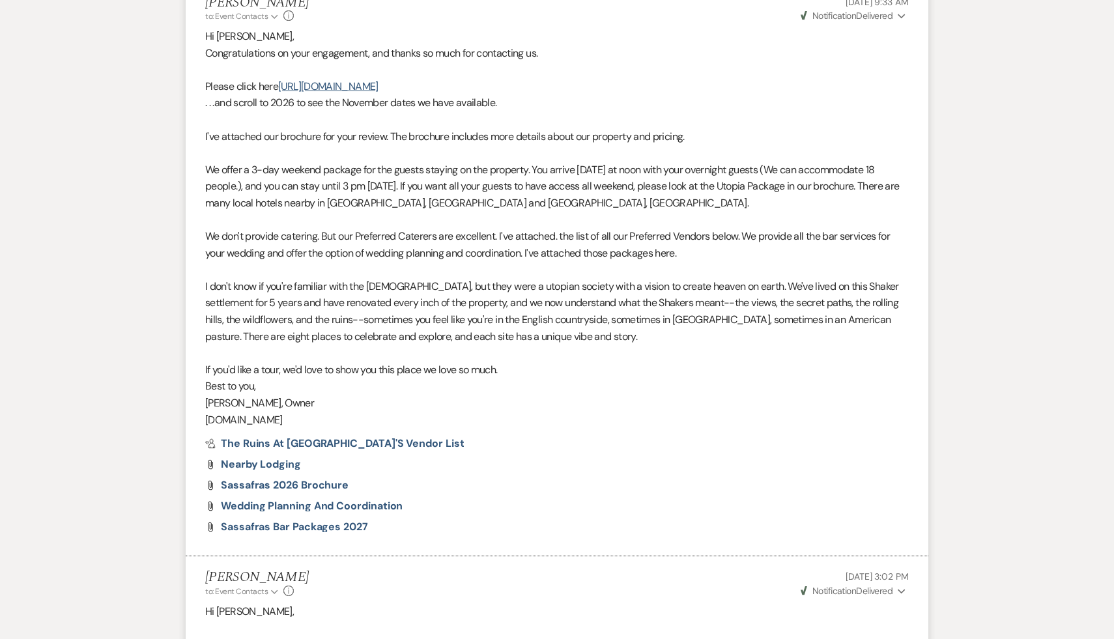
select select "9"
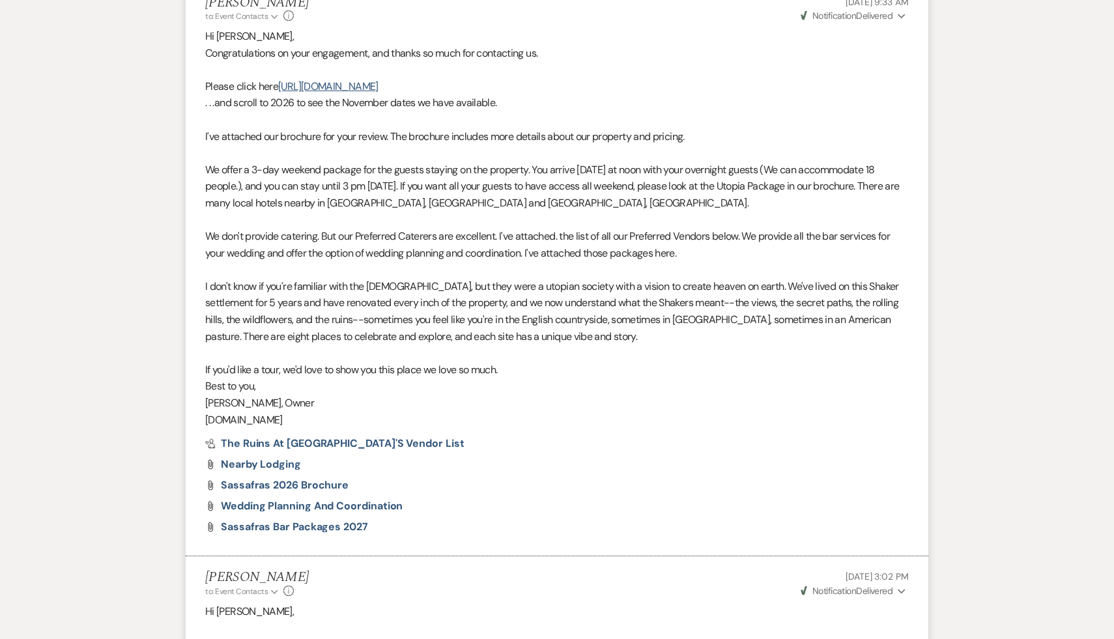
select select "9"
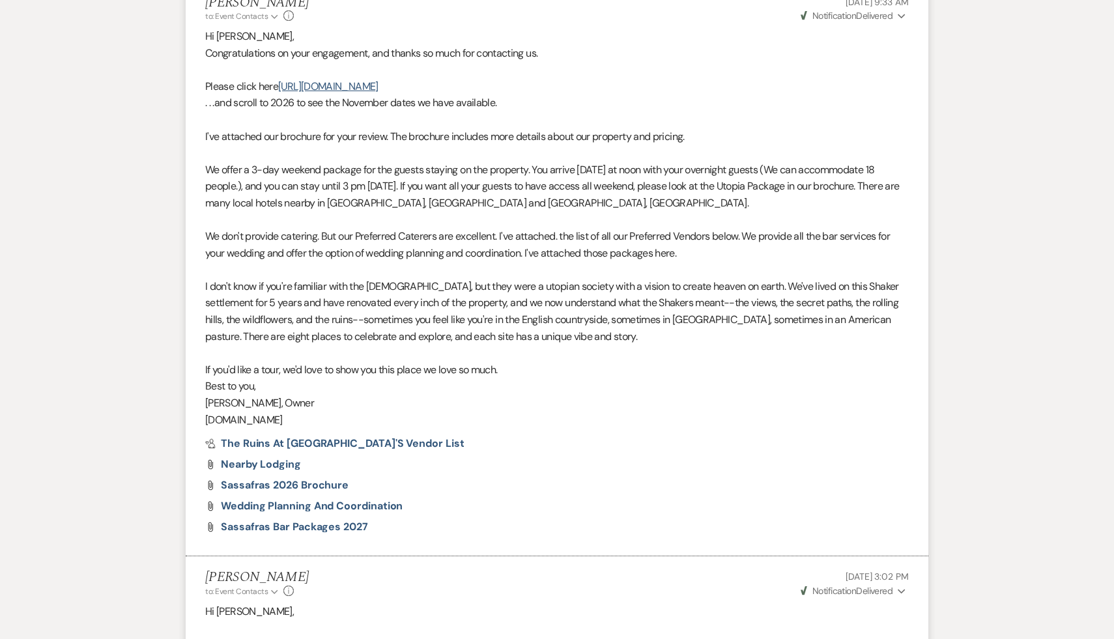
select select "9"
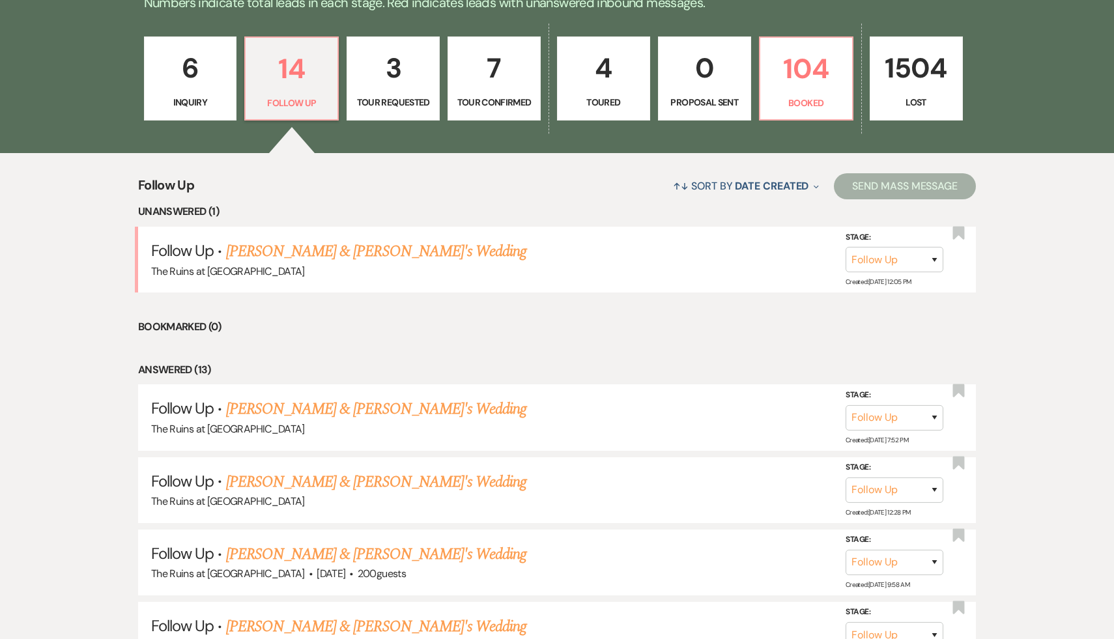
scroll to position [350, 0]
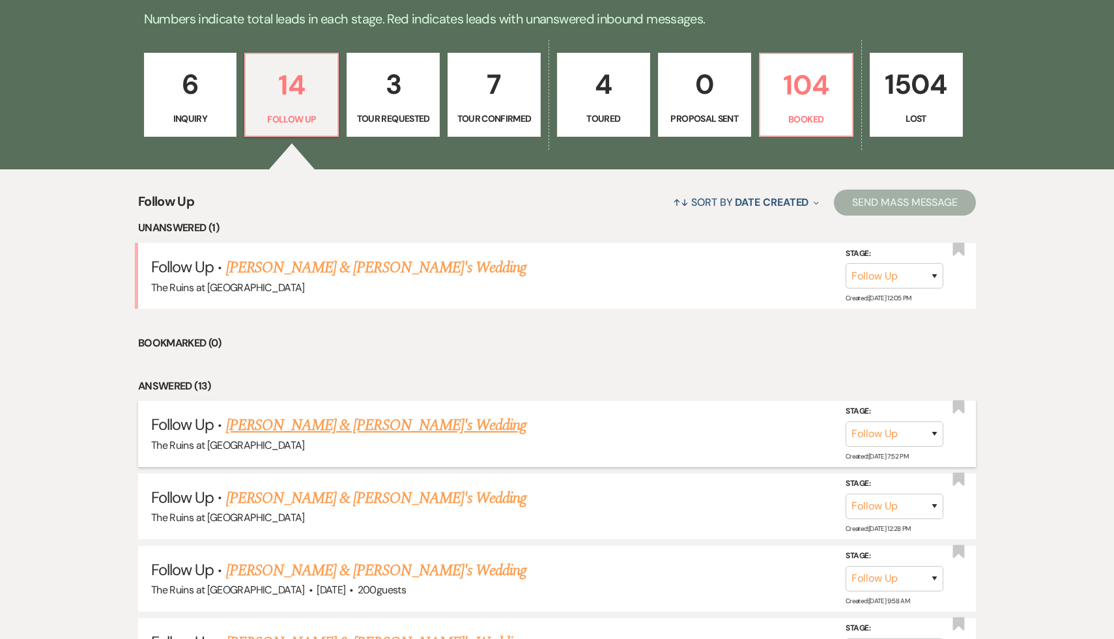
click at [332, 431] on link "[PERSON_NAME] & [PERSON_NAME]'s Wedding" at bounding box center [376, 425] width 301 height 23
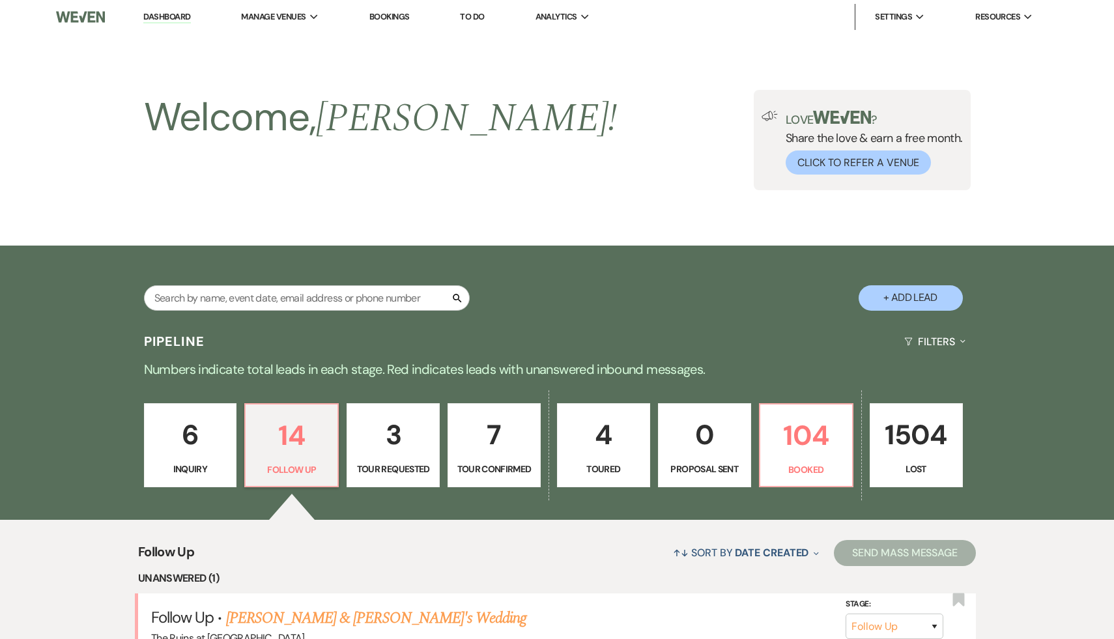
select select "9"
select select "4"
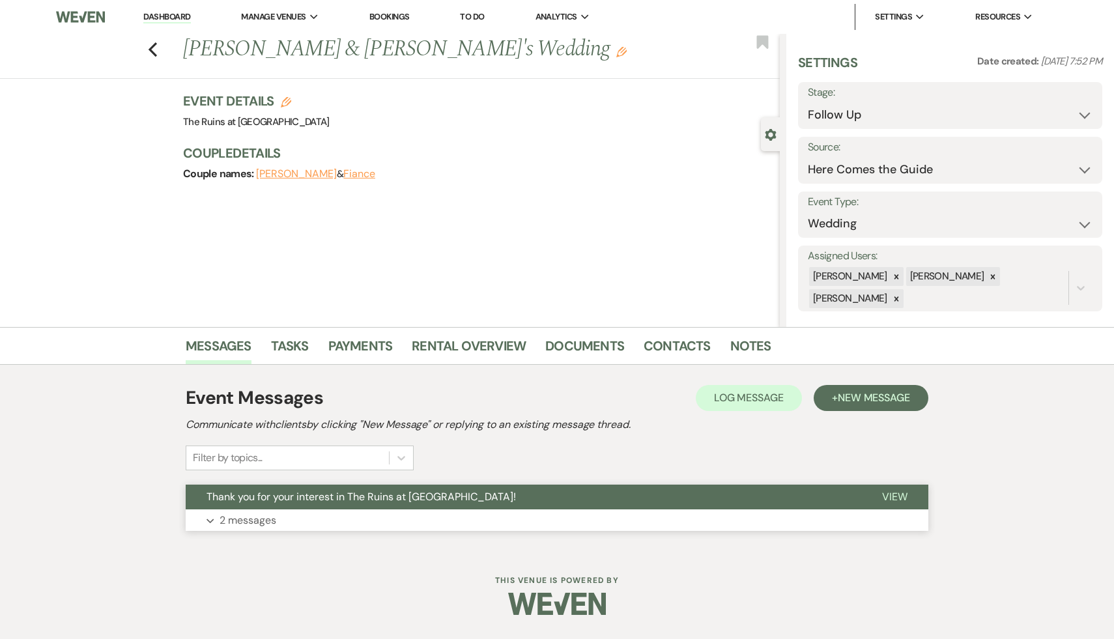
click at [320, 496] on span "Thank you for your interest in The Ruins at [GEOGRAPHIC_DATA]!" at bounding box center [360, 497] width 309 height 14
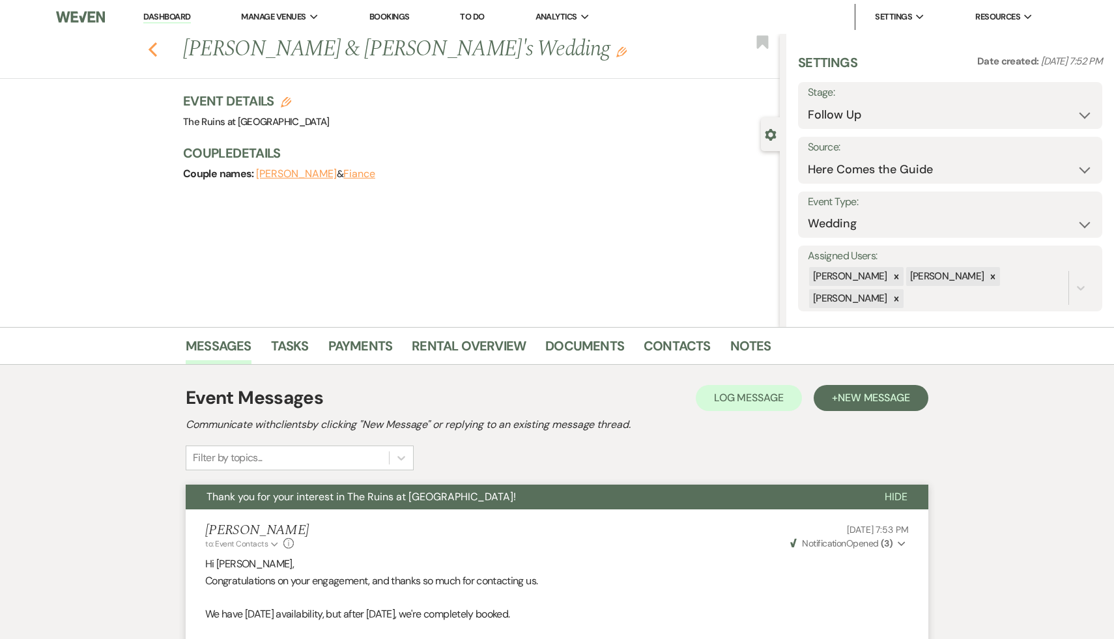
click at [148, 49] on icon "Previous" at bounding box center [153, 50] width 10 height 16
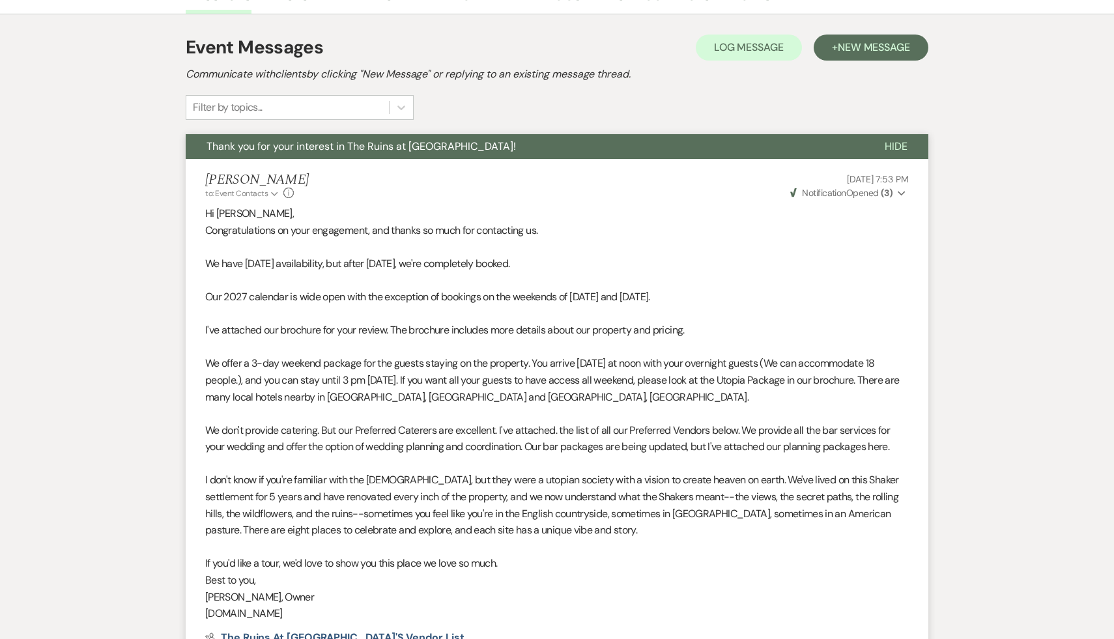
select select "9"
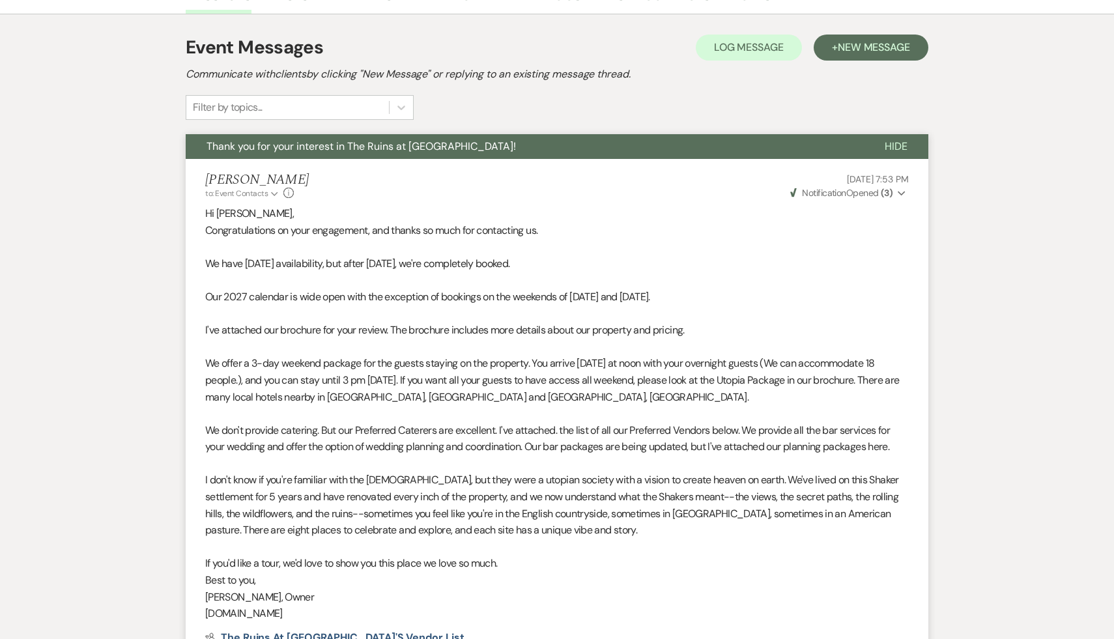
select select "9"
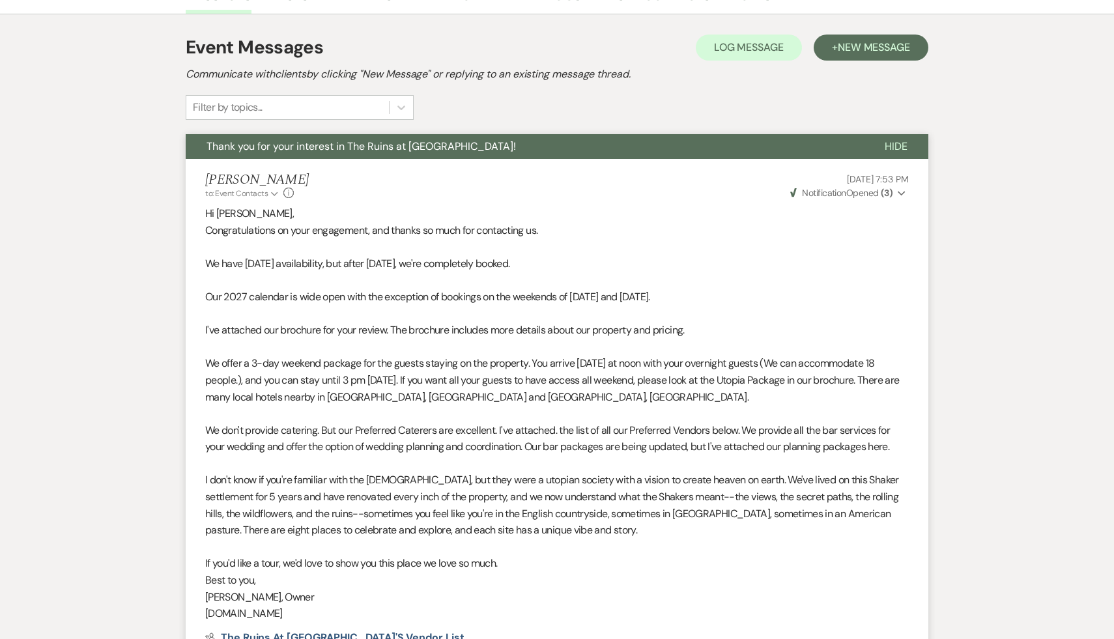
select select "9"
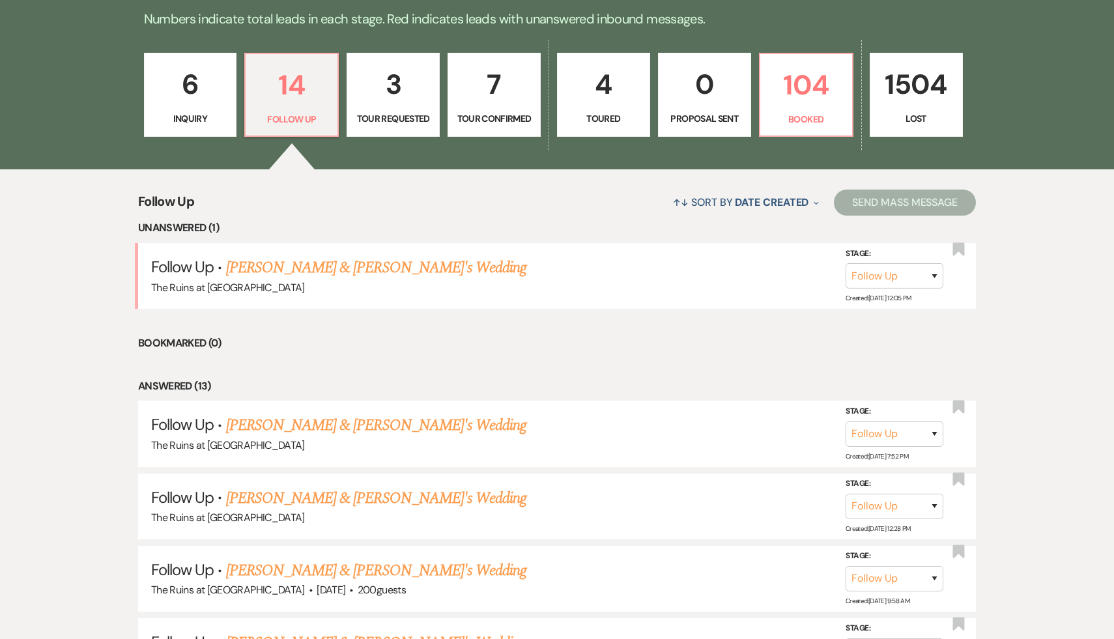
click at [193, 79] on p "6" at bounding box center [190, 85] width 76 height 44
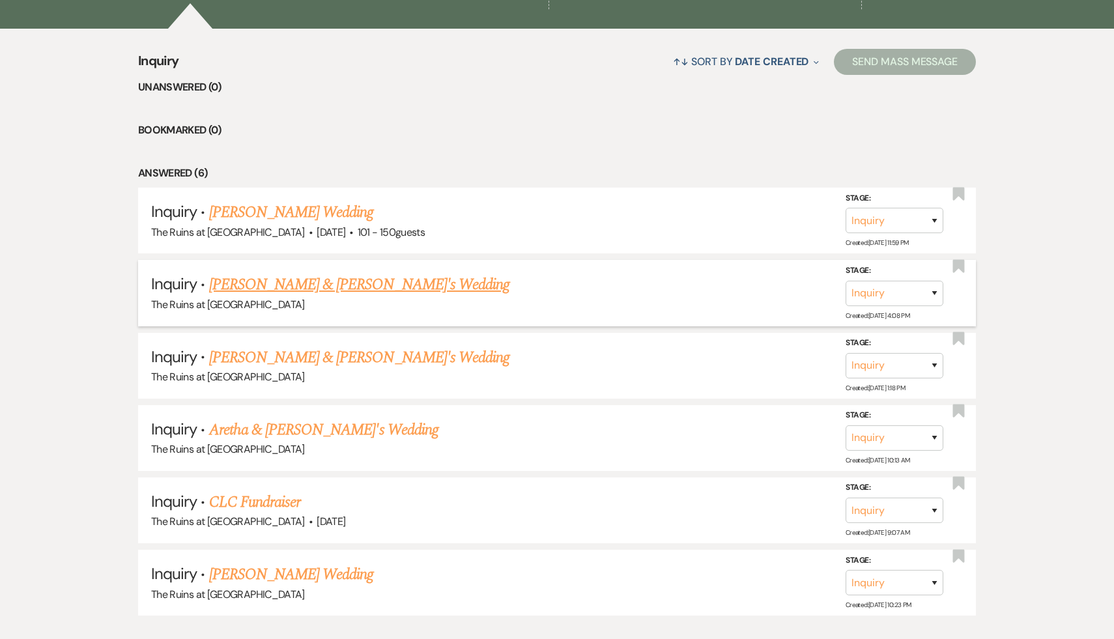
scroll to position [516, 0]
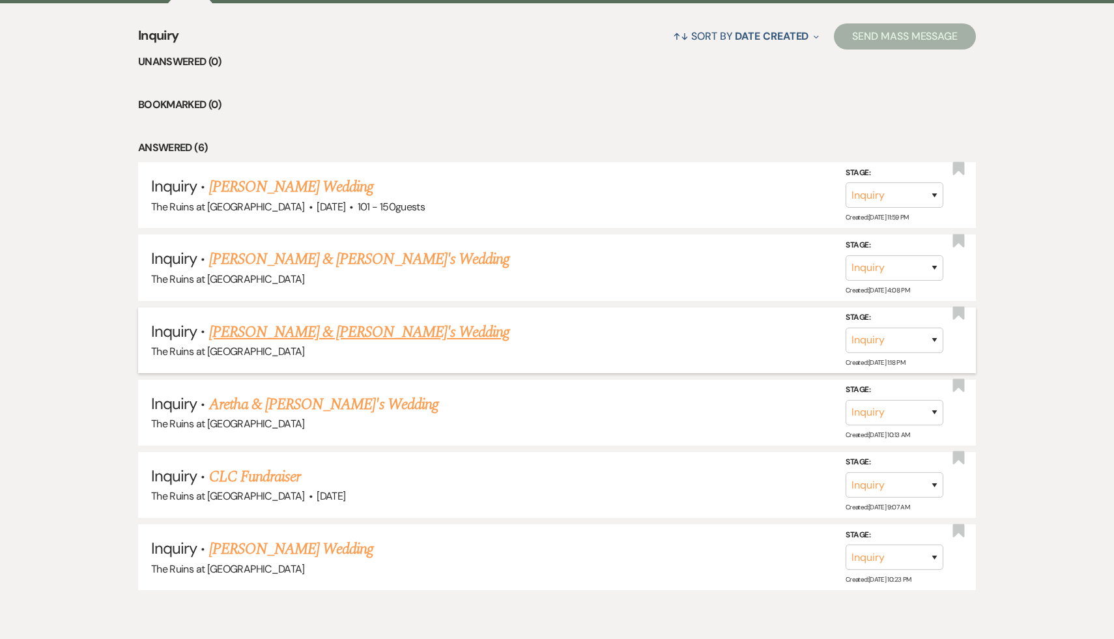
click at [329, 330] on link "[PERSON_NAME] & [PERSON_NAME]'s Wedding" at bounding box center [359, 331] width 301 height 23
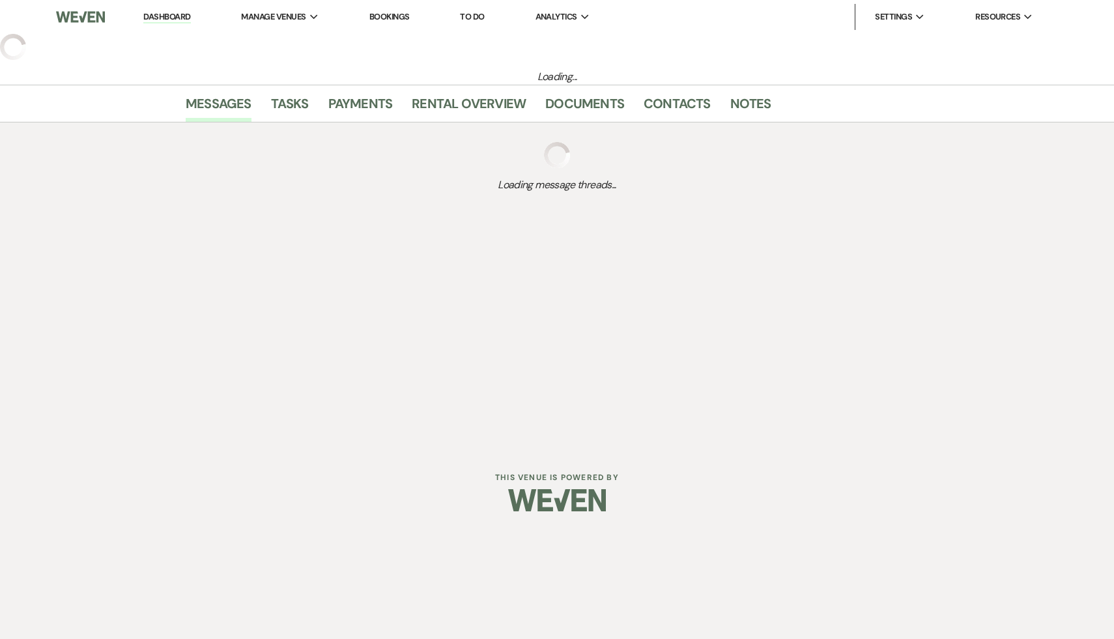
select select "6"
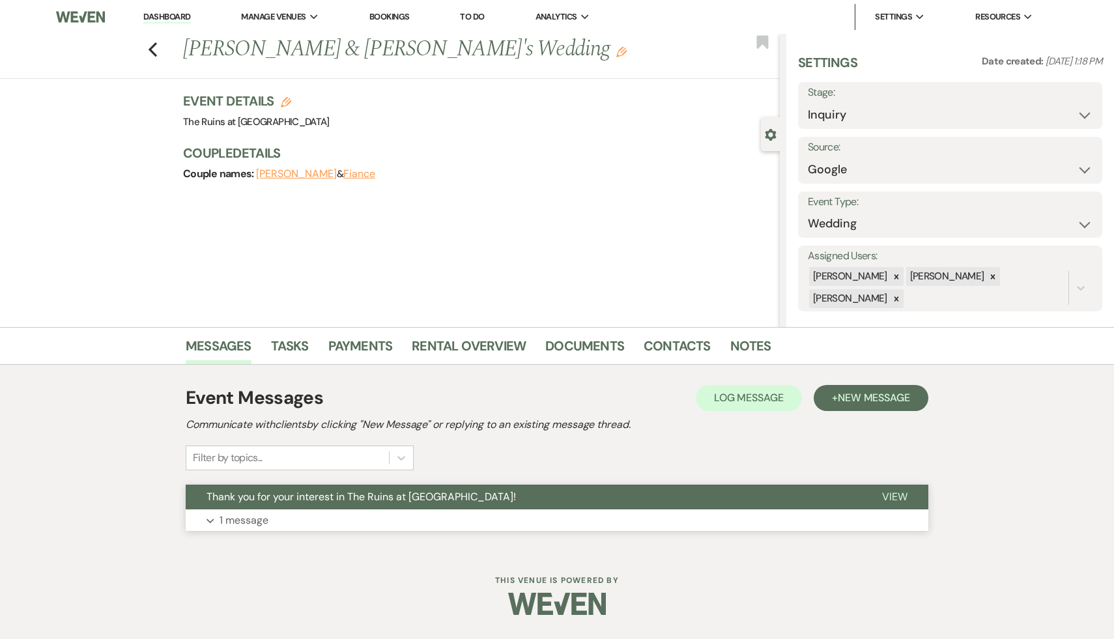
click at [296, 499] on span "Thank you for your interest in The Ruins at [GEOGRAPHIC_DATA]!" at bounding box center [360, 497] width 309 height 14
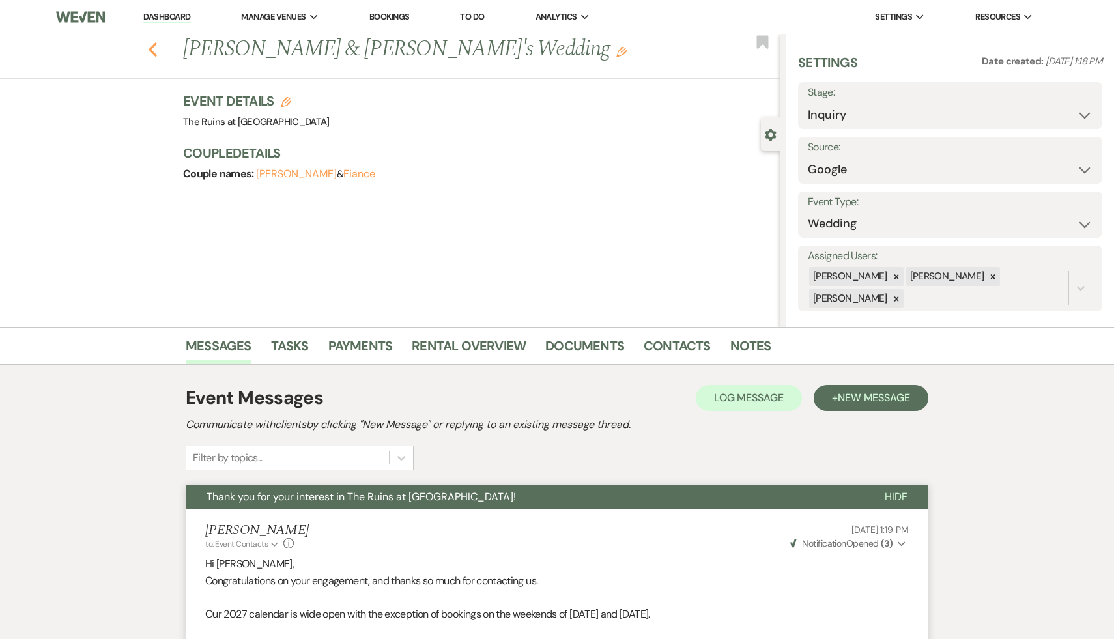
click at [148, 48] on icon "Previous" at bounding box center [153, 50] width 10 height 16
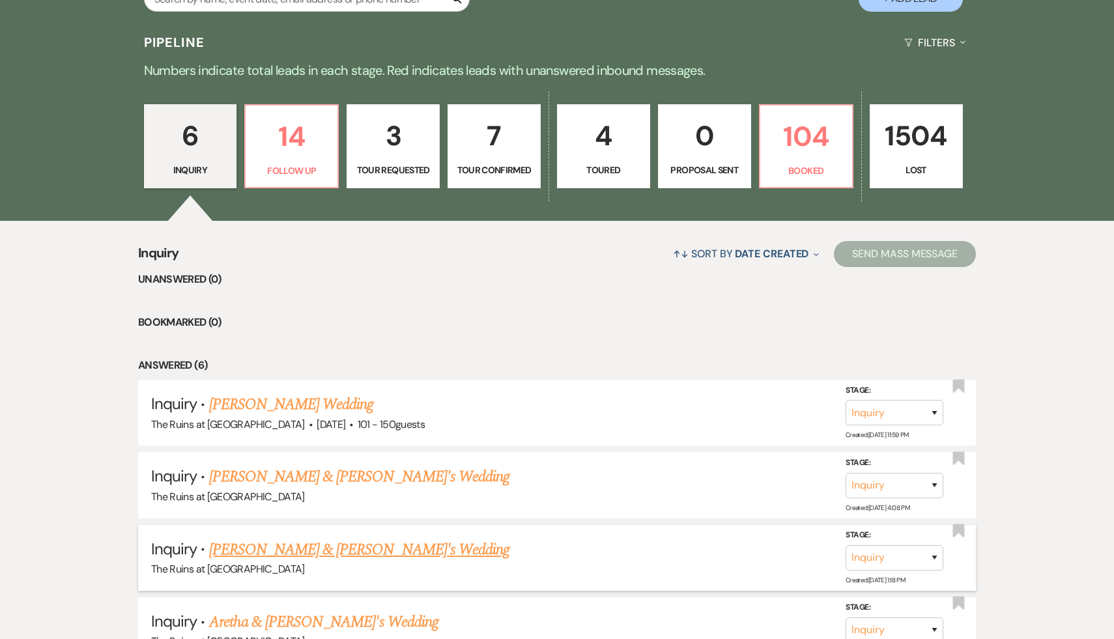
scroll to position [267, 0]
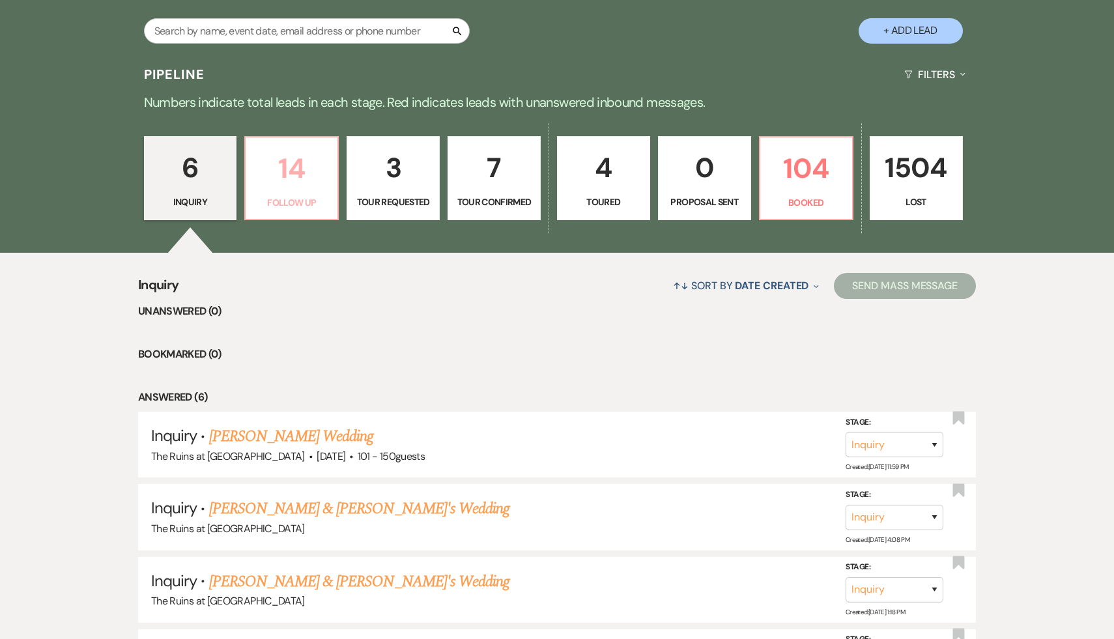
click at [288, 171] on p "14" at bounding box center [291, 169] width 76 height 44
select select "9"
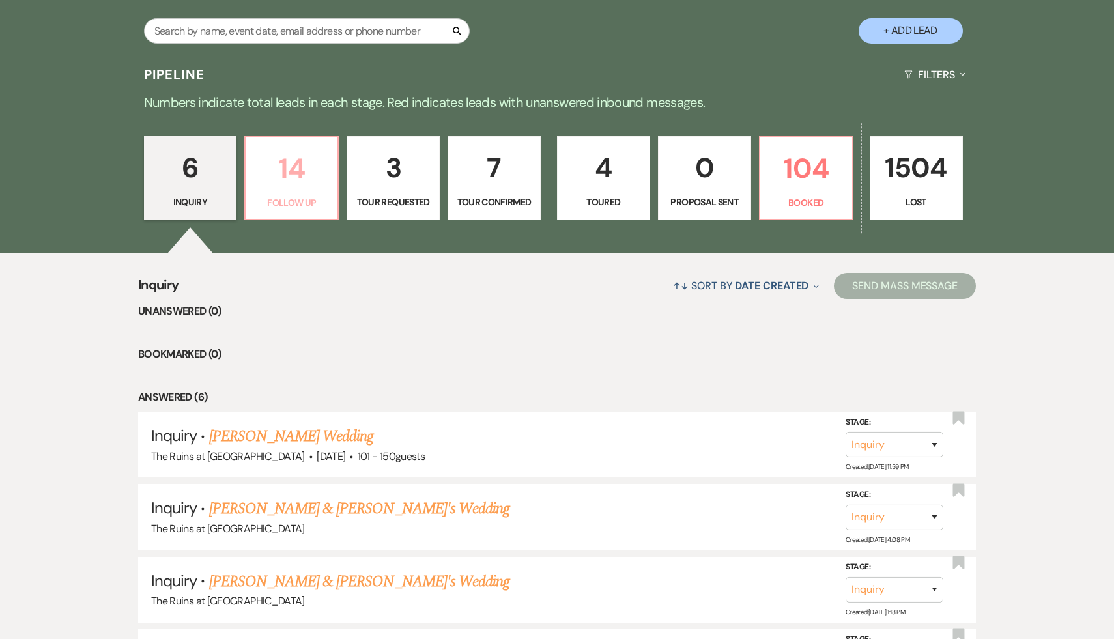
select select "9"
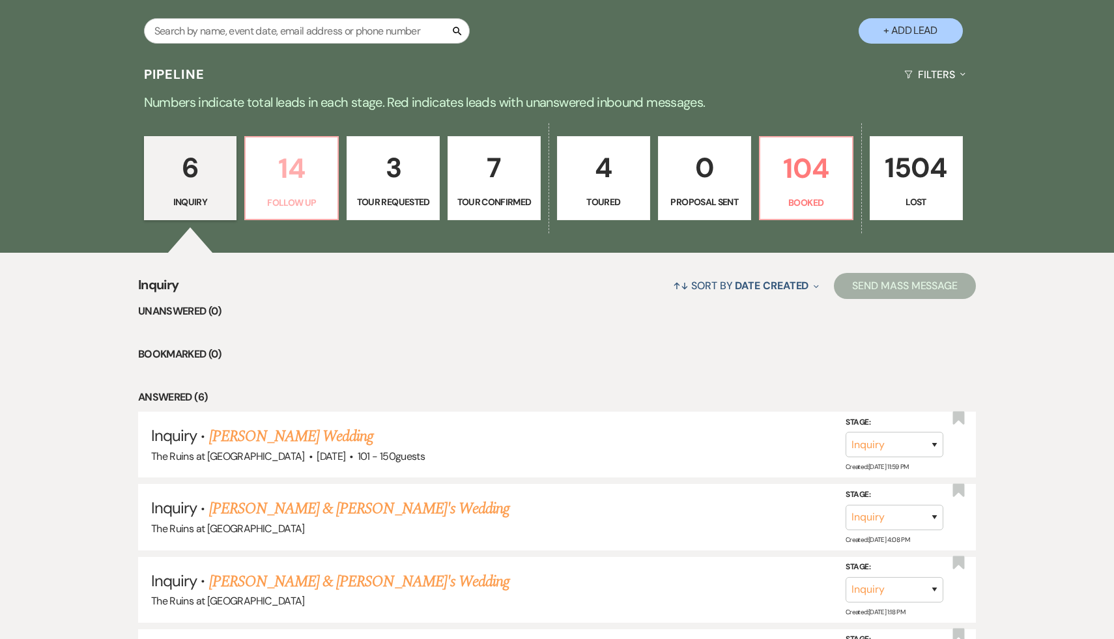
select select "9"
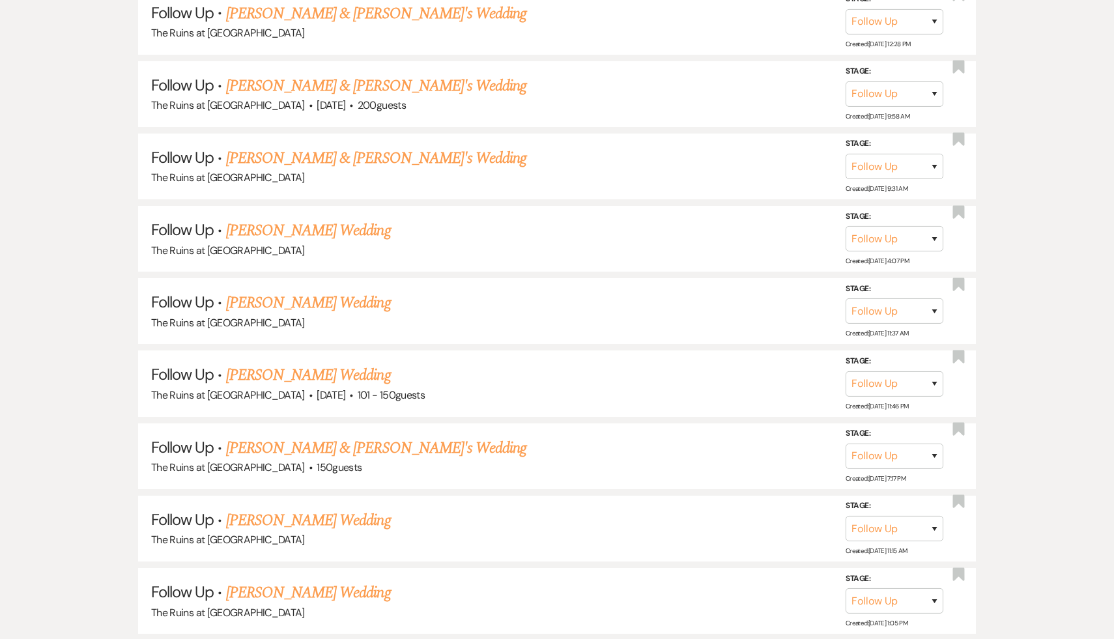
scroll to position [838, 0]
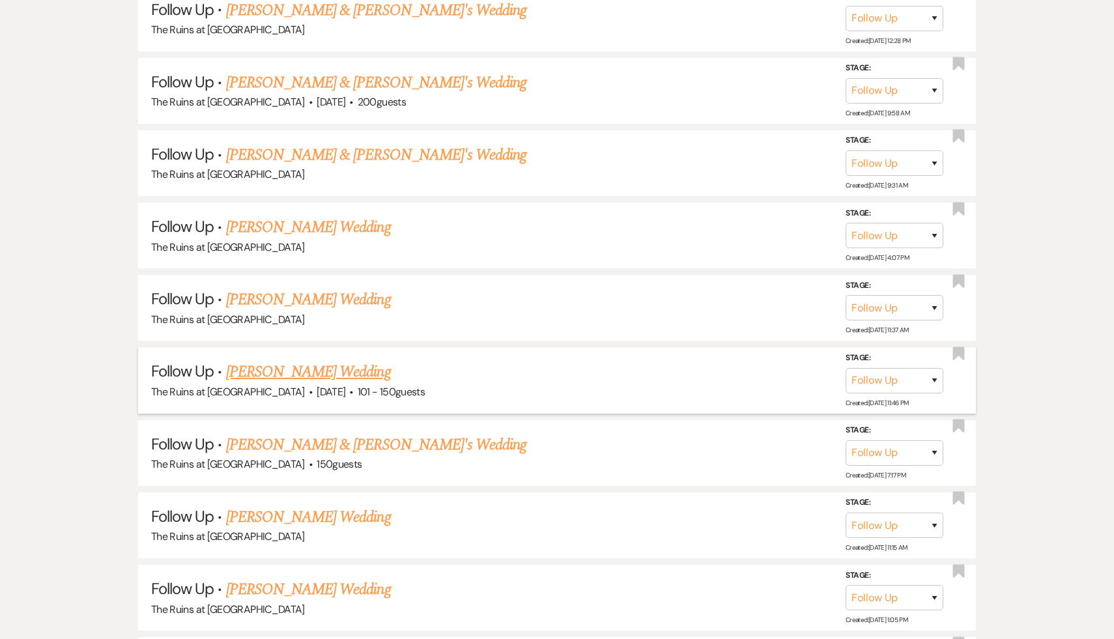
click at [338, 367] on link "[PERSON_NAME] Wedding" at bounding box center [308, 371] width 165 height 23
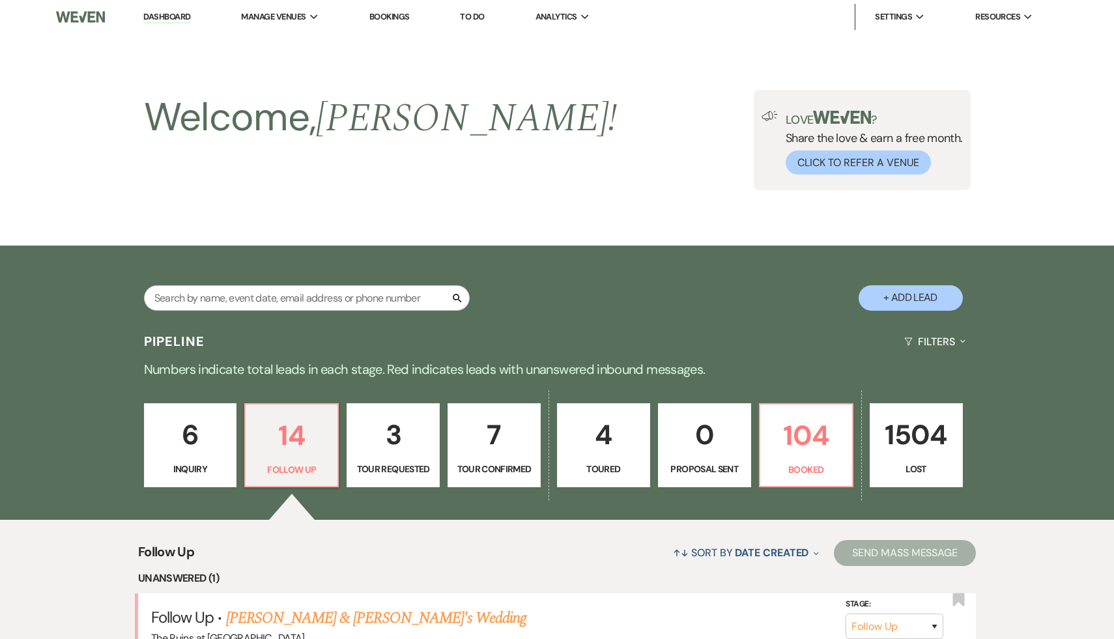
select select "9"
select select "2"
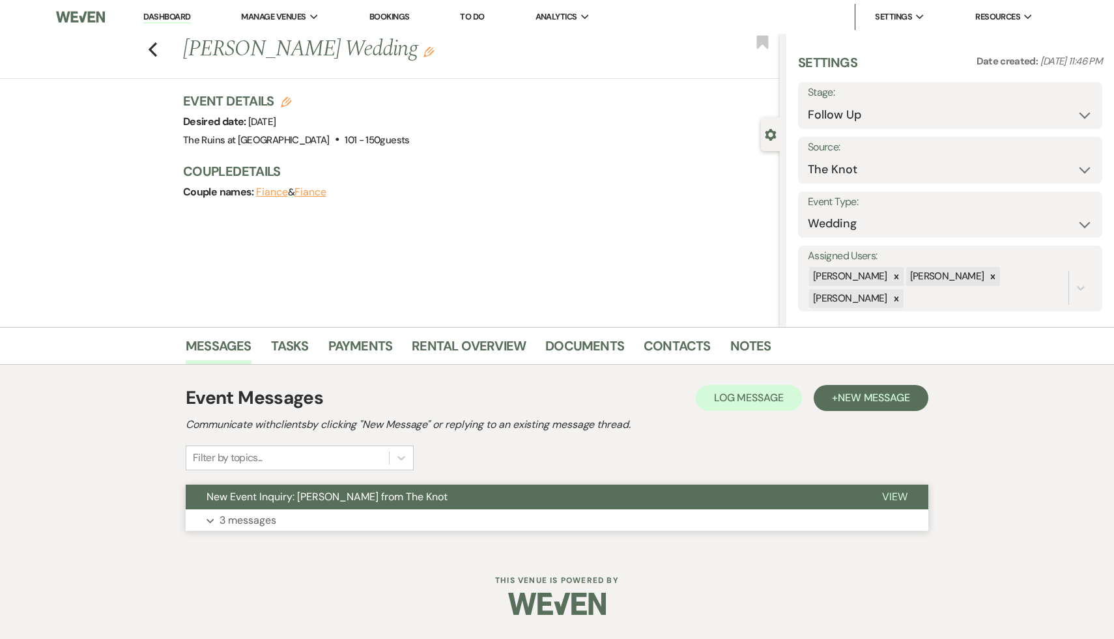
click at [317, 489] on button "New Event Inquiry: [PERSON_NAME] from The Knot" at bounding box center [523, 497] width 675 height 25
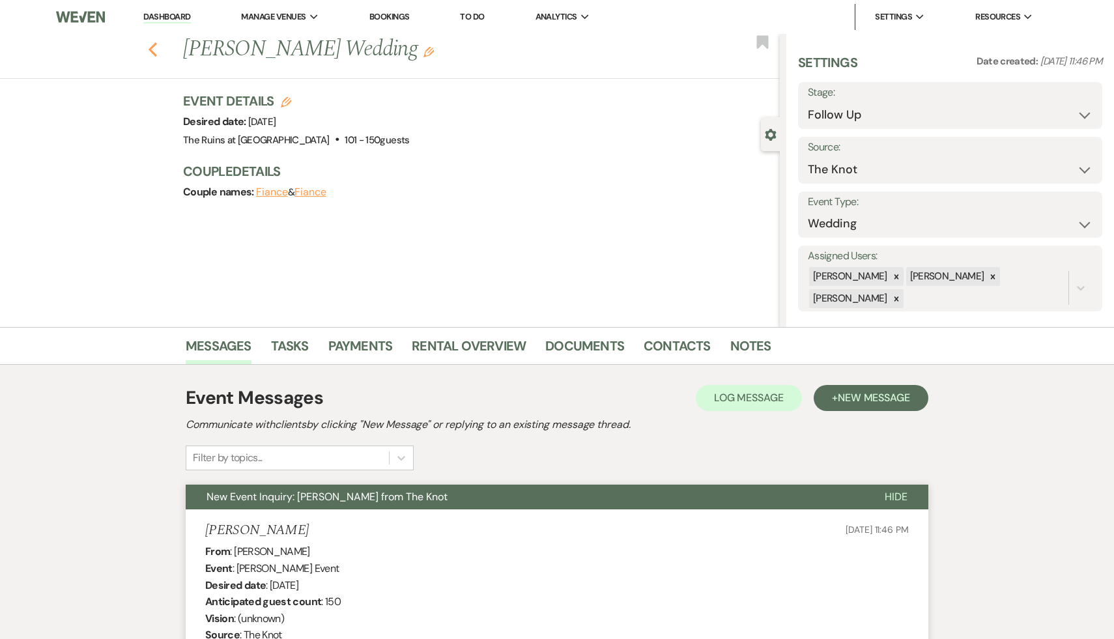
click at [152, 52] on use "button" at bounding box center [152, 49] width 8 height 14
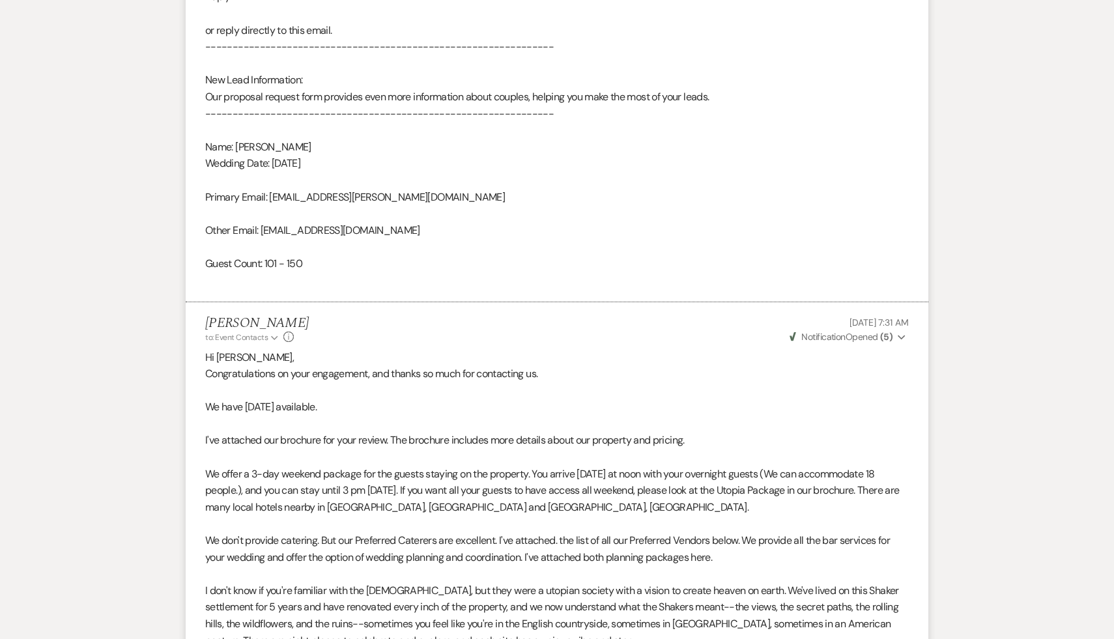
select select "9"
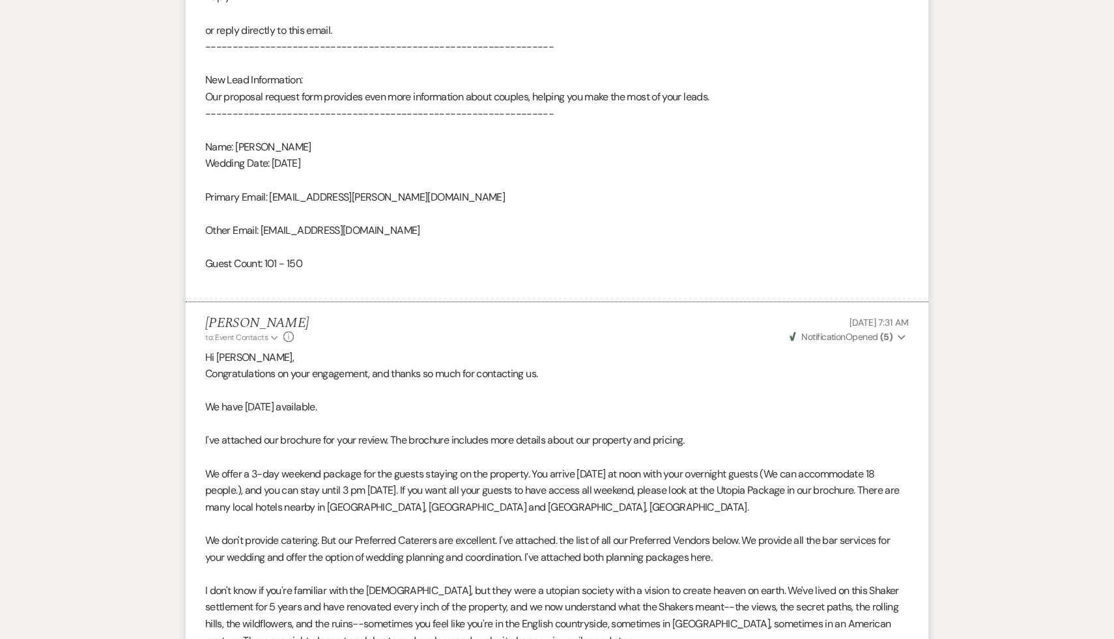
select select "9"
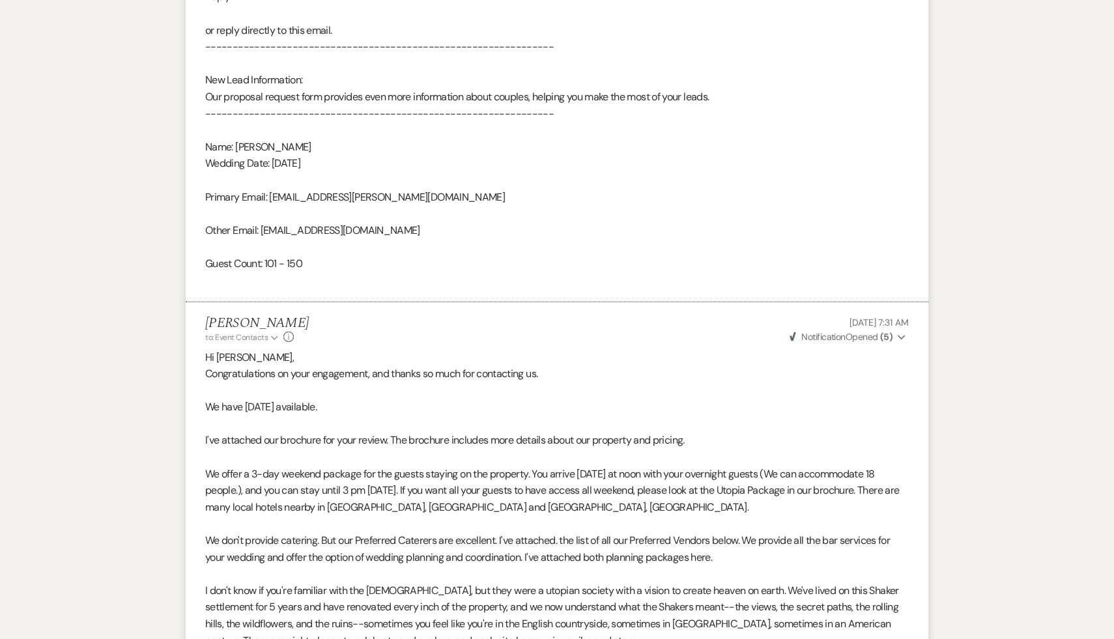
select select "9"
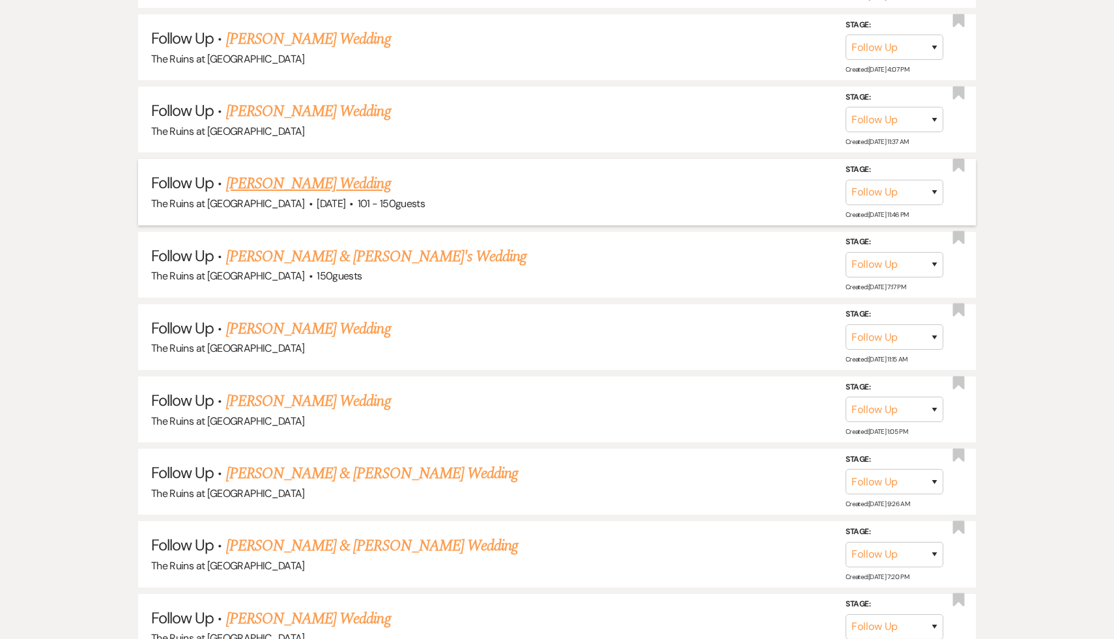
scroll to position [1095, 0]
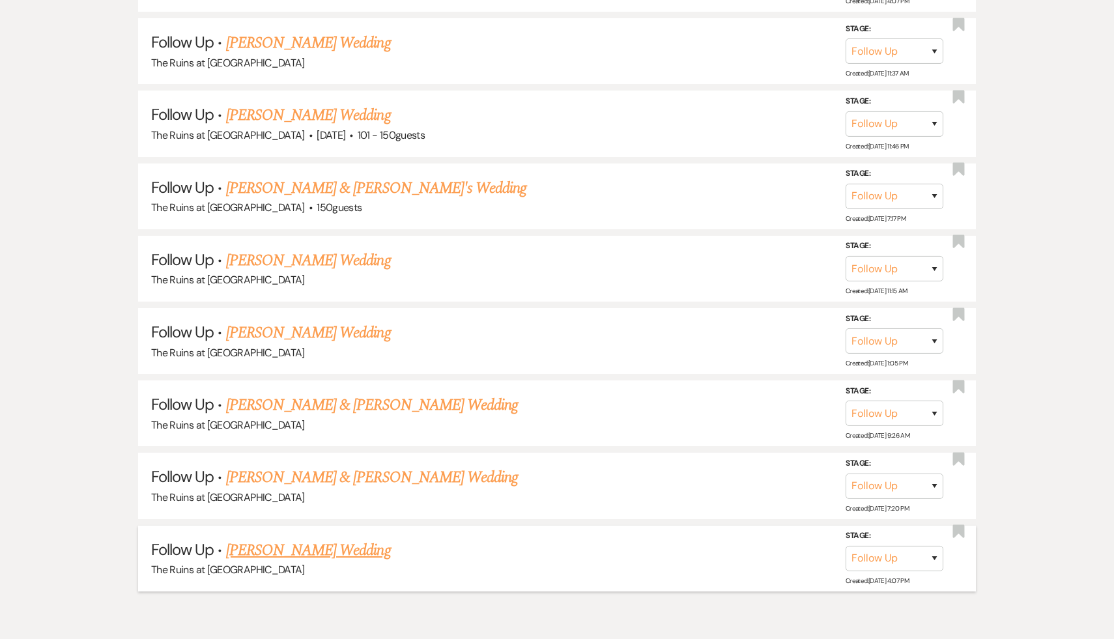
click at [290, 544] on link "[PERSON_NAME] Wedding" at bounding box center [308, 550] width 165 height 23
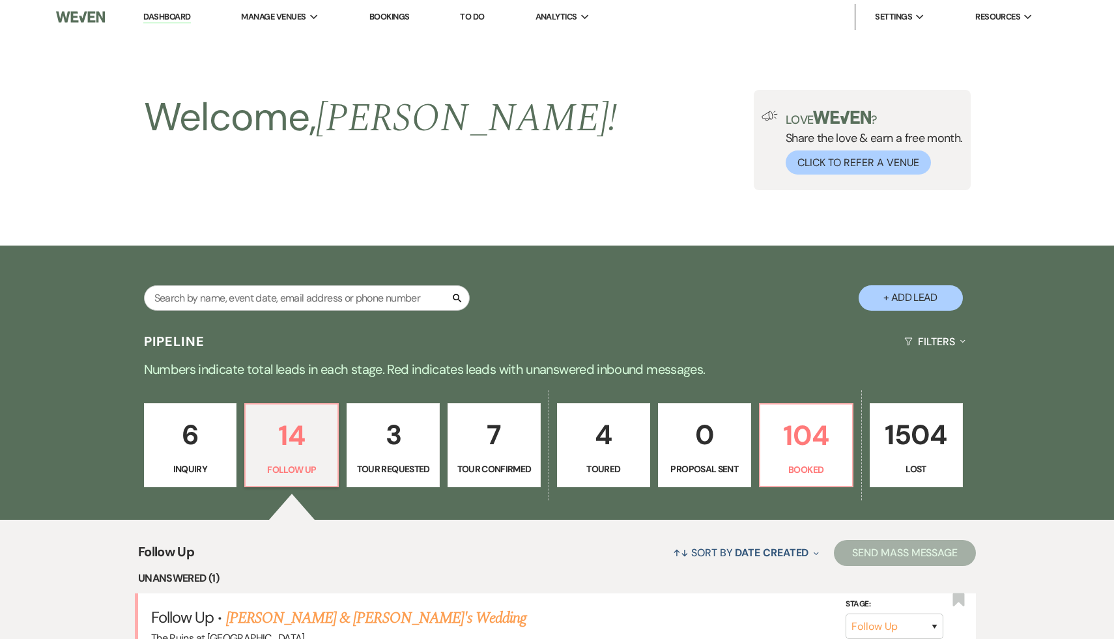
select select "9"
select select "5"
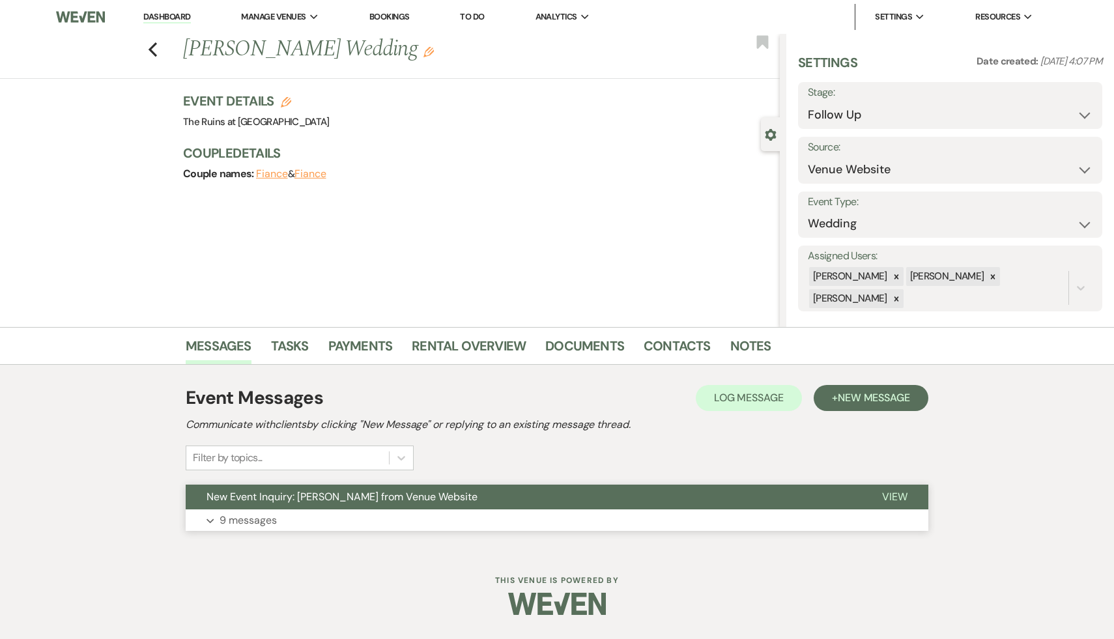
click at [333, 498] on span "New Event Inquiry: [PERSON_NAME] from Venue Website" at bounding box center [341, 497] width 271 height 14
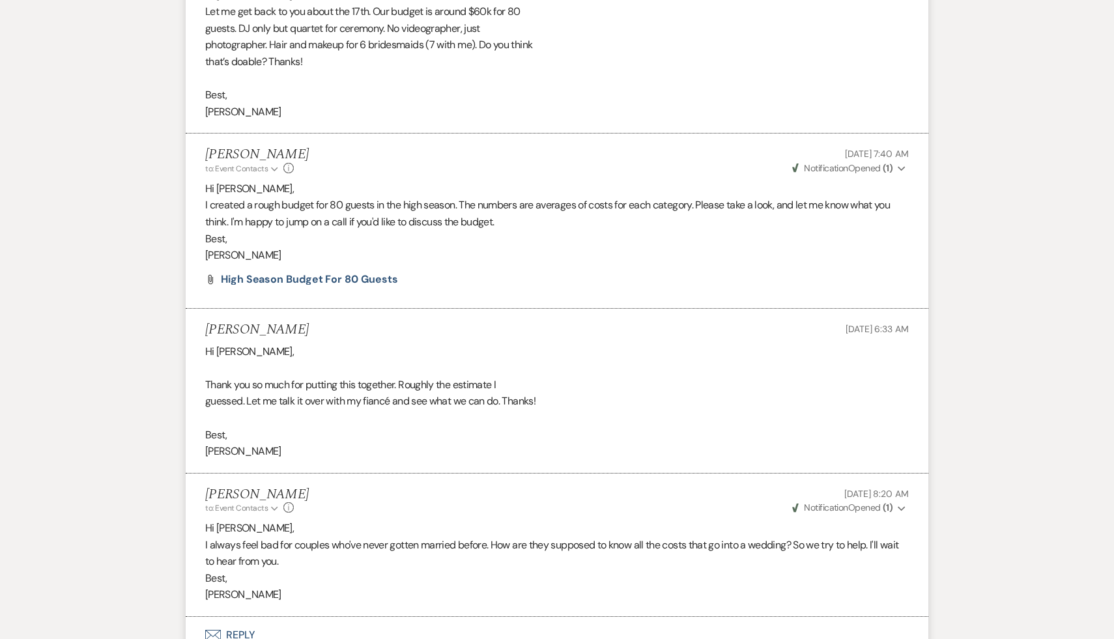
scroll to position [2227, 0]
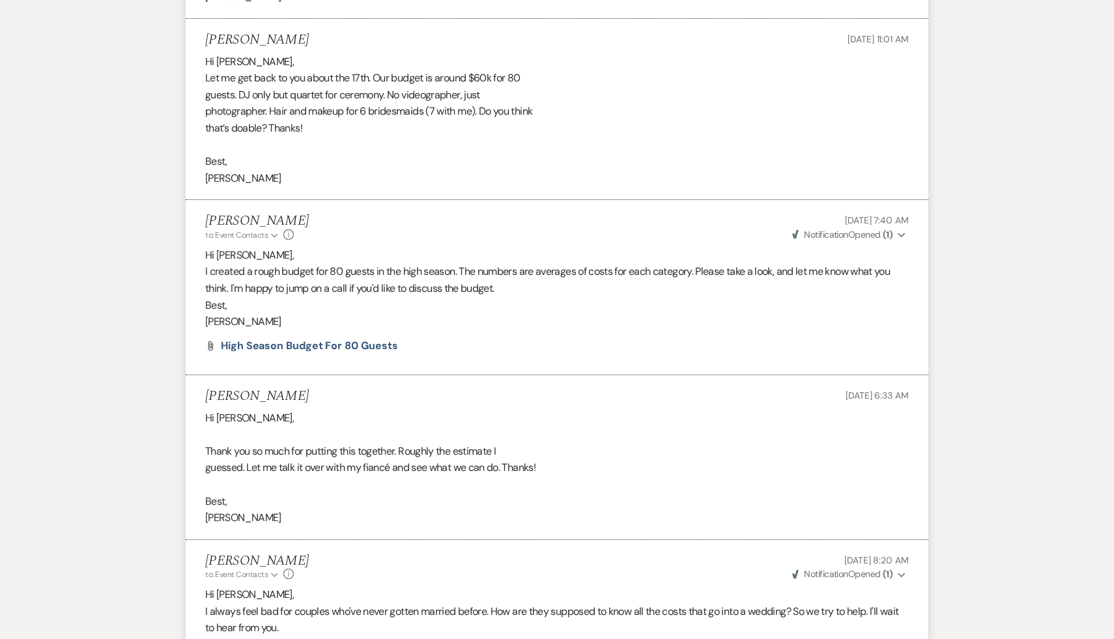
scroll to position [1095, 0]
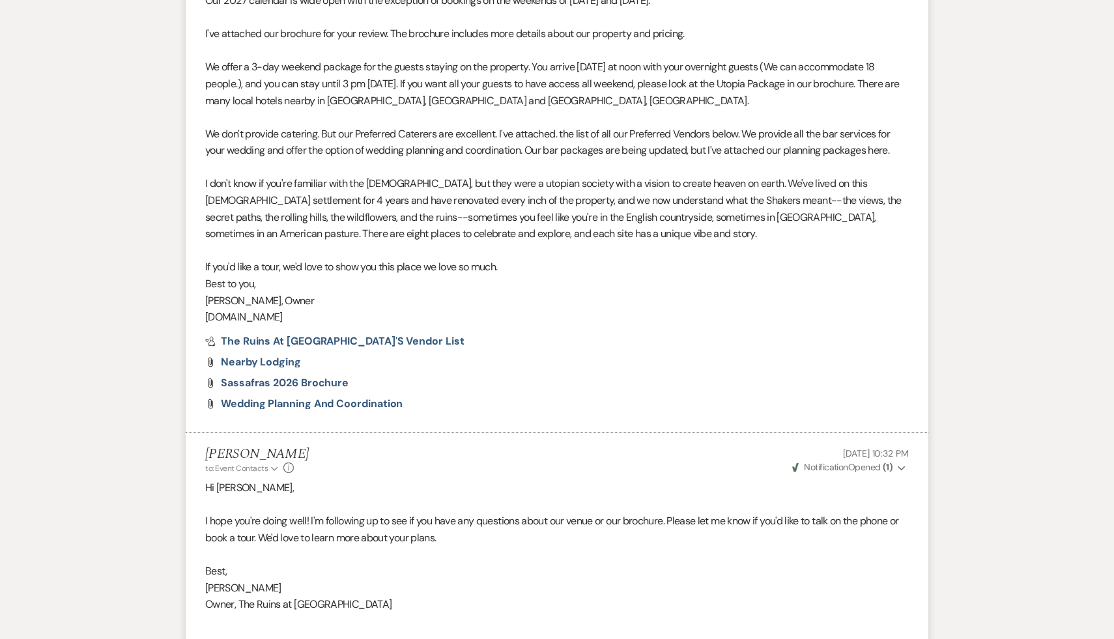
select select "9"
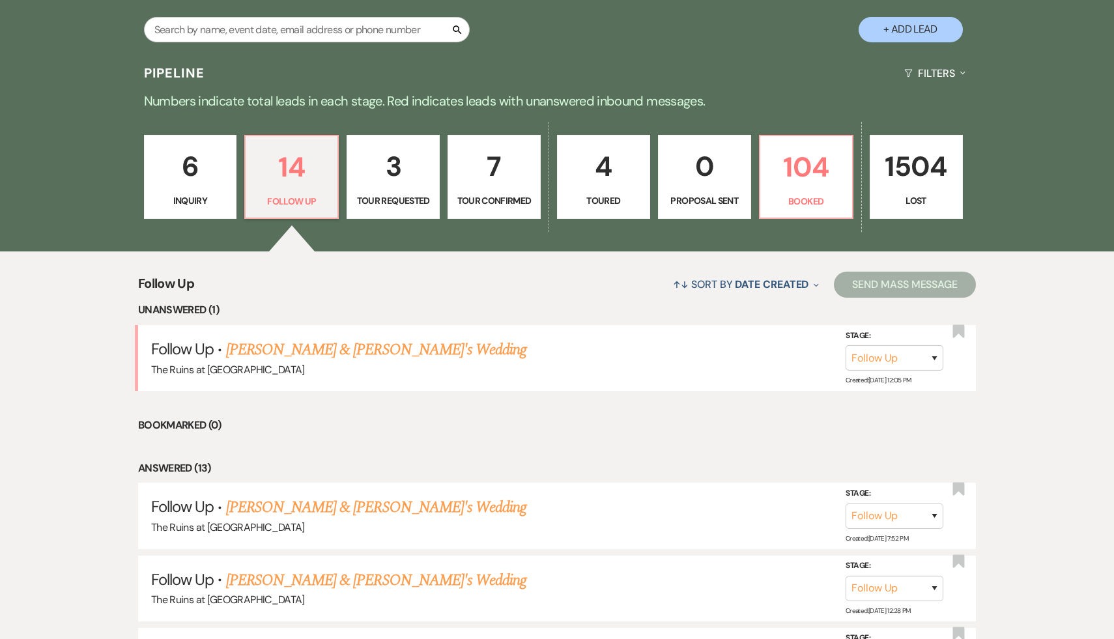
scroll to position [253, 0]
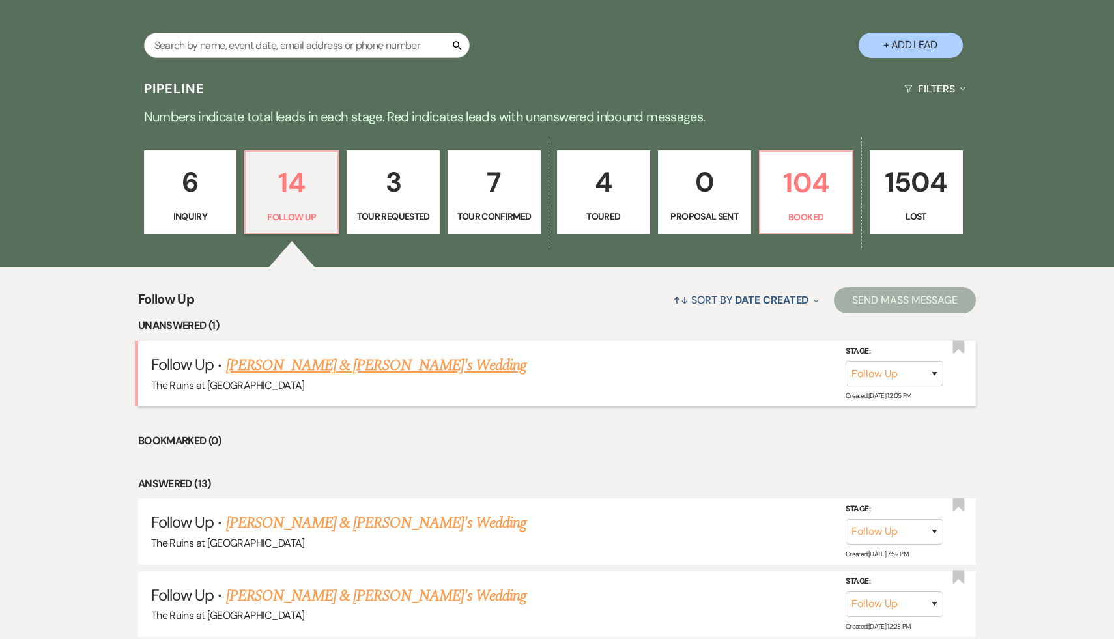
click at [326, 359] on link "[PERSON_NAME] & [PERSON_NAME]'s Wedding" at bounding box center [376, 365] width 301 height 23
